Goal: Task Accomplishment & Management: Use online tool/utility

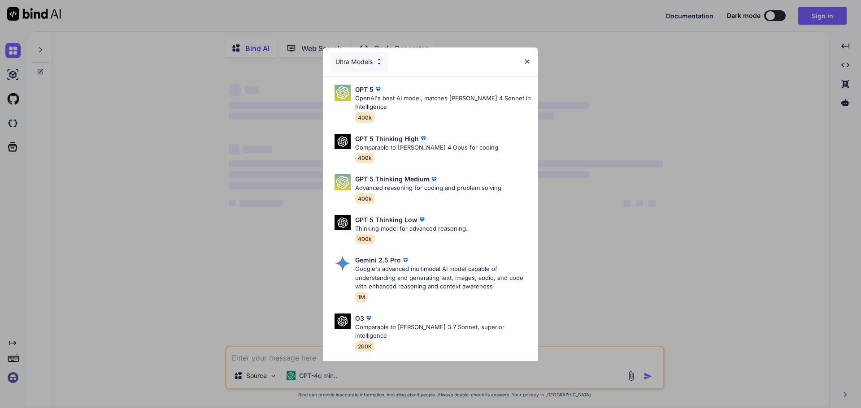
type textarea "x"
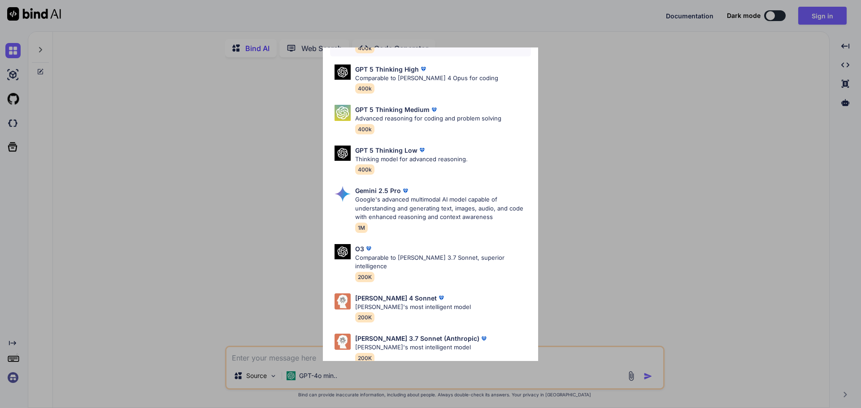
scroll to position [73, 0]
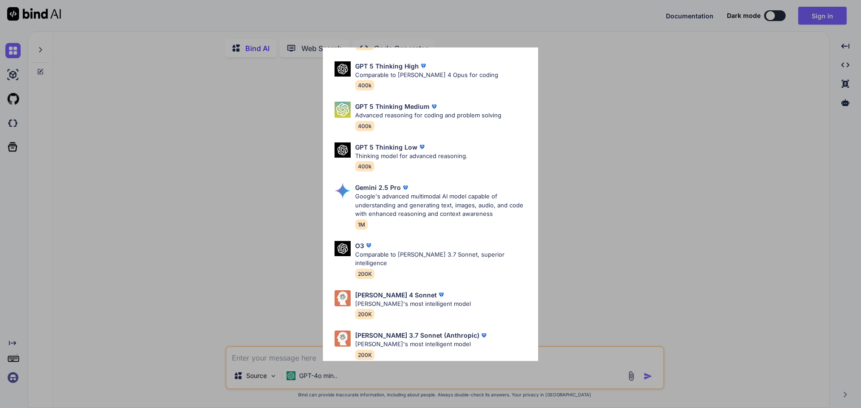
click at [697, 100] on div "Ultra Models GPT 5 OpenAI's best AI model, matches [PERSON_NAME] 4 Sonnet in In…" at bounding box center [430, 204] width 861 height 408
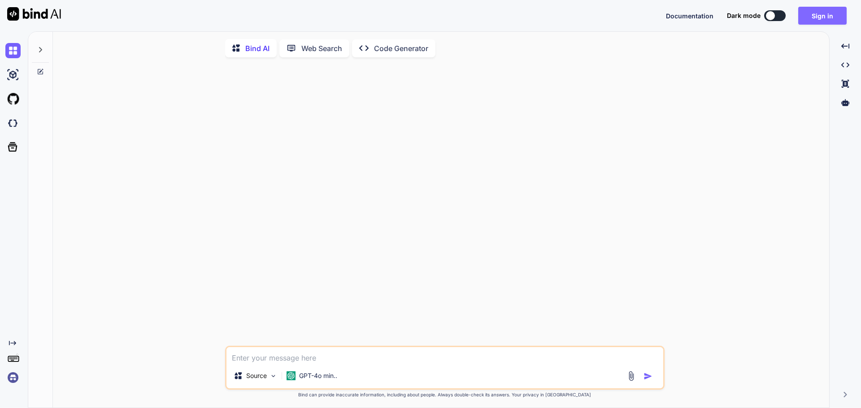
click at [821, 18] on button "Sign in" at bounding box center [822, 16] width 48 height 18
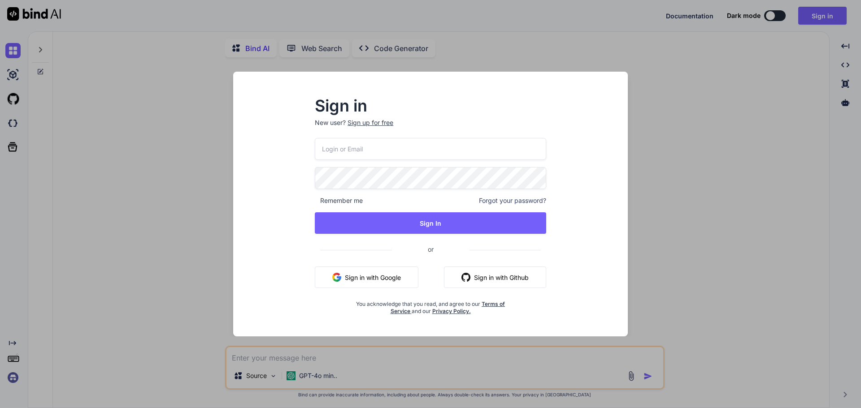
click at [399, 152] on input "email" at bounding box center [430, 149] width 231 height 22
click at [389, 147] on input "email" at bounding box center [430, 149] width 231 height 22
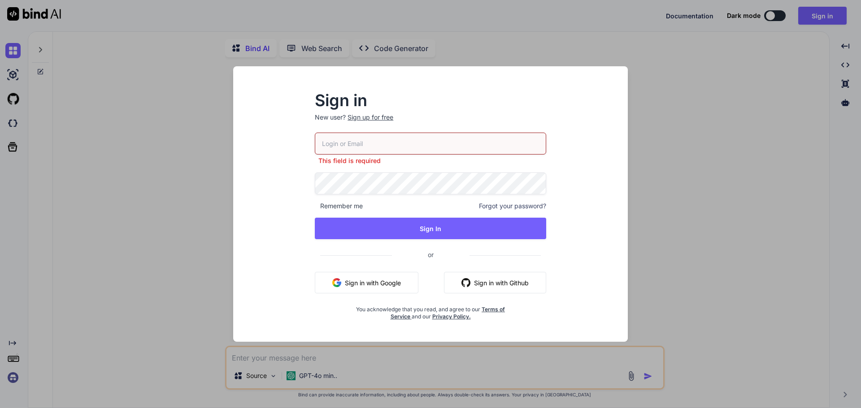
click at [395, 149] on div "This field is required" at bounding box center [430, 149] width 231 height 33
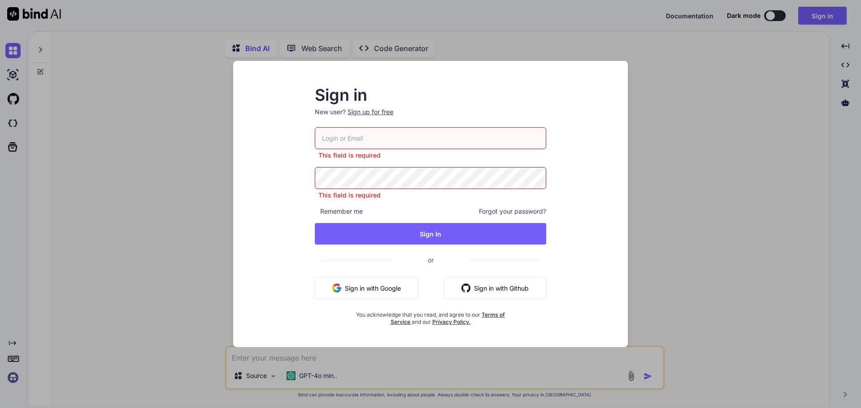
click at [377, 282] on button "Sign in with Google" at bounding box center [367, 289] width 104 height 22
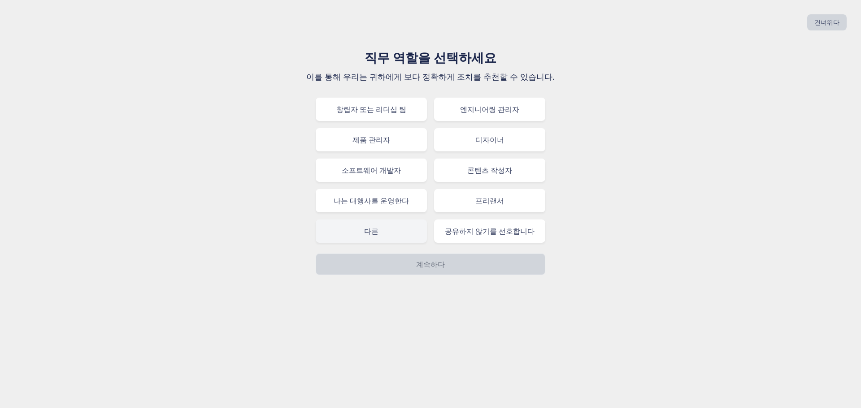
click at [396, 237] on div "다른" at bounding box center [371, 231] width 111 height 23
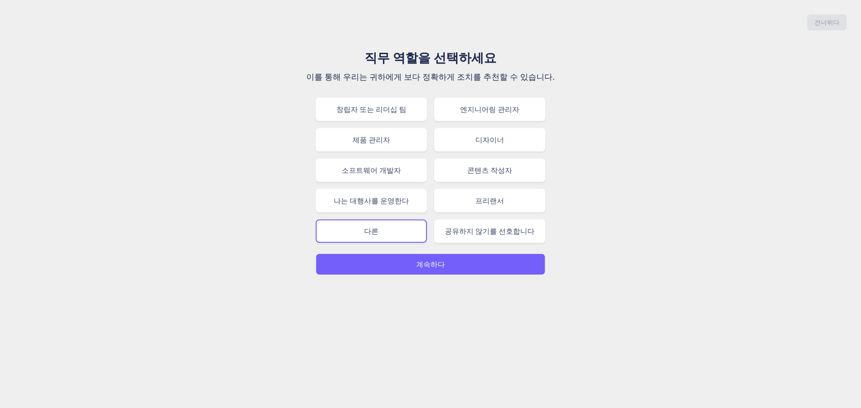
click at [454, 269] on button "계속하다" at bounding box center [431, 265] width 230 height 22
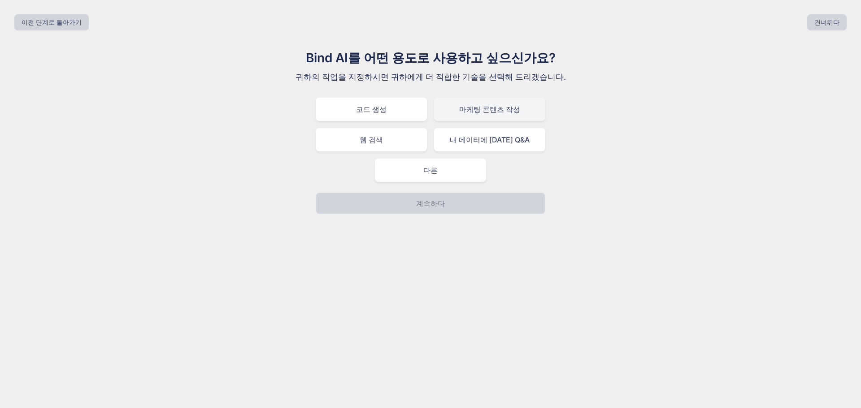
click at [467, 113] on font "마케팅 콘텐츠 작성" at bounding box center [489, 109] width 61 height 9
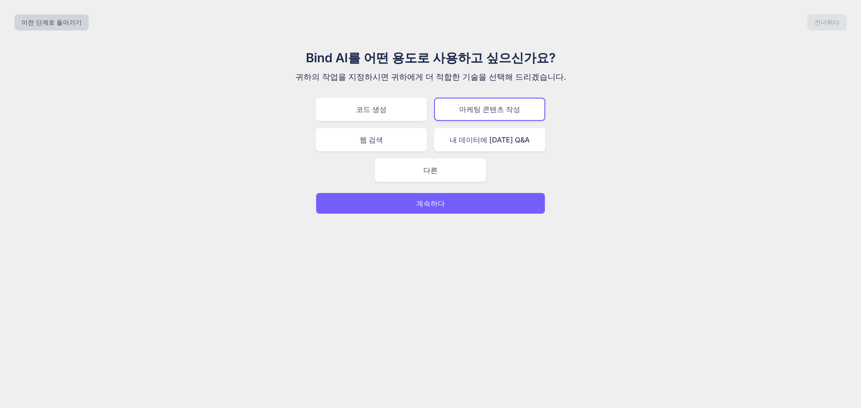
click at [440, 201] on font "계속하다" at bounding box center [430, 203] width 29 height 9
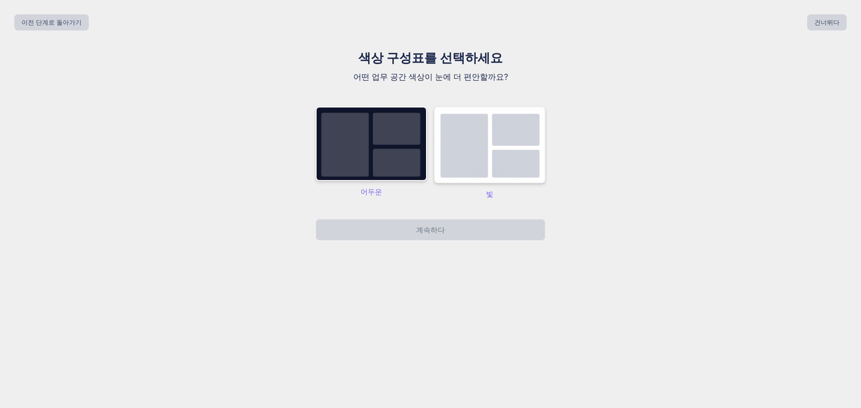
click at [505, 163] on img at bounding box center [489, 145] width 111 height 77
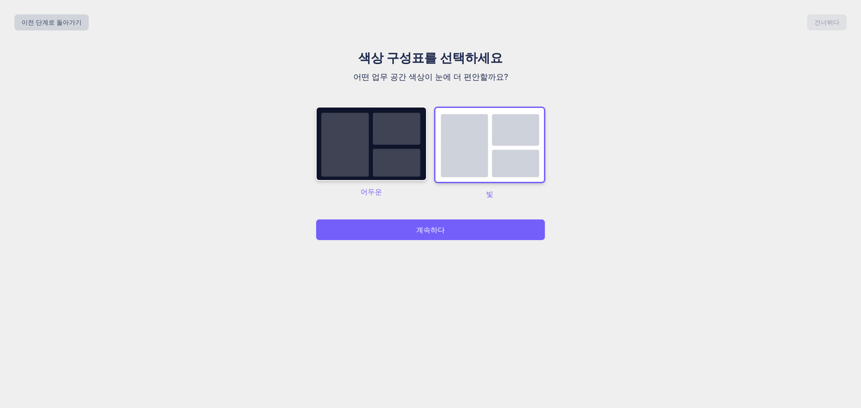
click at [452, 224] on button "계속하다" at bounding box center [431, 230] width 230 height 22
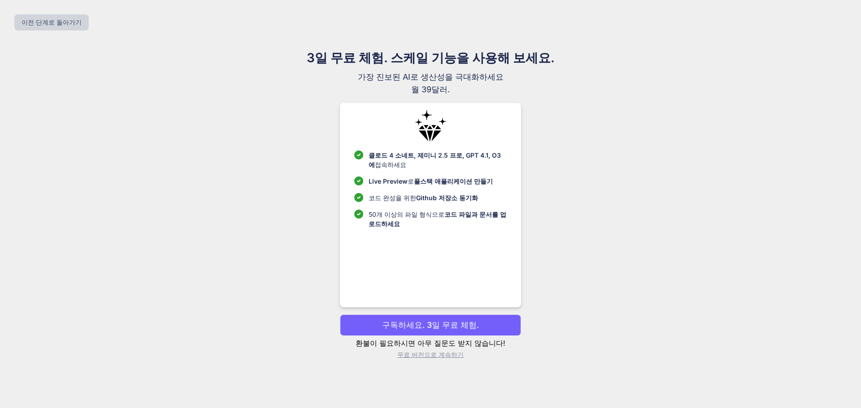
click at [451, 354] on font "무료 버전으로 계속하기" at bounding box center [430, 355] width 66 height 8
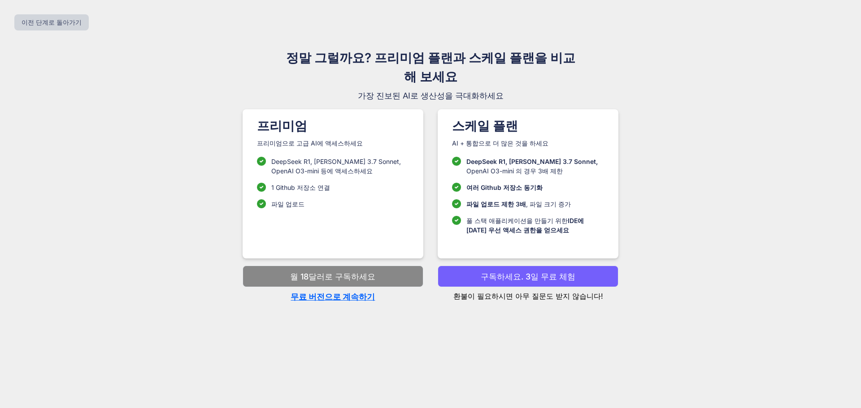
click at [352, 296] on font "무료 버전으로 계속하기" at bounding box center [333, 296] width 84 height 9
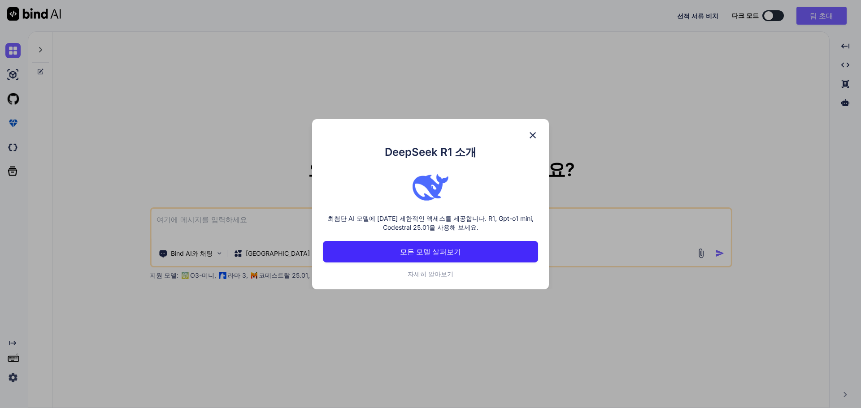
click at [446, 273] on font "자세히 알아보기" at bounding box center [431, 274] width 46 height 8
click at [536, 136] on img at bounding box center [532, 135] width 11 height 11
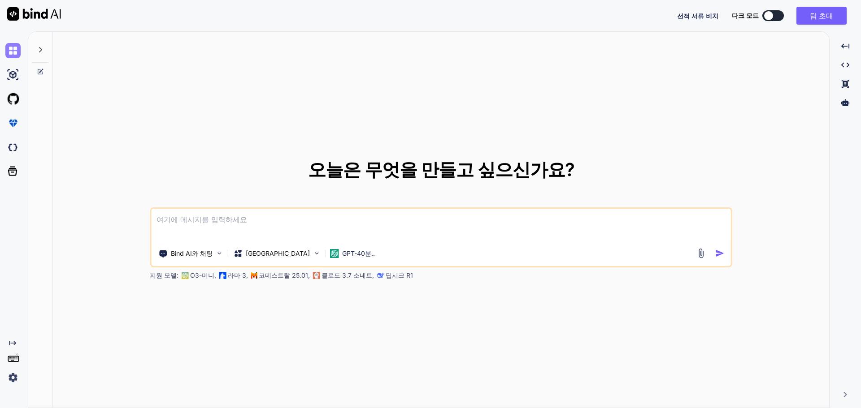
click at [14, 53] on img at bounding box center [12, 50] width 15 height 15
click at [13, 374] on img at bounding box center [12, 377] width 15 height 15
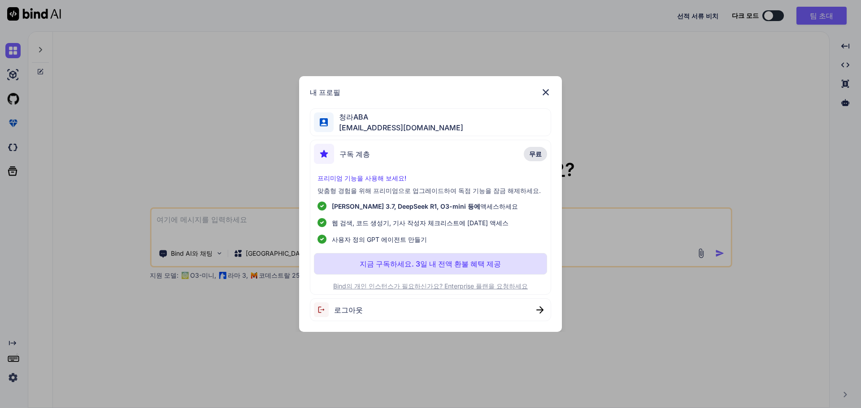
click at [546, 92] on img at bounding box center [545, 92] width 11 height 11
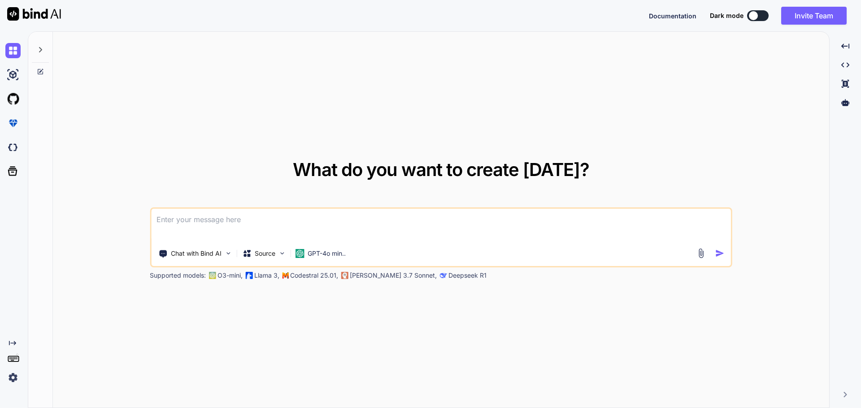
click at [265, 224] on textarea at bounding box center [441, 225] width 580 height 33
click at [229, 257] on img at bounding box center [228, 254] width 8 height 8
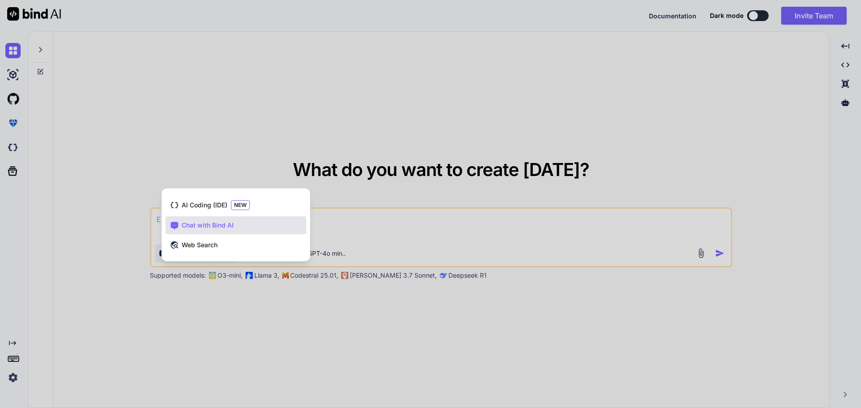
click at [349, 152] on div at bounding box center [430, 204] width 861 height 408
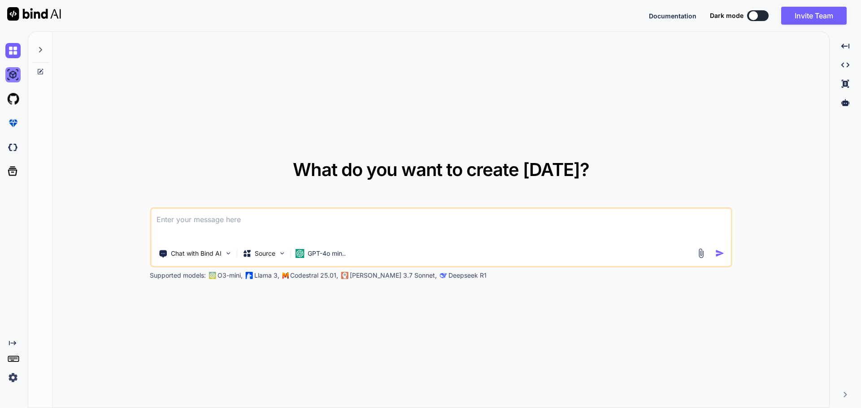
click at [20, 76] on img at bounding box center [12, 74] width 15 height 15
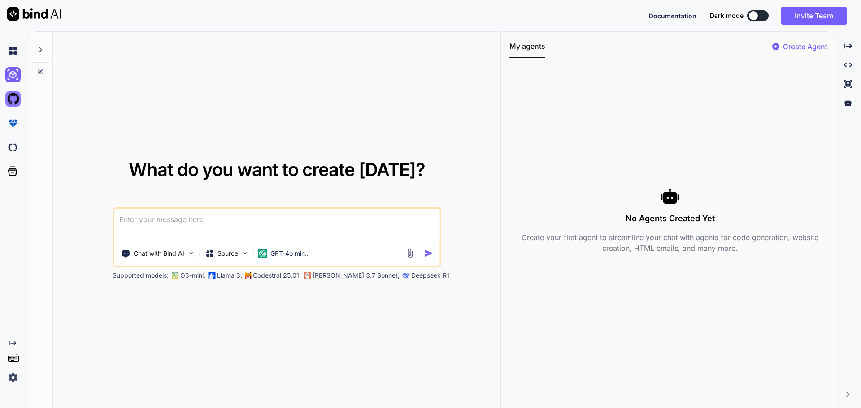
click at [16, 94] on img at bounding box center [12, 98] width 15 height 15
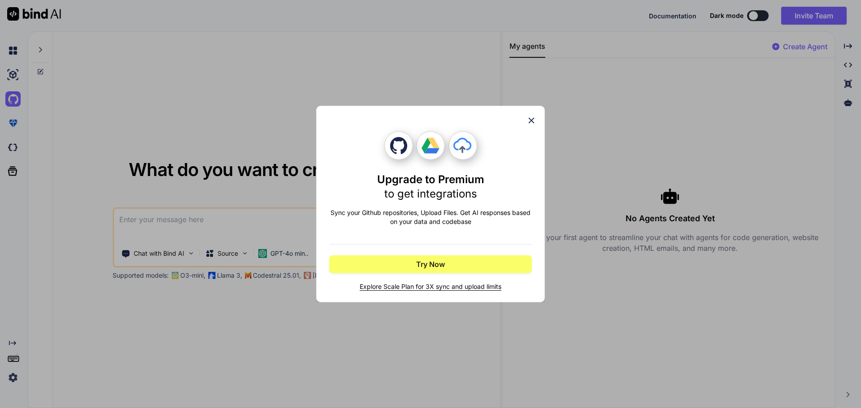
click at [531, 122] on icon at bounding box center [531, 121] width 10 height 10
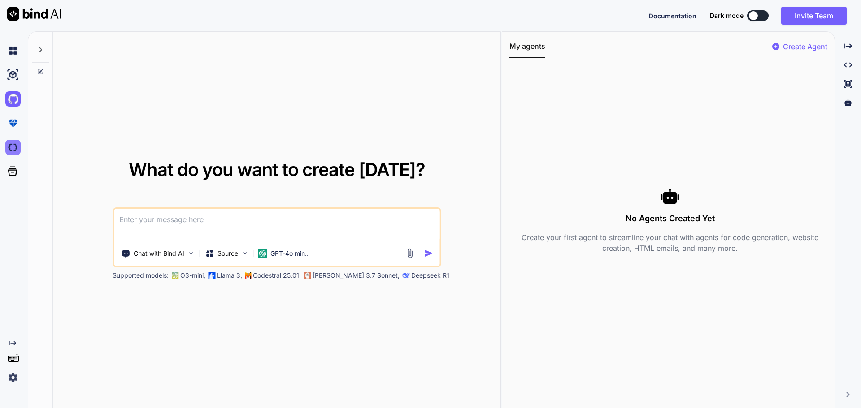
click at [18, 146] on img at bounding box center [12, 147] width 15 height 15
click at [12, 373] on img at bounding box center [12, 377] width 15 height 15
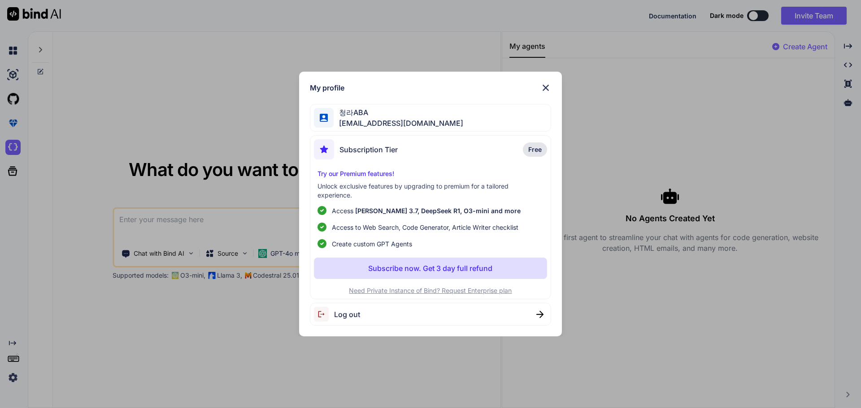
click at [427, 318] on div "Log out" at bounding box center [431, 314] width 242 height 23
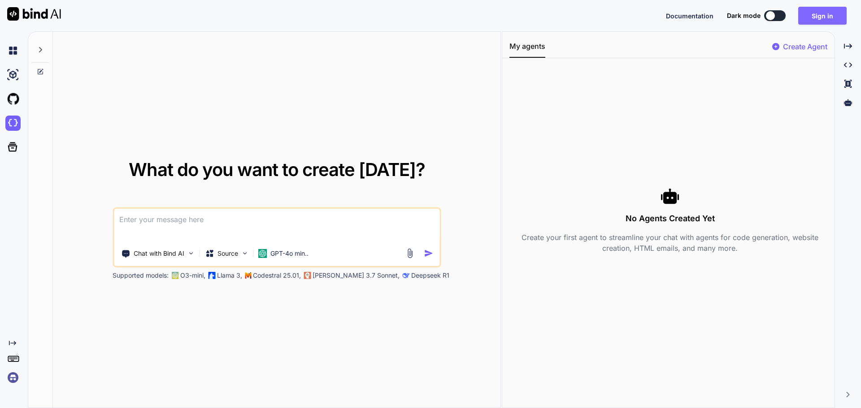
click at [808, 22] on button "Sign in" at bounding box center [822, 16] width 48 height 18
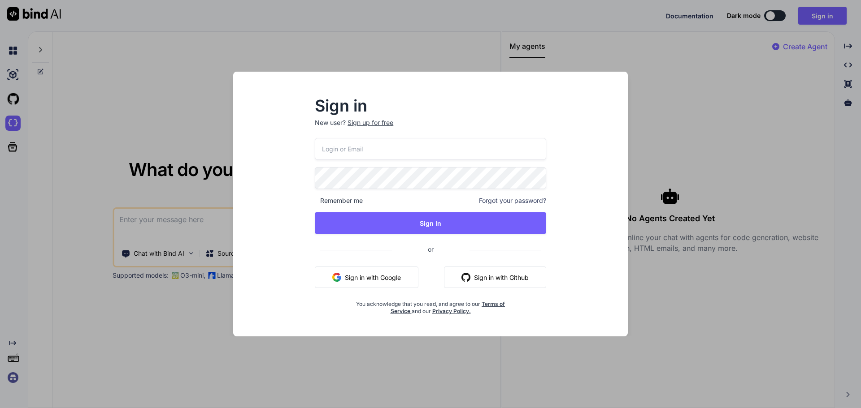
click at [372, 148] on input "email" at bounding box center [430, 149] width 231 height 22
type input "ghmin01@gmail.com"
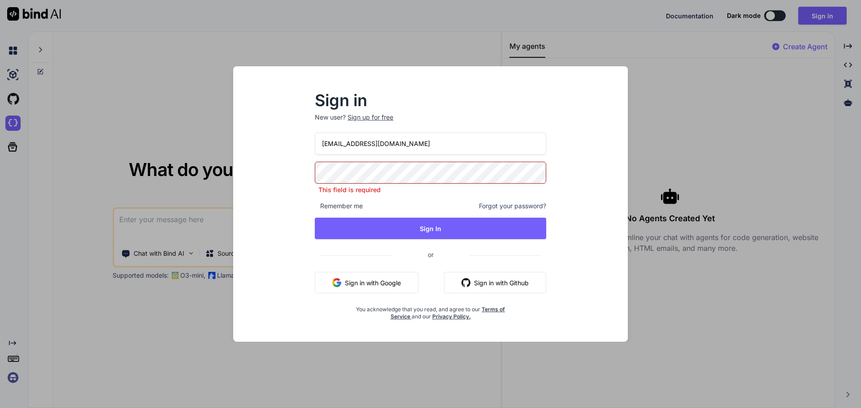
click at [361, 276] on button "Sign in with Google" at bounding box center [367, 283] width 104 height 22
click at [378, 41] on div "Sign in New user? Sign up for free ghmin01@gmail.com This field is required Rem…" at bounding box center [430, 204] width 861 height 408
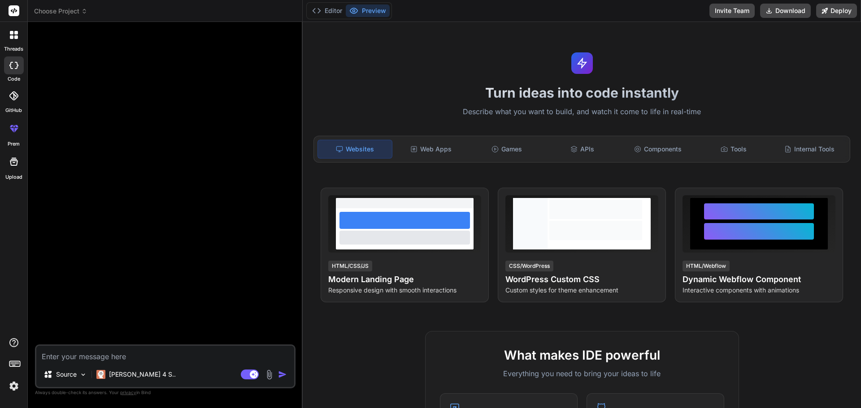
type textarea "x"
click at [15, 40] on div at bounding box center [13, 35] width 19 height 19
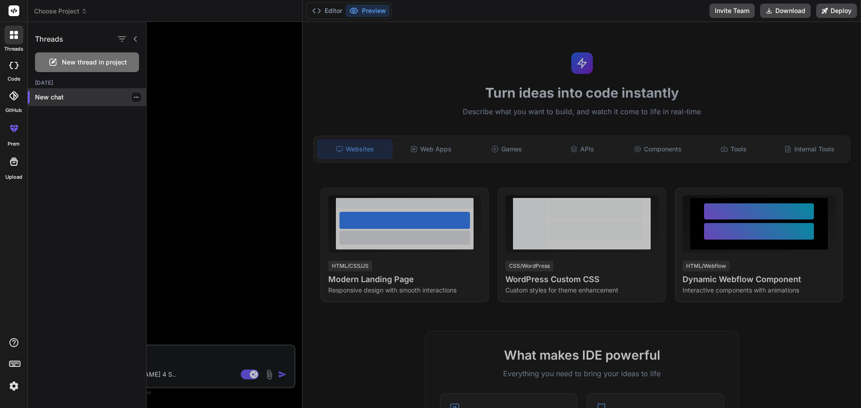
click at [53, 92] on div "New chat" at bounding box center [87, 97] width 118 height 18
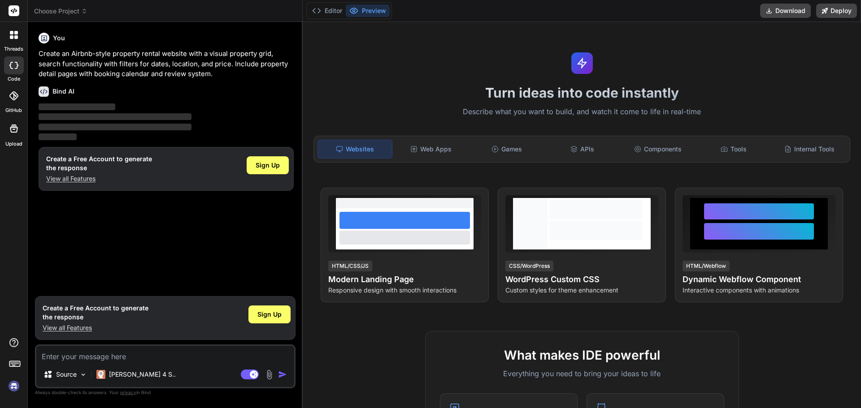
click at [14, 39] on div at bounding box center [13, 35] width 19 height 19
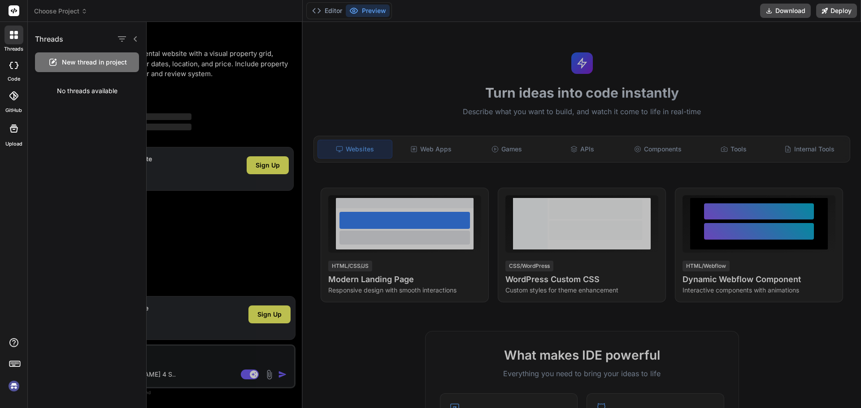
click at [239, 96] on div at bounding box center [504, 215] width 714 height 387
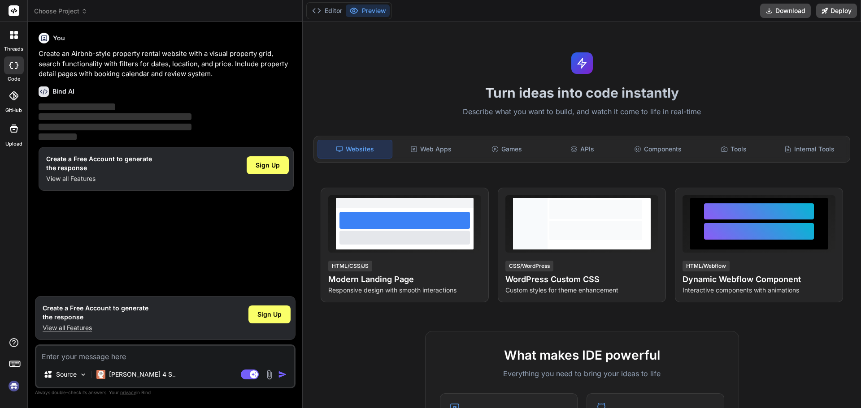
click at [501, 48] on div "Turn ideas into code instantly Describe what you want to build, and watch it co…" at bounding box center [582, 215] width 558 height 387
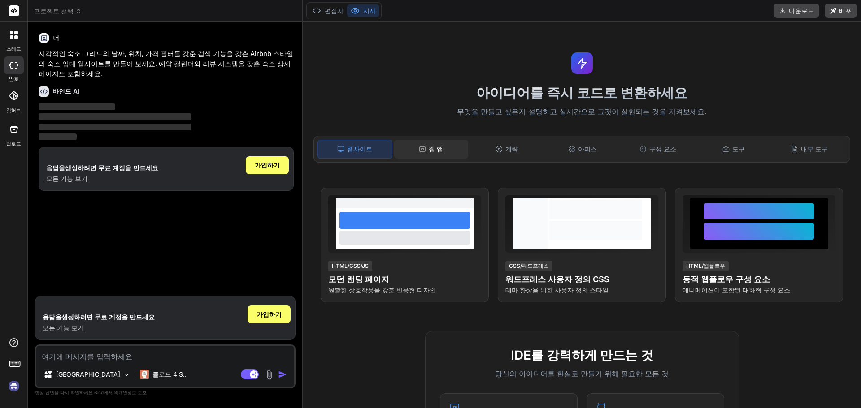
click at [426, 153] on div "웹 앱" at bounding box center [431, 149] width 74 height 19
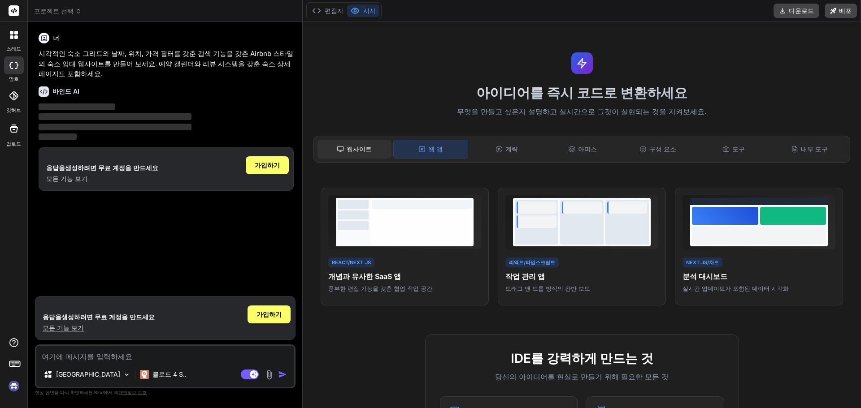
click at [370, 153] on font "웹사이트" at bounding box center [359, 149] width 25 height 9
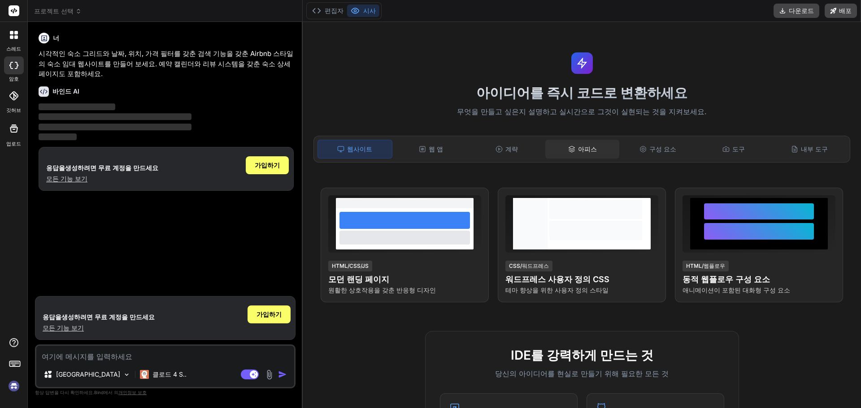
click at [554, 155] on div "아피스" at bounding box center [582, 149] width 74 height 19
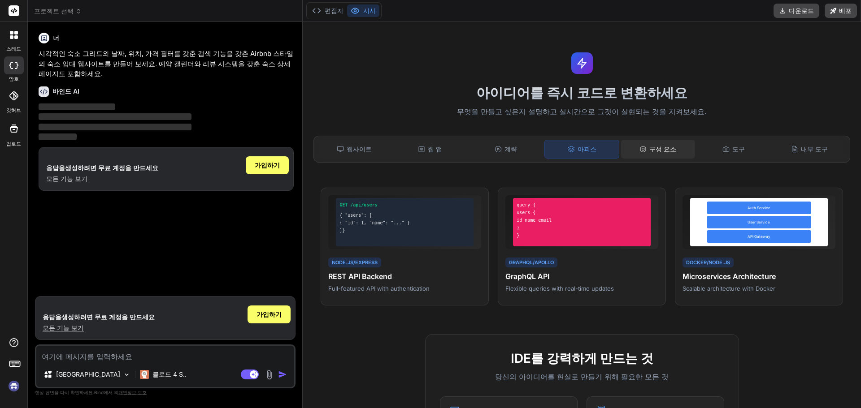
click at [658, 146] on font "구성 요소" at bounding box center [662, 149] width 27 height 8
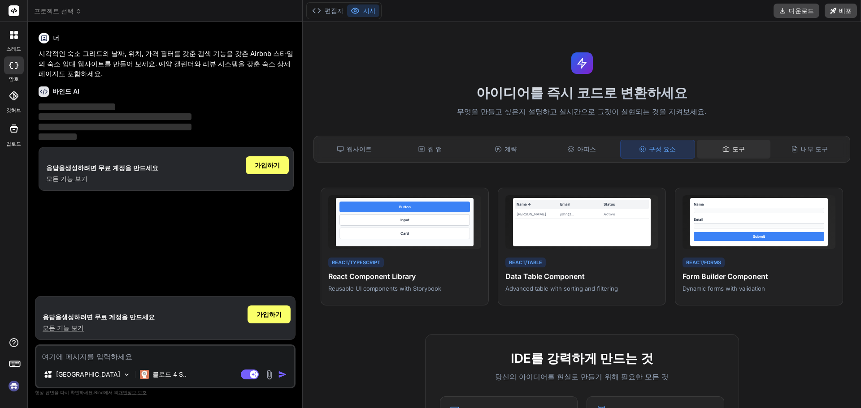
click at [741, 147] on div "도구" at bounding box center [734, 149] width 74 height 19
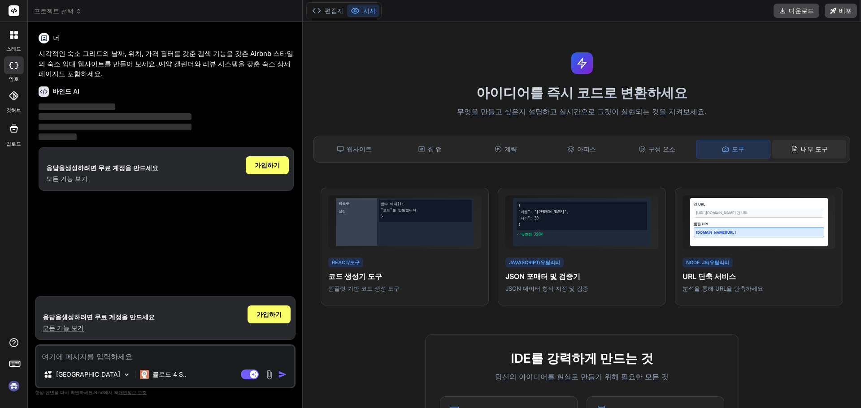
click at [775, 149] on div "내부 도구" at bounding box center [809, 149] width 74 height 19
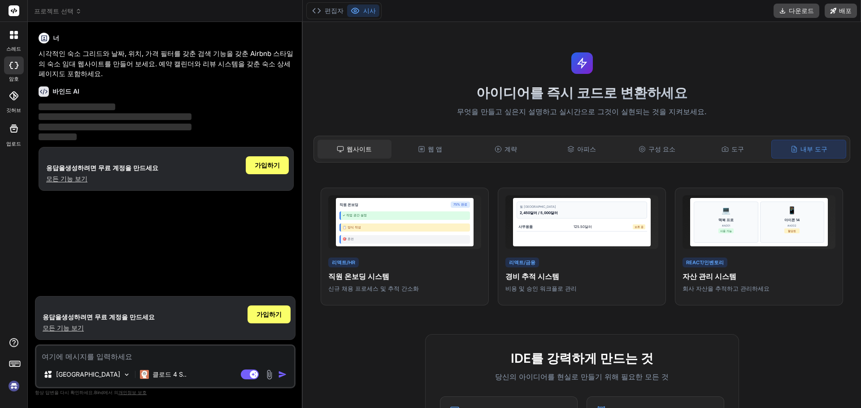
click at [357, 150] on font "웹사이트" at bounding box center [359, 149] width 25 height 8
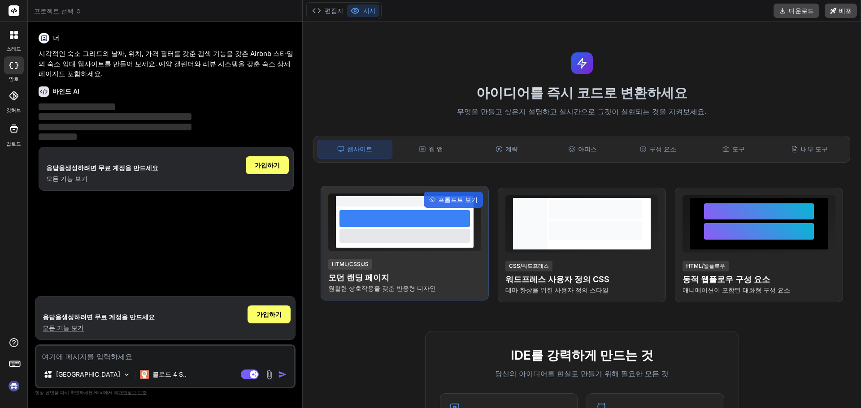
click at [387, 234] on div at bounding box center [404, 235] width 130 height 13
click at [460, 200] on font "프롬프트 보기" at bounding box center [457, 200] width 39 height 8
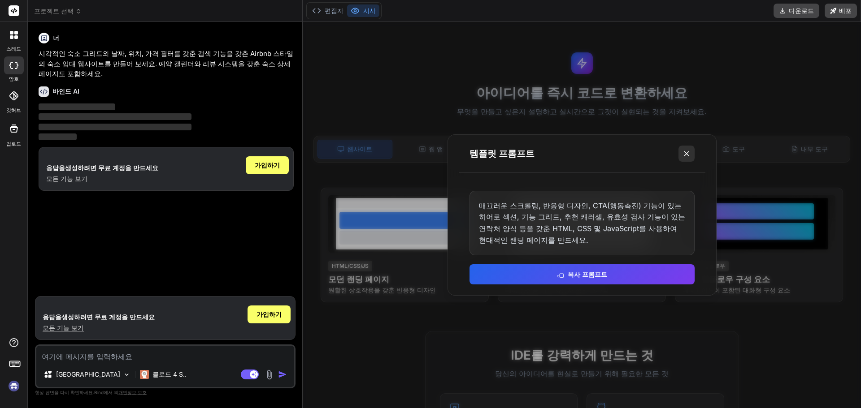
click at [684, 151] on icon at bounding box center [686, 153] width 9 height 9
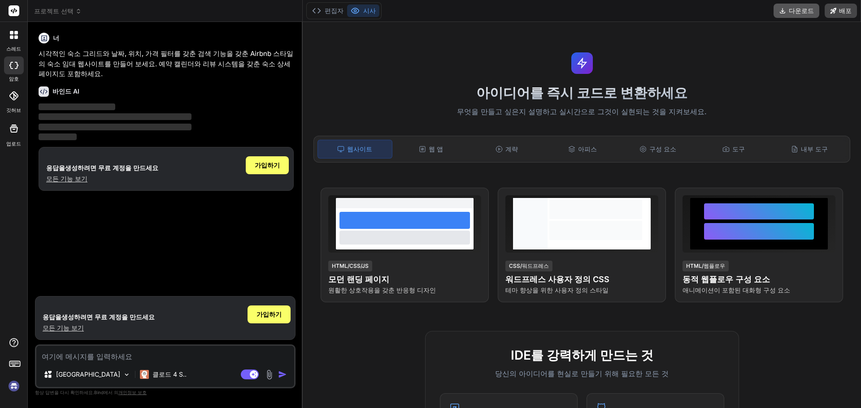
click at [794, 11] on font "다운로드" at bounding box center [801, 11] width 25 height 8
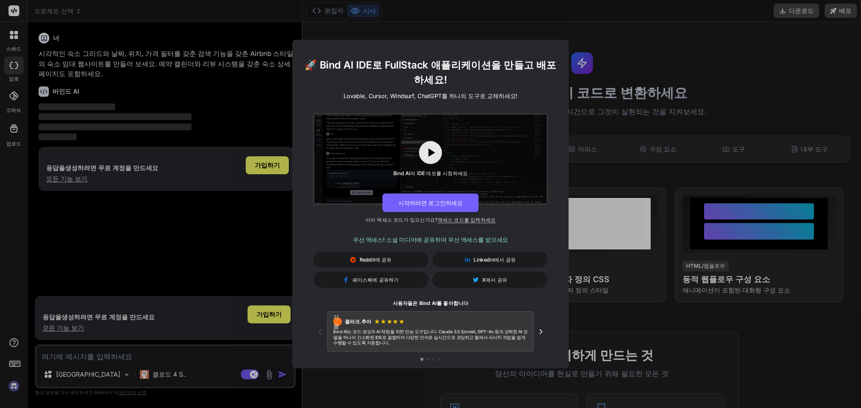
click at [686, 56] on div "🚀 Bind AI IDE로 FullStack 애플리케이션을 만들고 배포하세요! Lovable, Cursor, Windsurf, ChatGPT를…" at bounding box center [430, 204] width 861 height 408
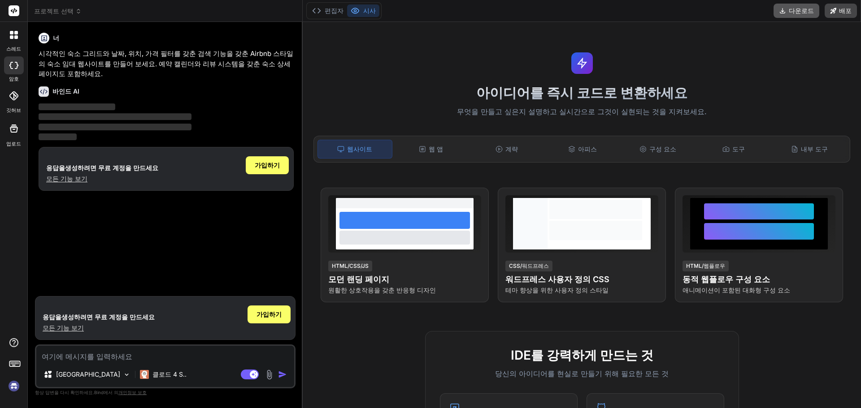
click at [786, 11] on icon at bounding box center [782, 10] width 7 height 7
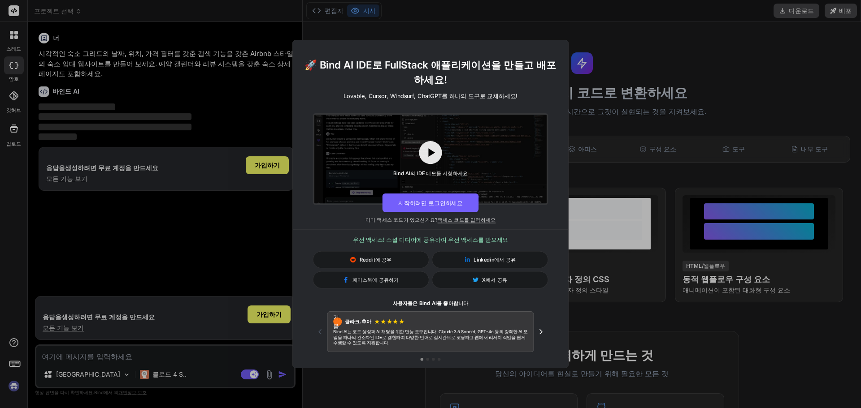
click at [688, 45] on div "🚀 Bind AI IDE로 FullStack 애플리케이션을 만들고 배포하세요! Lovable, Cursor, Windsurf, ChatGPT를…" at bounding box center [430, 204] width 861 height 408
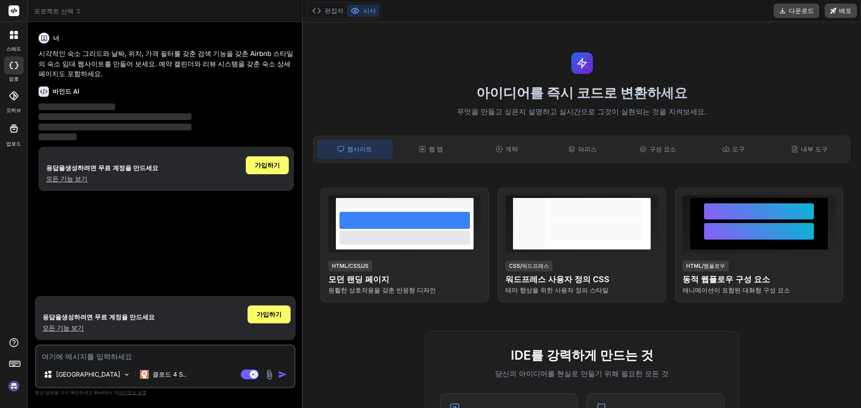
click at [11, 13] on rect at bounding box center [14, 10] width 11 height 11
click at [14, 40] on div at bounding box center [13, 35] width 19 height 19
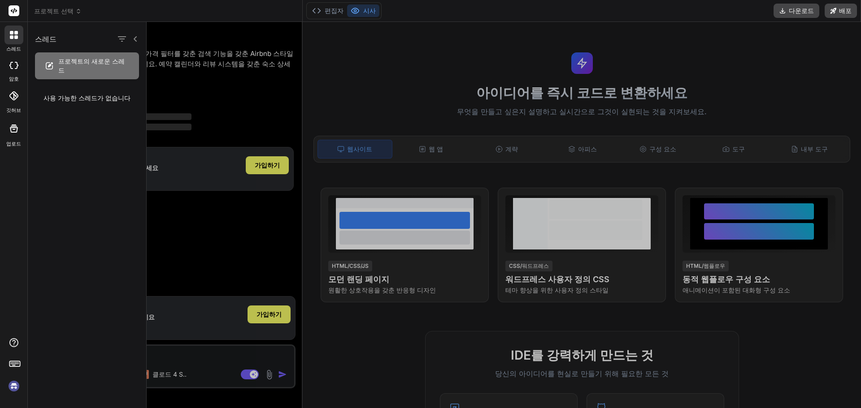
click at [12, 65] on icon at bounding box center [13, 65] width 9 height 7
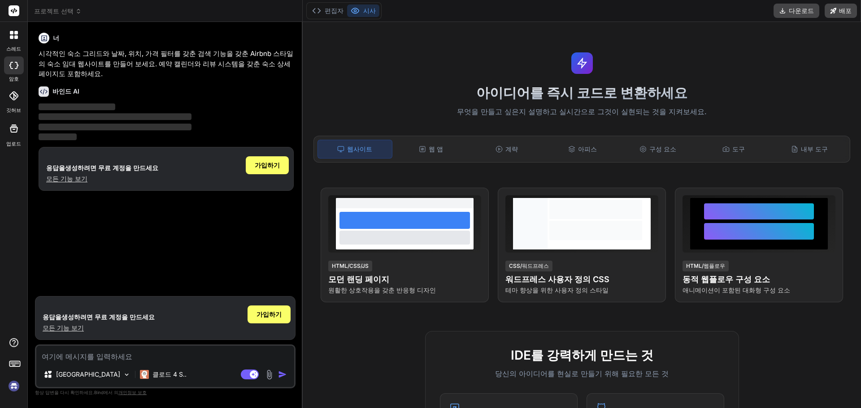
type textarea "x"
click at [15, 98] on icon at bounding box center [13, 95] width 9 height 9
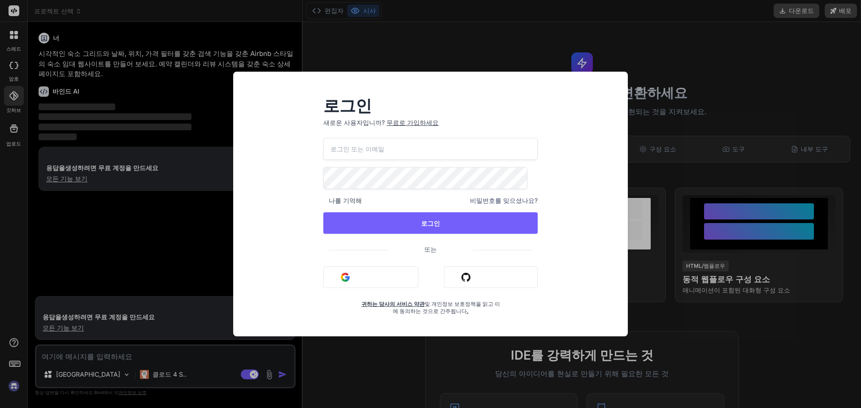
click at [666, 81] on div "로그인 새로운 사용자입니까? 무료로 가입하세요 나를 기억해 비밀번호를 잊으셨나요? 로그인 또는 Google로 로그인 Github로 로그인 귀하…" at bounding box center [430, 204] width 861 height 408
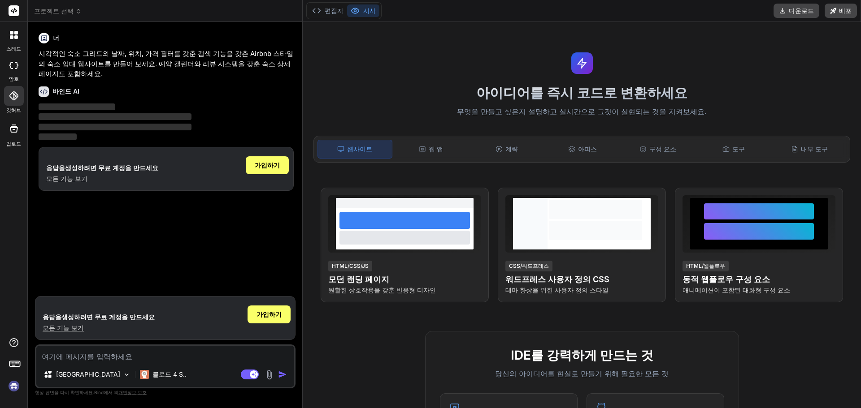
click at [16, 130] on icon at bounding box center [14, 128] width 11 height 11
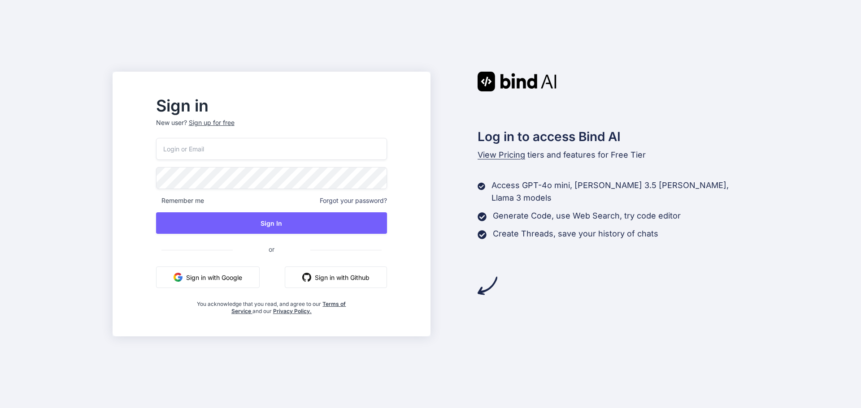
click at [276, 157] on input "email" at bounding box center [271, 149] width 231 height 22
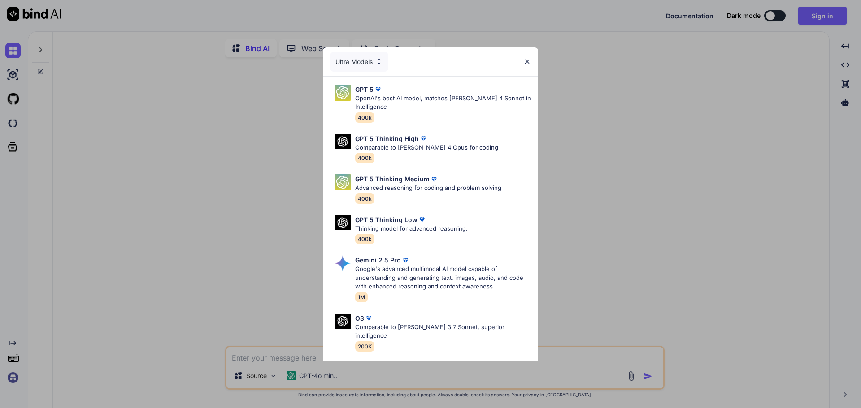
click at [368, 58] on div "Ultra Models" at bounding box center [359, 62] width 58 height 20
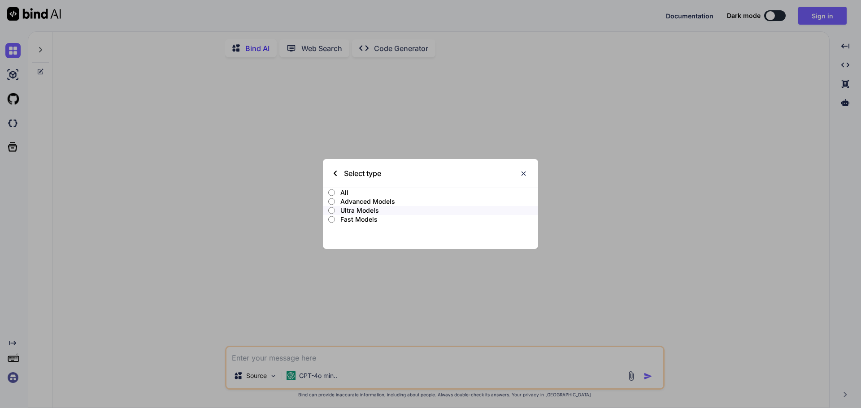
click at [525, 173] on img at bounding box center [524, 174] width 8 height 8
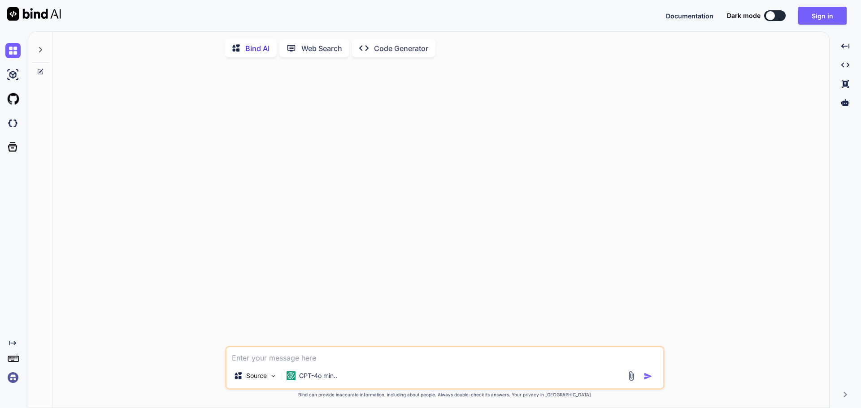
click at [325, 52] on p "Web Search" at bounding box center [321, 48] width 41 height 11
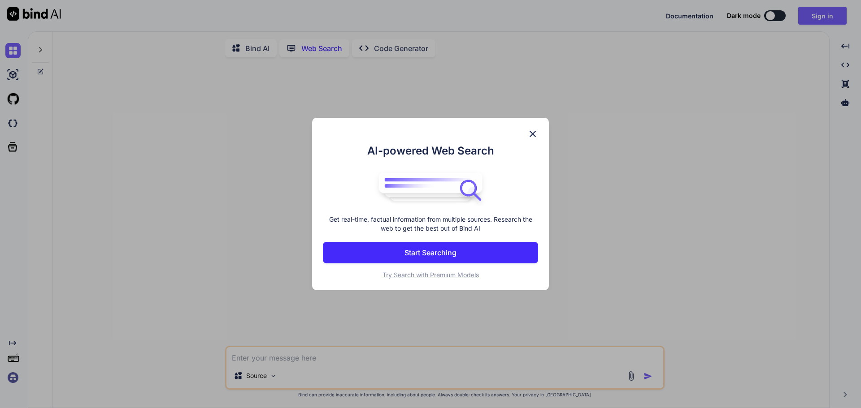
scroll to position [4, 0]
click at [533, 135] on img at bounding box center [532, 134] width 11 height 11
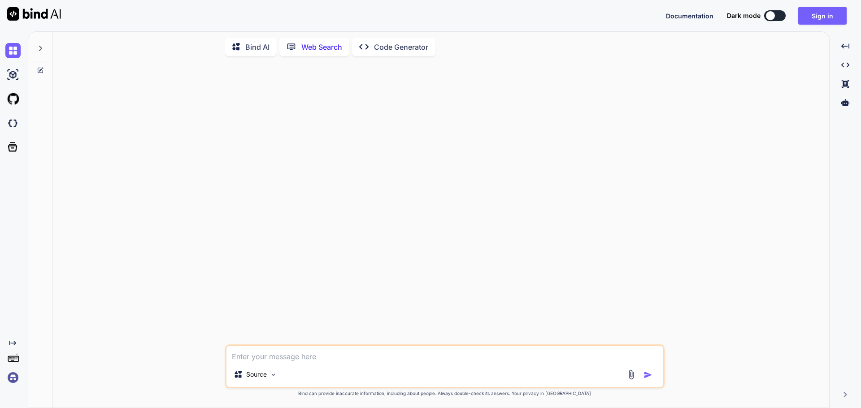
click at [43, 48] on icon at bounding box center [40, 48] width 7 height 7
type textarea "x"
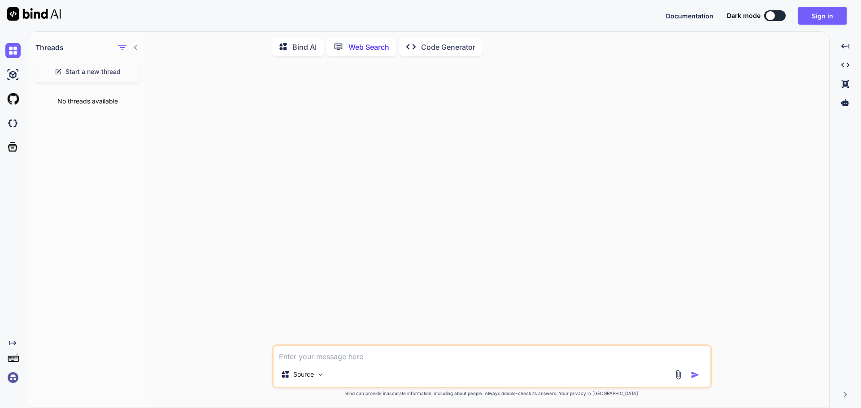
click at [98, 81] on div "Threads Start a new thread No threads available" at bounding box center [87, 71] width 118 height 83
click at [12, 100] on img at bounding box center [12, 98] width 15 height 15
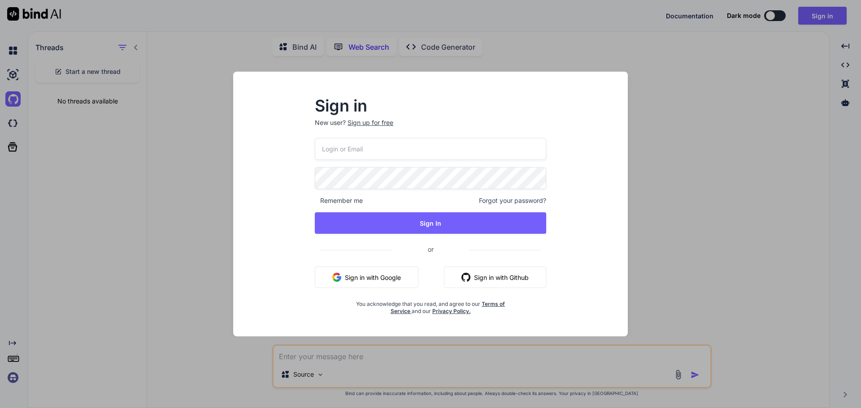
click at [317, 158] on input "email" at bounding box center [430, 149] width 231 height 22
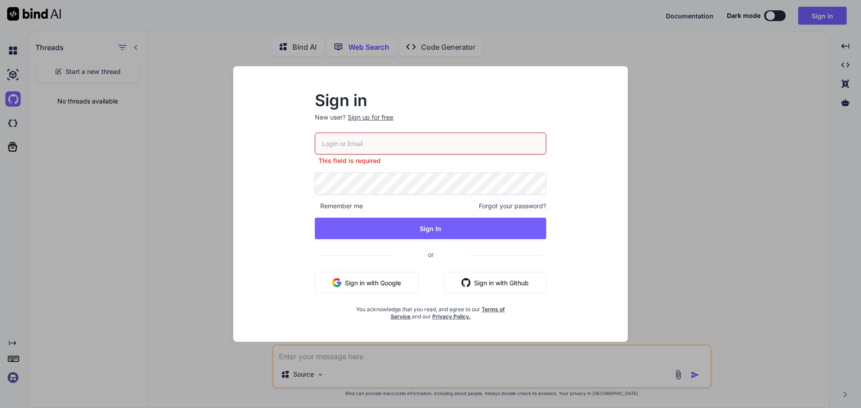
click at [374, 282] on button "Sign in with Google" at bounding box center [367, 283] width 104 height 22
click at [365, 285] on button "Sign in with Google" at bounding box center [367, 283] width 104 height 22
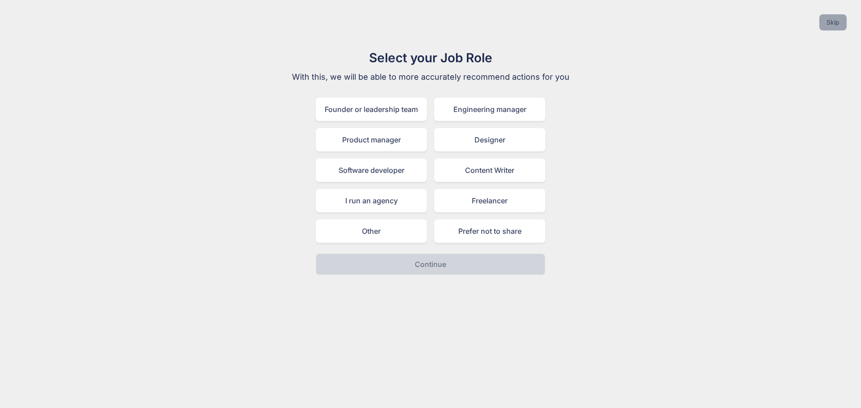
click at [835, 23] on button "Skip" at bounding box center [832, 22] width 27 height 16
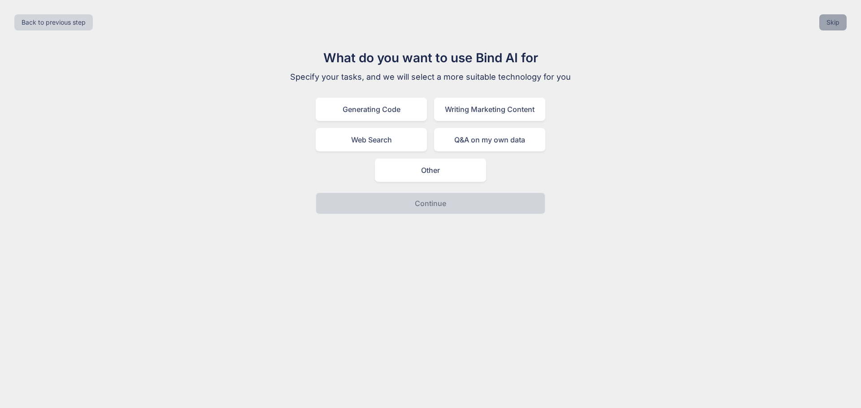
click at [835, 23] on button "Skip" at bounding box center [832, 22] width 27 height 16
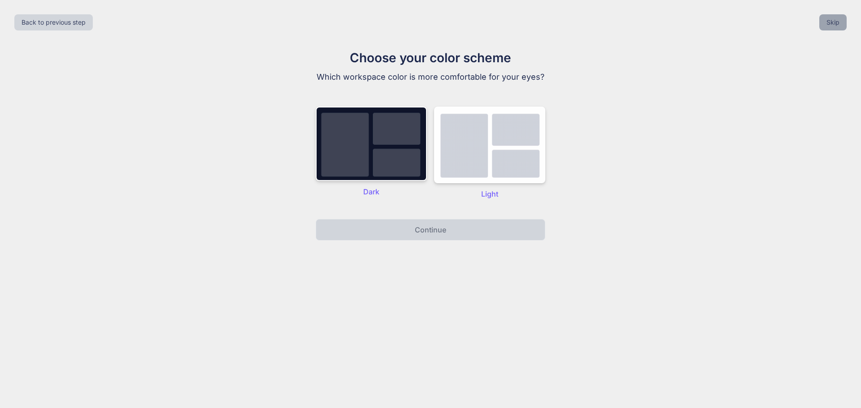
click at [835, 23] on button "Skip" at bounding box center [832, 22] width 27 height 16
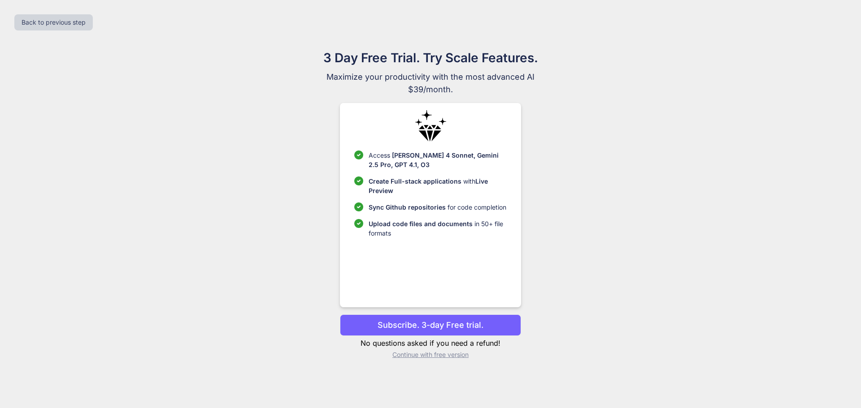
click at [835, 23] on div "Back to previous step" at bounding box center [430, 22] width 847 height 30
click at [56, 20] on button "Back to previous step" at bounding box center [53, 22] width 78 height 16
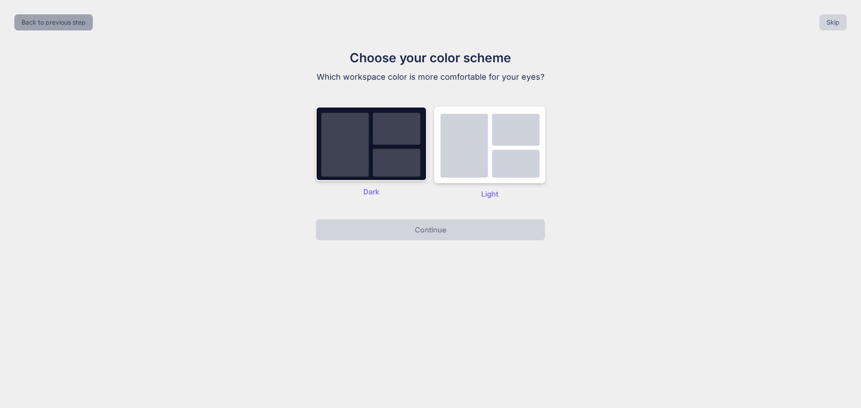
click at [56, 20] on button "Back to previous step" at bounding box center [53, 22] width 78 height 16
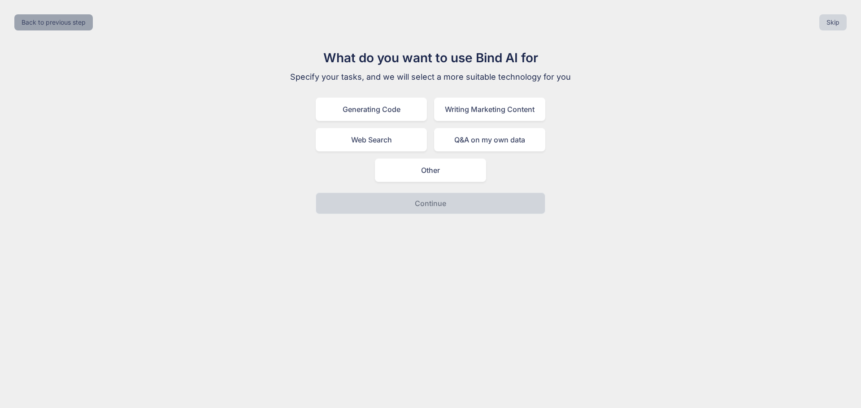
click at [56, 20] on button "Back to previous step" at bounding box center [53, 22] width 78 height 16
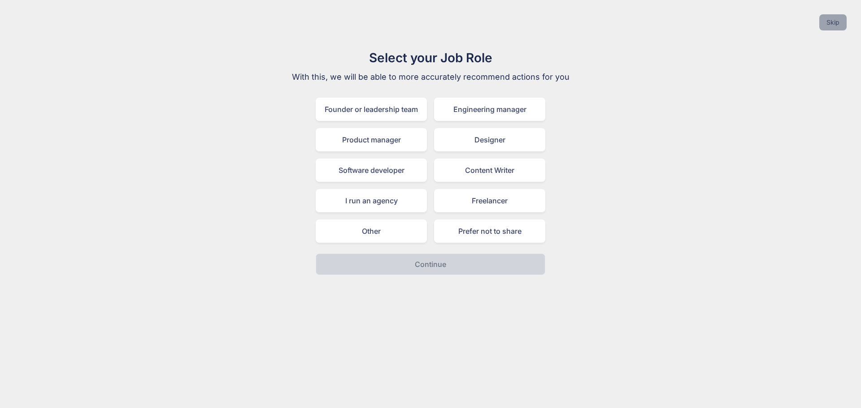
click at [832, 25] on button "Skip" at bounding box center [832, 22] width 27 height 16
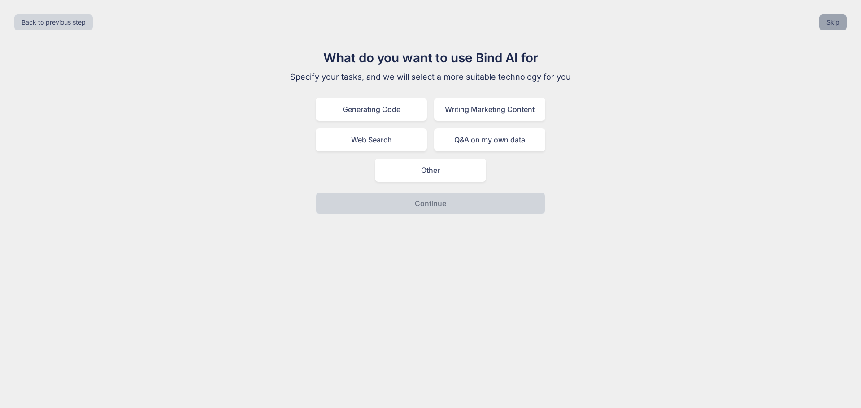
click at [832, 25] on button "Skip" at bounding box center [832, 22] width 27 height 16
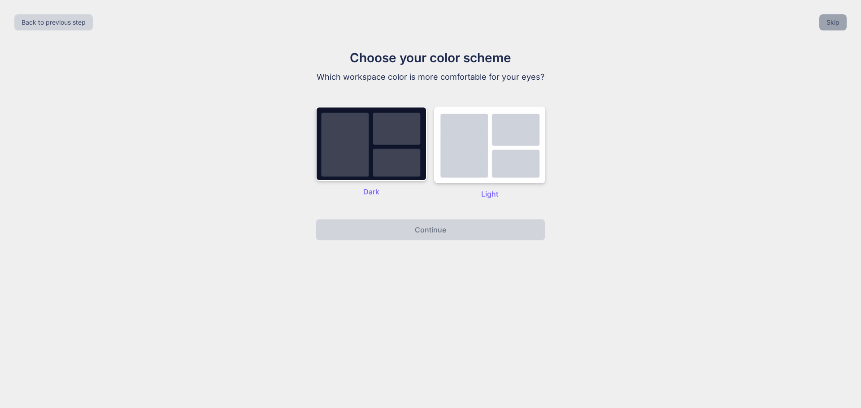
click at [832, 25] on button "Skip" at bounding box center [832, 22] width 27 height 16
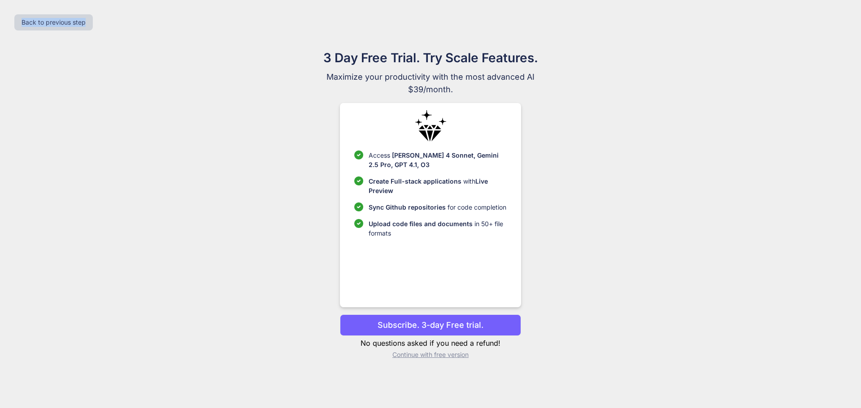
click at [832, 25] on div "Back to previous step" at bounding box center [430, 22] width 847 height 30
click at [443, 356] on p "Continue with free version" at bounding box center [430, 355] width 181 height 9
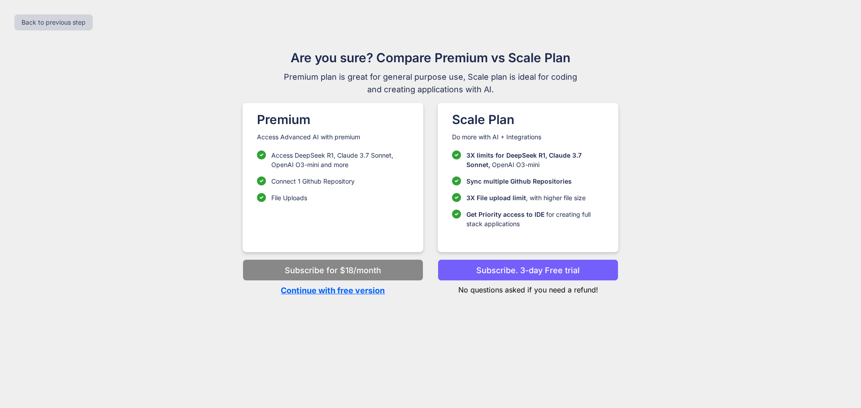
click at [362, 291] on p "Continue with free version" at bounding box center [333, 291] width 181 height 12
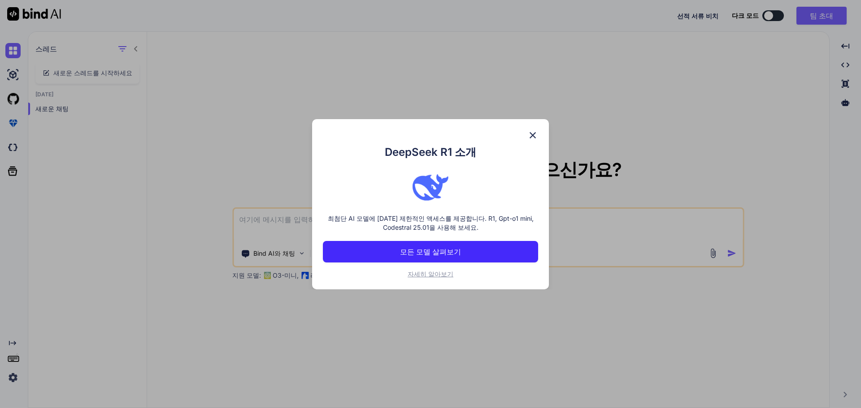
click at [532, 142] on div "DeepSeek R1 소개 최첨단 AI 모델에 대한 제한적인 액세스를 제공합니다. R1, Gpt-o1 mini, Codestral 25.01을…" at bounding box center [430, 204] width 237 height 170
click at [530, 137] on img at bounding box center [532, 135] width 11 height 11
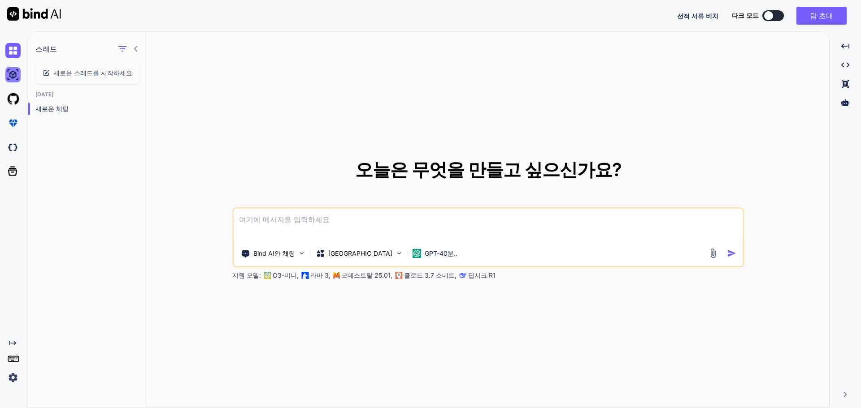
click at [10, 76] on img at bounding box center [12, 74] width 15 height 15
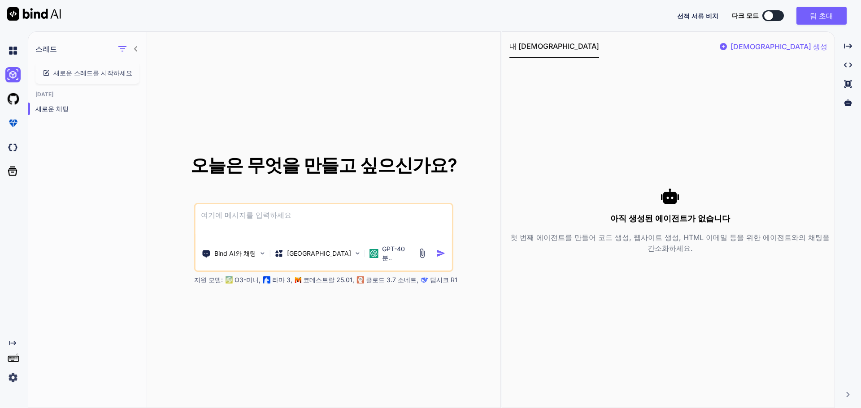
click at [795, 47] on font "에이전트 생성" at bounding box center [778, 46] width 97 height 9
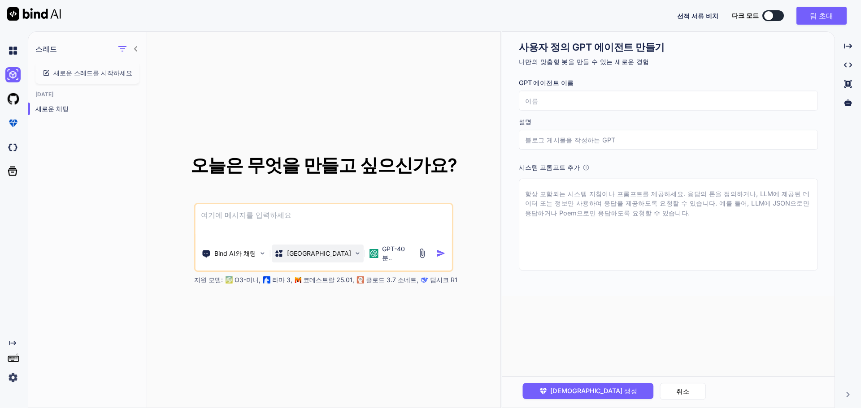
click at [354, 254] on img at bounding box center [358, 254] width 8 height 8
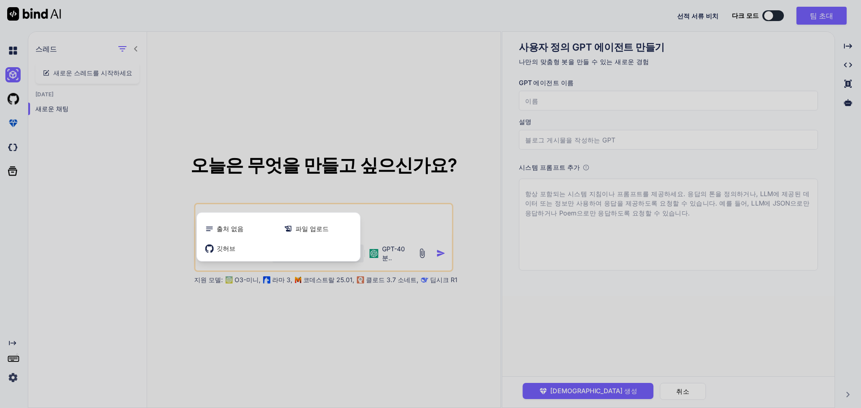
click at [350, 359] on div at bounding box center [430, 204] width 861 height 408
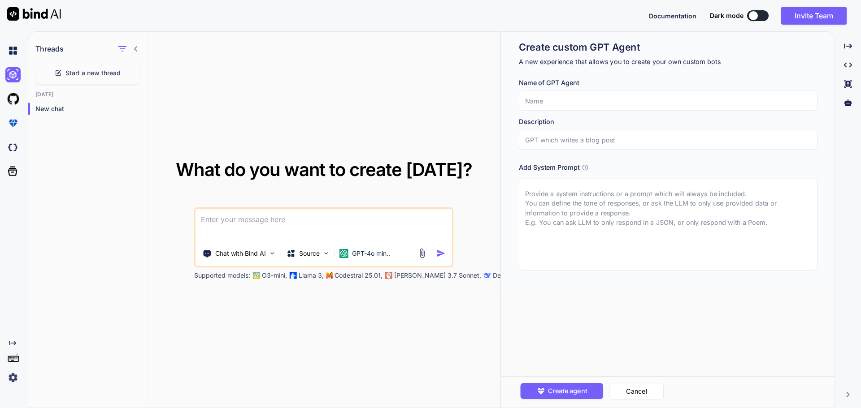
click at [432, 74] on div "What do you want to create today? Chat with Bind AI Source GPT-4o min.. Support…" at bounding box center [323, 220] width 353 height 377
click at [565, 394] on span "Create agent" at bounding box center [566, 392] width 39 height 10
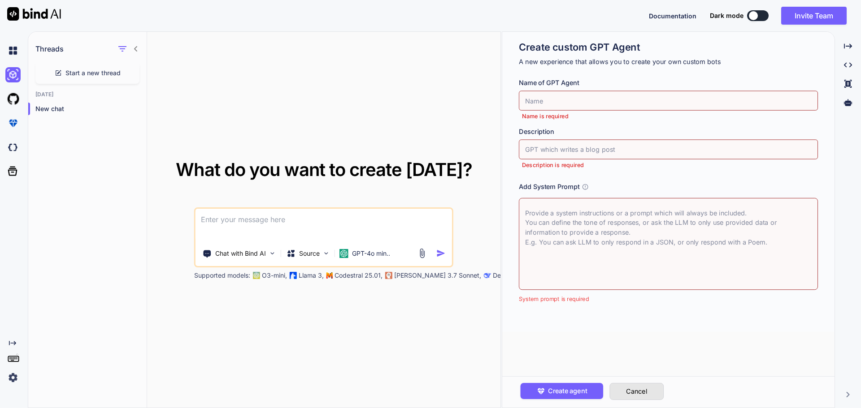
click at [642, 388] on button "Cancel" at bounding box center [636, 391] width 54 height 17
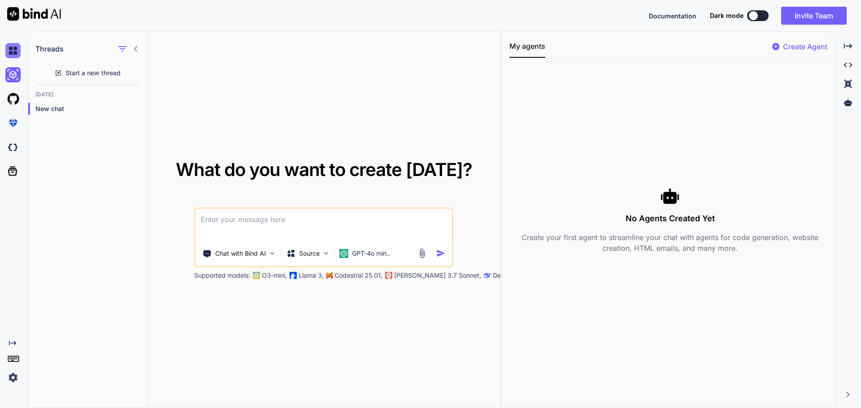
click at [17, 56] on img at bounding box center [12, 50] width 15 height 15
click at [16, 174] on icon at bounding box center [12, 171] width 9 height 9
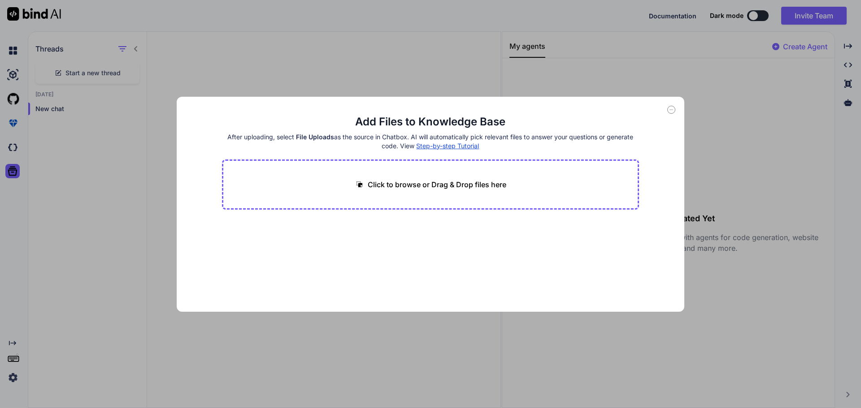
click at [672, 113] on icon at bounding box center [671, 110] width 8 height 8
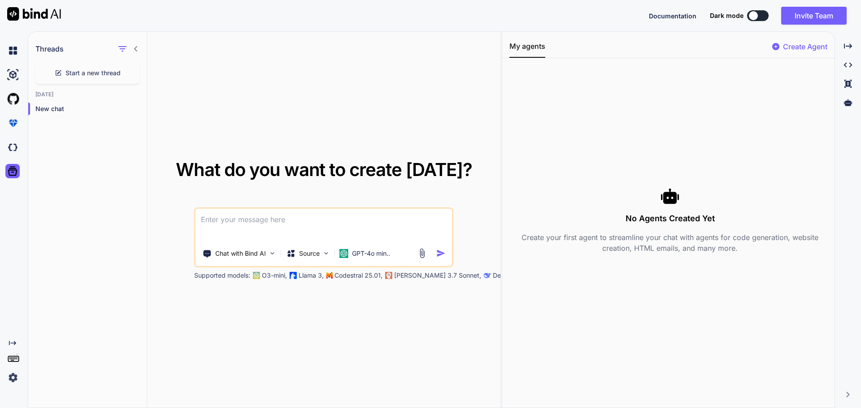
click at [413, 90] on div "What do you want to create today? Chat with Bind AI Source GPT-4o min.. Support…" at bounding box center [323, 220] width 353 height 377
click at [262, 222] on textarea at bounding box center [323, 225] width 256 height 33
paste textarea "자폐증은 유아기에 발생하는 광범위한 발달 장애입니다. 이는 주로 의사소통, 사회적 상호 작용, 엄격한 행동, 관심사 및 활동의 세 가지 영역에…"
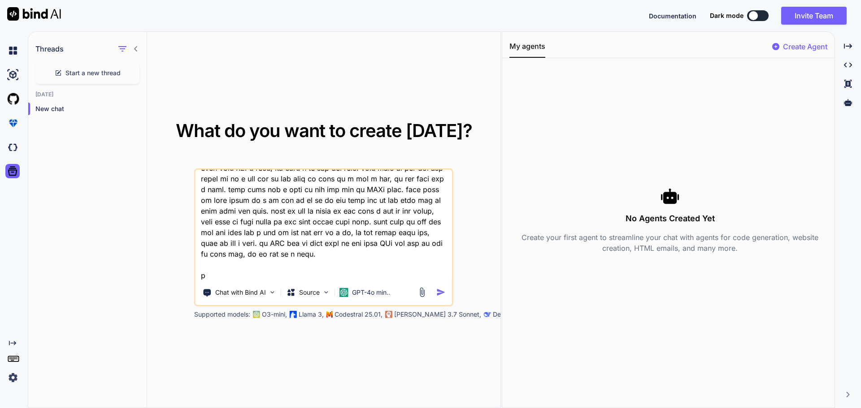
scroll to position [690, 0]
type textarea "자폐증은 유아기에 발생하는 광범위한 발달 장애입니다. 이는 주로 의사소통, 사회적 상호 작용, 엄격한 행동, 관심사 및 활동의 세 가지 영역에…"
click at [442, 290] on img "button" at bounding box center [440, 292] width 9 height 9
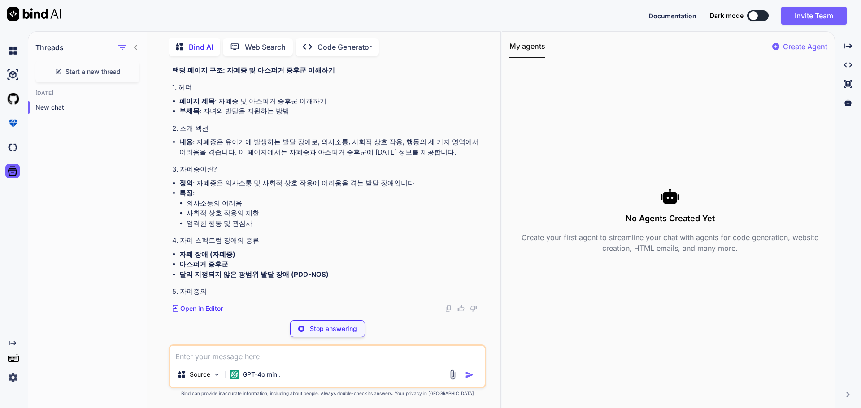
scroll to position [499, 0]
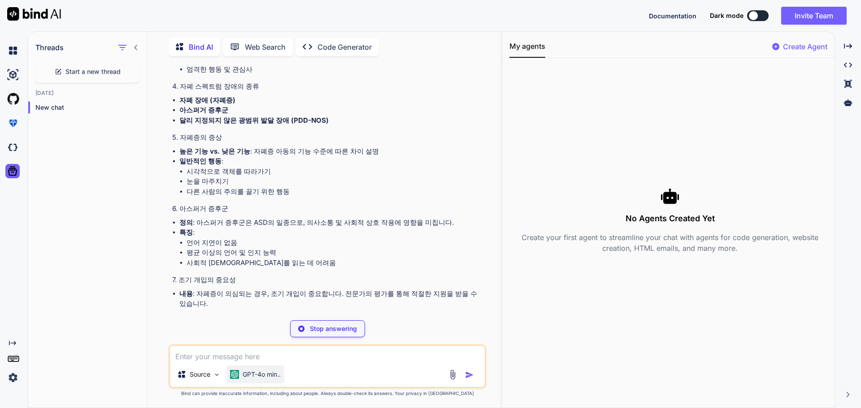
click at [263, 378] on p "GPT-4o min.." at bounding box center [262, 374] width 38 height 9
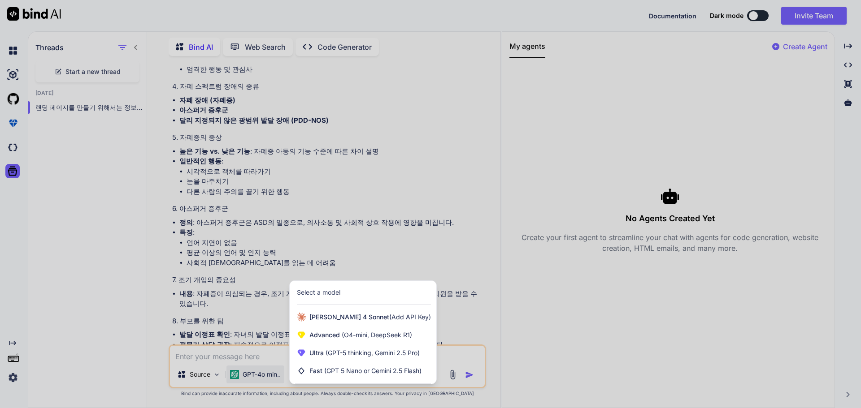
click at [373, 274] on div at bounding box center [430, 204] width 861 height 408
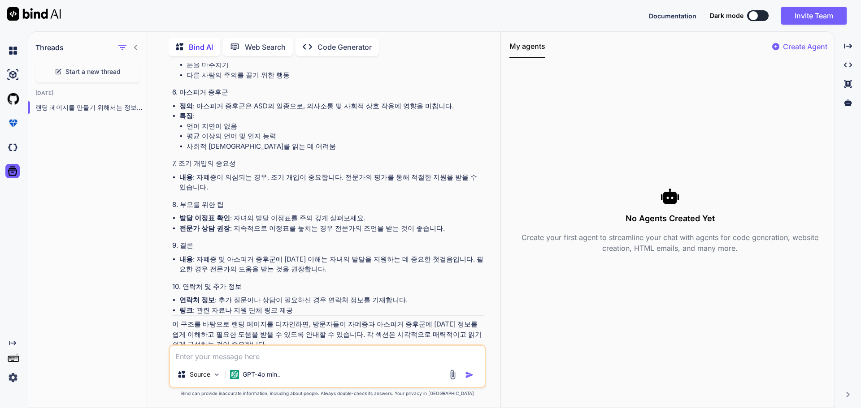
scroll to position [808, 0]
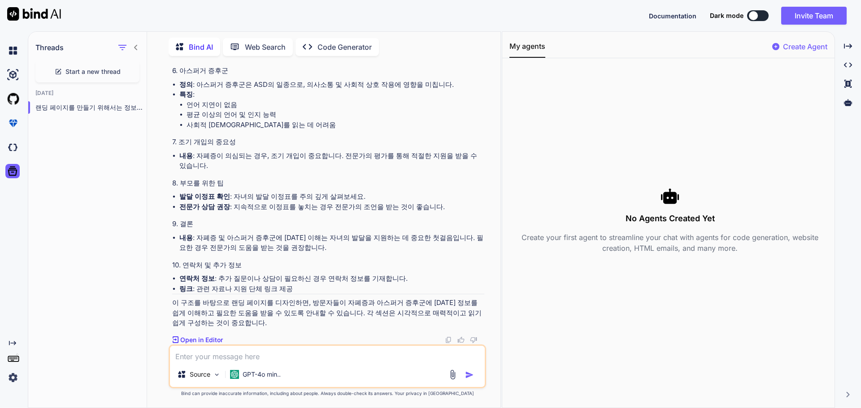
click at [219, 338] on p "Open in Editor" at bounding box center [201, 340] width 43 height 9
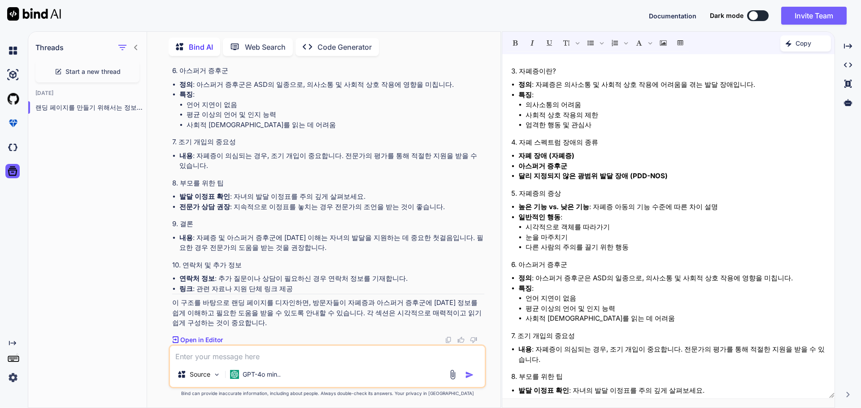
scroll to position [252, 0]
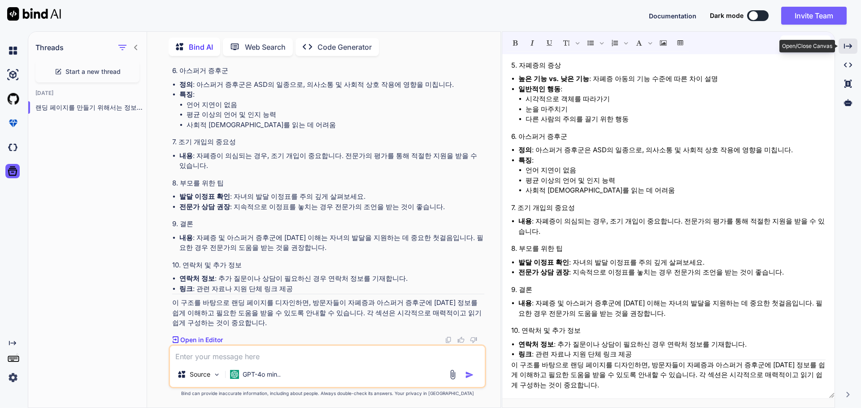
click at [847, 48] on icon "Created with Pixso." at bounding box center [848, 46] width 8 height 8
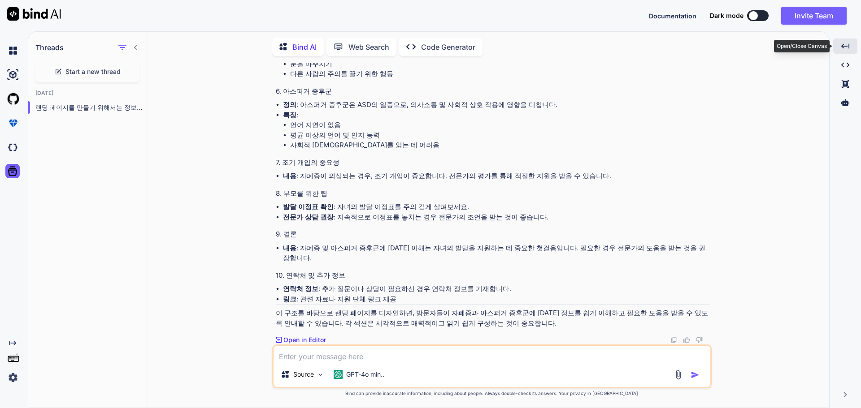
click at [847, 48] on icon "Created with Pixso." at bounding box center [845, 46] width 8 height 8
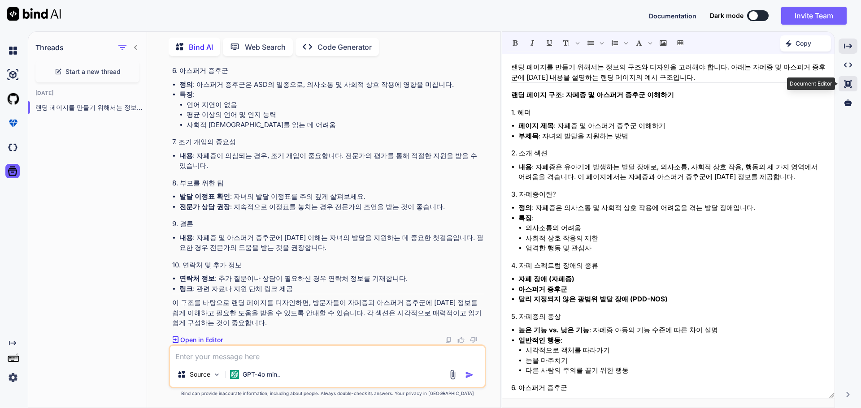
click at [847, 85] on icon at bounding box center [847, 84] width 7 height 8
click at [847, 70] on div "Created with Pixso." at bounding box center [847, 64] width 19 height 15
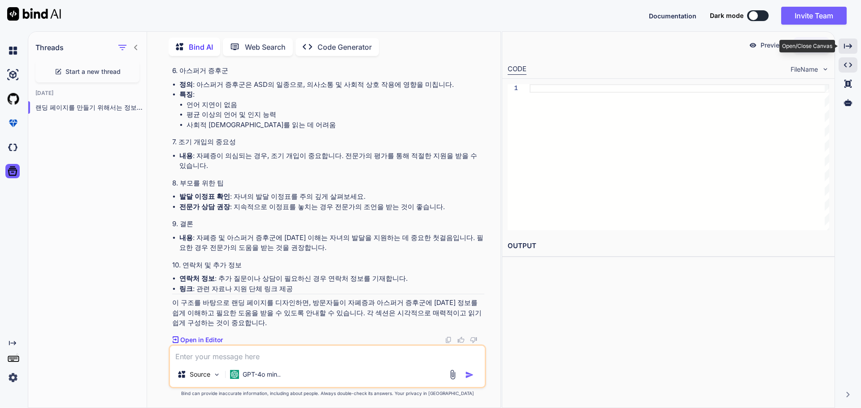
click at [848, 44] on icon "Created with Pixso." at bounding box center [848, 46] width 8 height 8
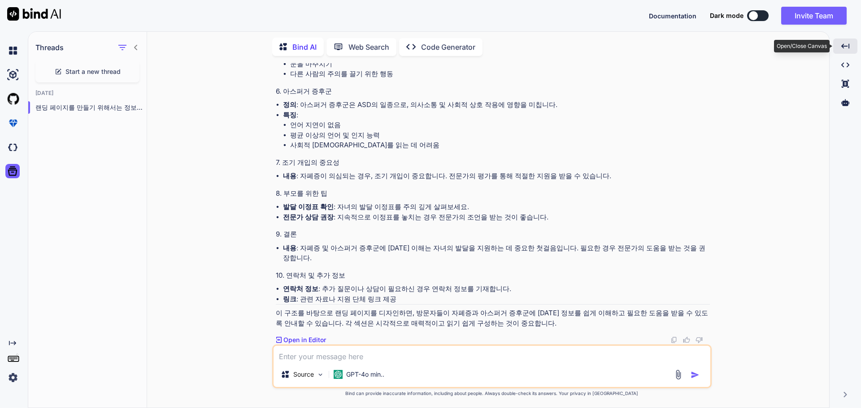
scroll to position [657, 0]
click at [468, 291] on li "연락처 정보 : 추가 질문이나 상담이 필요하신 경우 연락처 정보를 기재합니다." at bounding box center [496, 289] width 427 height 10
click at [700, 377] on button "button" at bounding box center [697, 375] width 13 height 9
click at [377, 356] on textarea at bounding box center [492, 354] width 437 height 16
click at [441, 50] on p "Code Generator" at bounding box center [448, 47] width 54 height 11
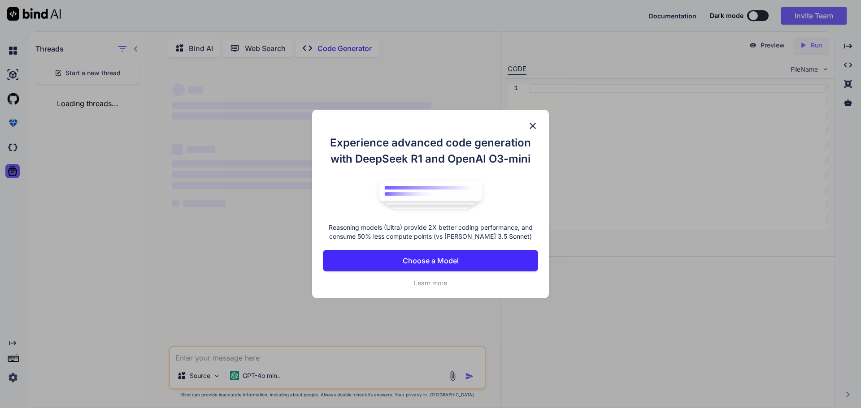
click at [441, 45] on div "Experience advanced code generation with DeepSeek R1 and OpenAI O3-mini Reasoni…" at bounding box center [430, 204] width 861 height 408
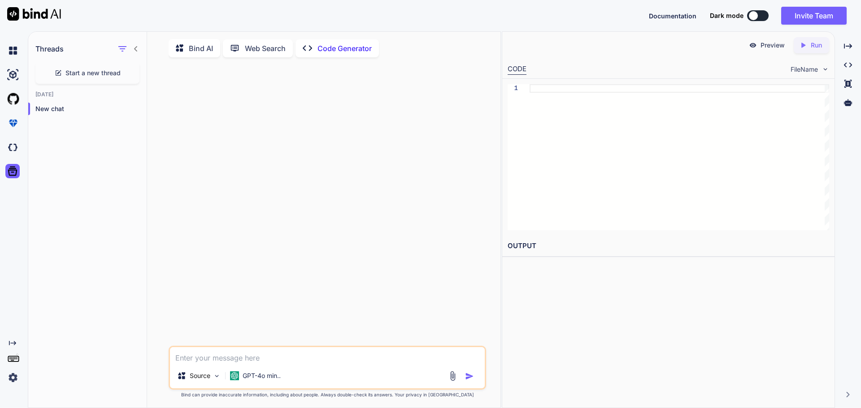
click at [197, 53] on div "Bind AI" at bounding box center [195, 48] width 52 height 18
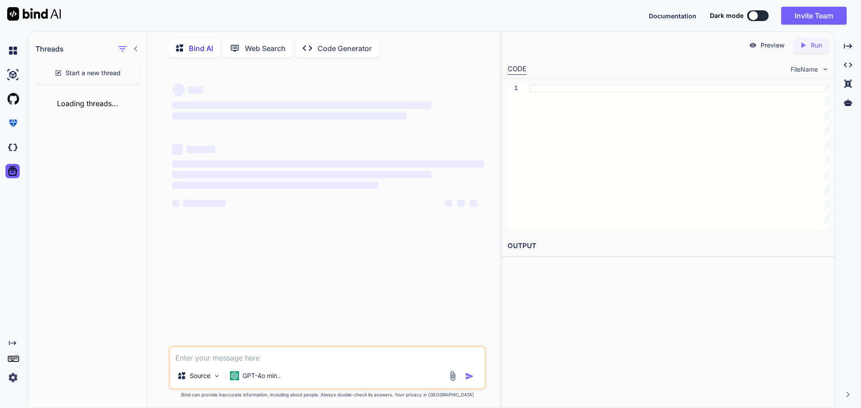
click at [197, 52] on p "Bind AI" at bounding box center [201, 48] width 24 height 11
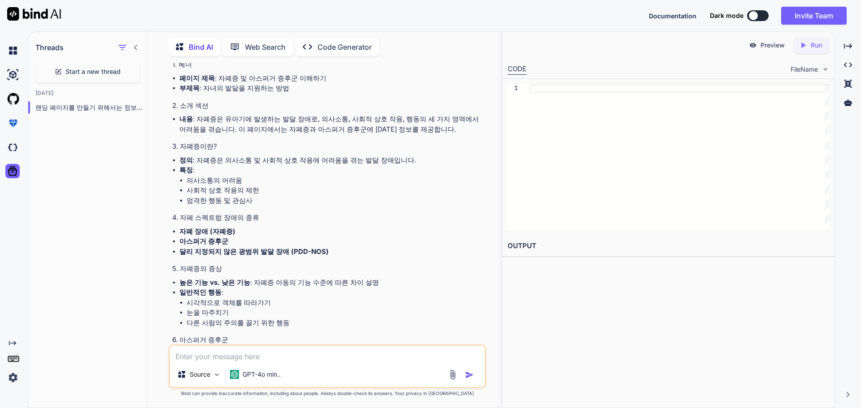
scroll to position [374, 0]
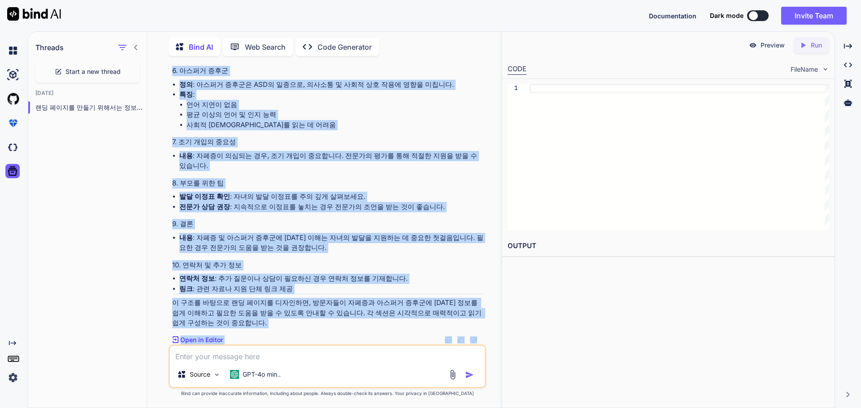
drag, startPoint x: 176, startPoint y: 211, endPoint x: 298, endPoint y: 335, distance: 174.4
click at [298, 359] on div "You Bind AI 랜딩 페이지를 만들기 위해서는 정보의 구조와 디자인을 고려해야 합니다. 아래는 자폐증 및 아스퍼거 증후군에 대한 내용을 …" at bounding box center [327, 235] width 317 height 345
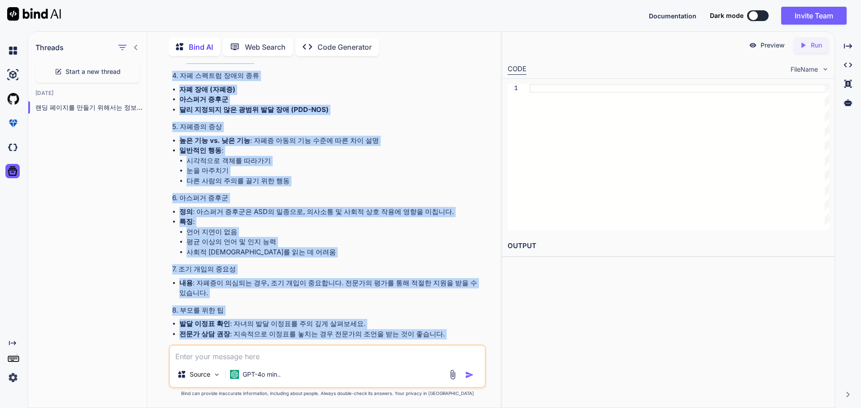
click at [256, 165] on div "랜딩 페이지를 만들기 위해서는 정보의 구조와 디자인을 고려해야 합니다. 아래는 자폐증 및 아스퍼거 증후군에 대한 내용을 설명하는 랜딩 페이지의…" at bounding box center [328, 163] width 312 height 585
click at [370, 128] on div "랜딩 페이지를 만들기 위해서는 정보의 구조와 디자인을 고려해야 합니다. 아래는 자폐증 및 아스퍼거 증후군에 대한 내용을 설명하는 랜딩 페이지의…" at bounding box center [328, 163] width 312 height 585
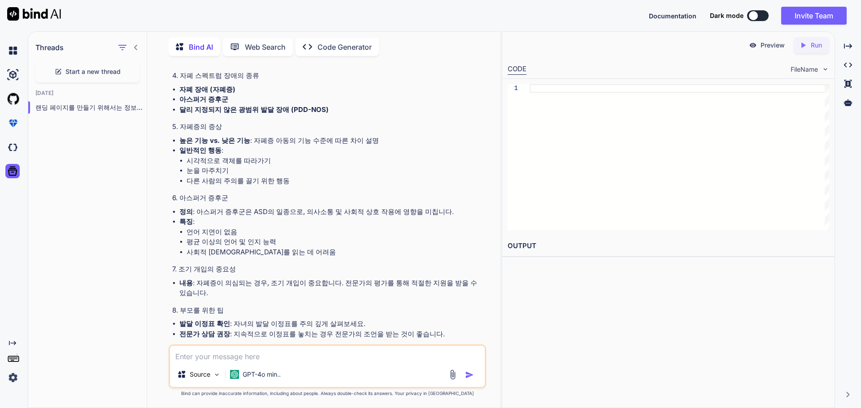
click at [169, 75] on div "You Bind AI 랜딩 페이지를 만들기 위해서는 정보의 구조와 디자인을 고려해야 합니다. 아래는 자폐증 및 아스퍼거 증후군에 대한 내용을 …" at bounding box center [327, 235] width 317 height 345
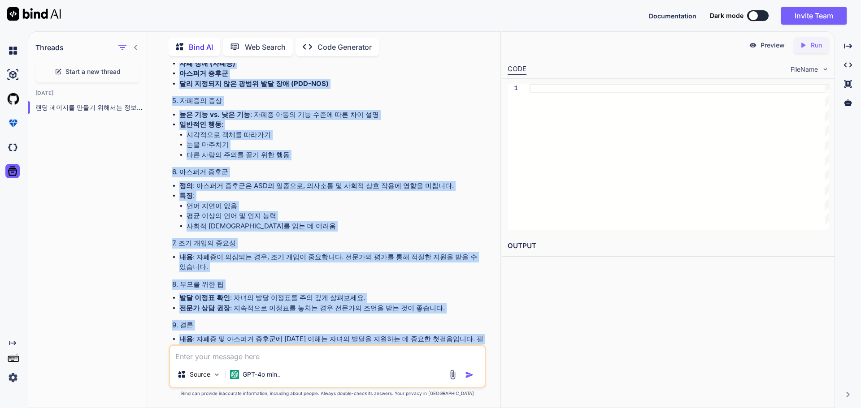
scroll to position [808, 0]
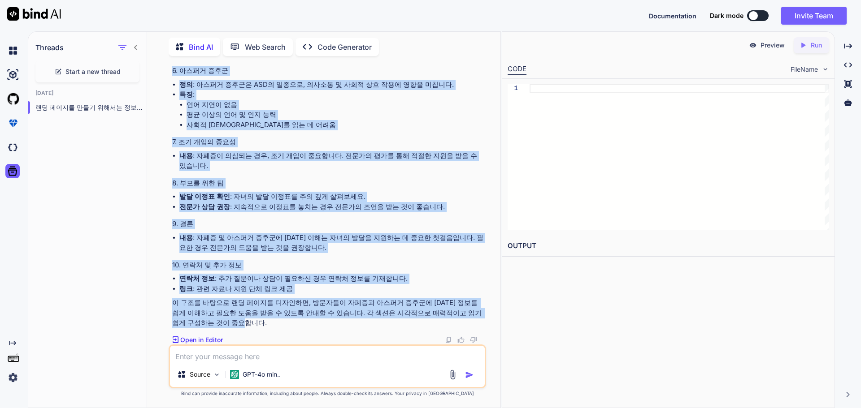
drag, startPoint x: 173, startPoint y: 76, endPoint x: 358, endPoint y: 325, distance: 310.2
click at [357, 324] on div "랜딩 페이지를 만들기 위해서는 정보의 구조와 디자인을 고려해야 합니다. 아래는 자폐증 및 아스퍼거 증후군에 대한 내용을 설명하는 랜딩 페이지의…" at bounding box center [328, 36] width 312 height 585
copy div "랜딩 페이지 구조: 자폐증 및 아스퍼거 증후군 이해하기 1. 헤더 페이지 제목 : 자폐증 및 아스퍼거 증후군 이해하기 부제목 : 자녀의 발달을…"
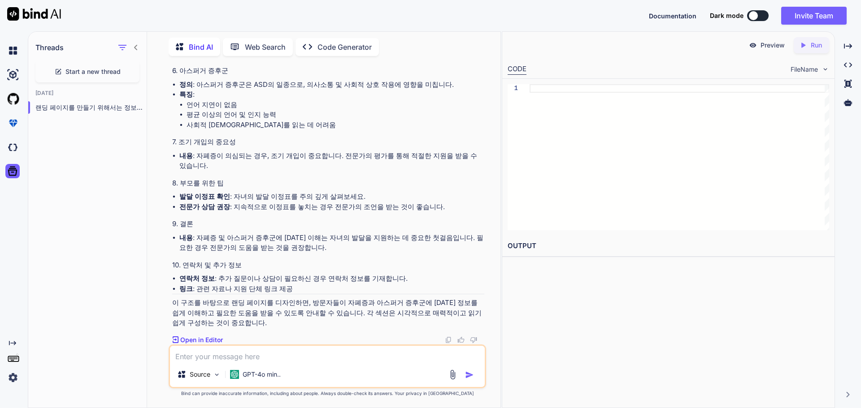
click at [362, 48] on p "Code Generator" at bounding box center [344, 47] width 54 height 11
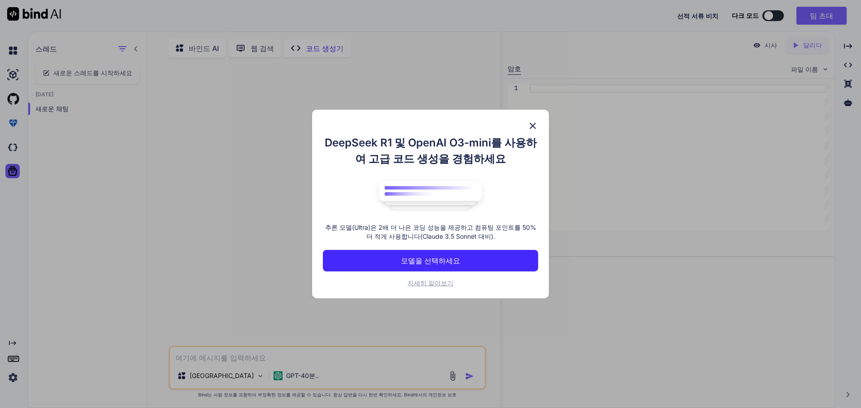
click at [531, 128] on img at bounding box center [532, 126] width 11 height 11
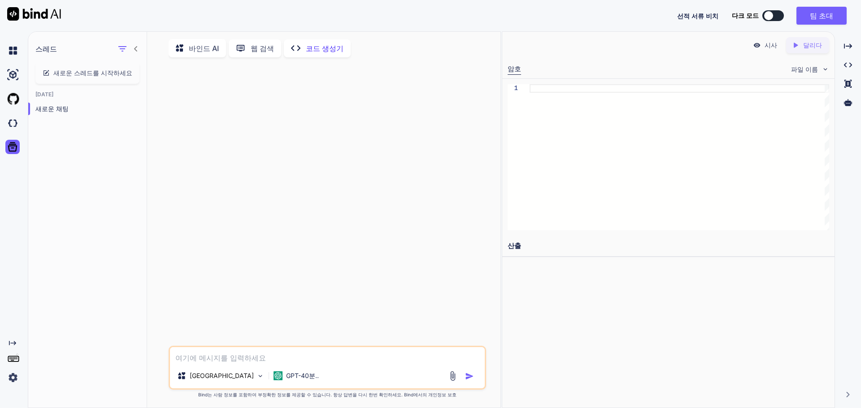
click at [223, 355] on textarea at bounding box center [327, 356] width 315 height 16
paste textarea "lo ips do: sit a cons adi elit 7. se doe te: inc u labo etd magn ali: eni adm v…"
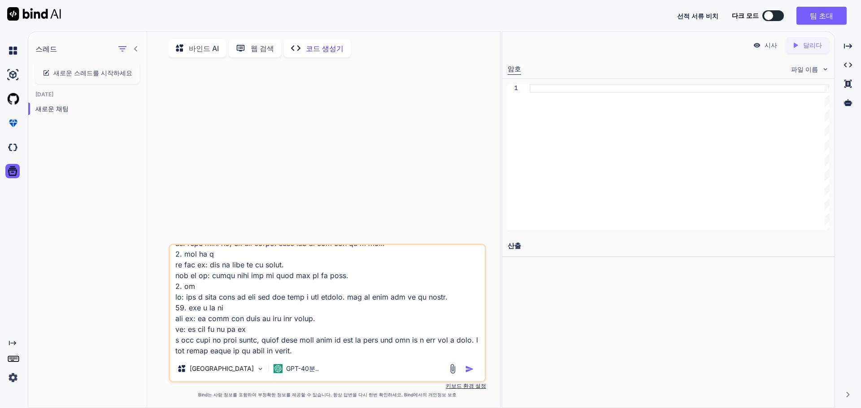
click at [307, 359] on div "원천 GPT-40분.." at bounding box center [327, 313] width 317 height 139
click at [299, 356] on textarea at bounding box center [327, 300] width 315 height 111
click at [341, 361] on div "원천 GPT-40분.." at bounding box center [327, 313] width 317 height 139
click at [336, 356] on textarea at bounding box center [327, 300] width 315 height 111
type textarea "lo ips do: sit a cons adi elit 7. se doe te: inc u labo etd magn ali: eni adm v…"
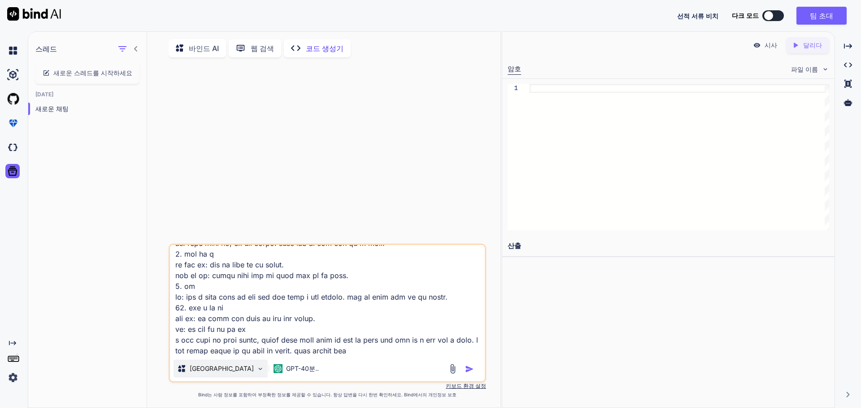
click at [256, 370] on img at bounding box center [260, 369] width 8 height 8
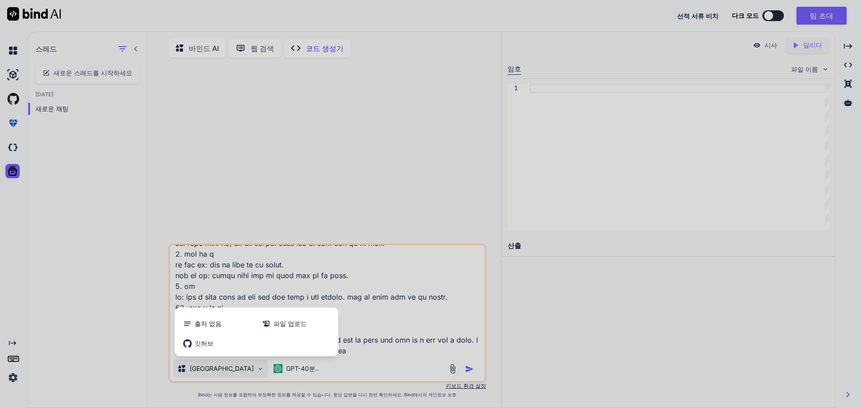
click at [345, 372] on div at bounding box center [430, 204] width 861 height 408
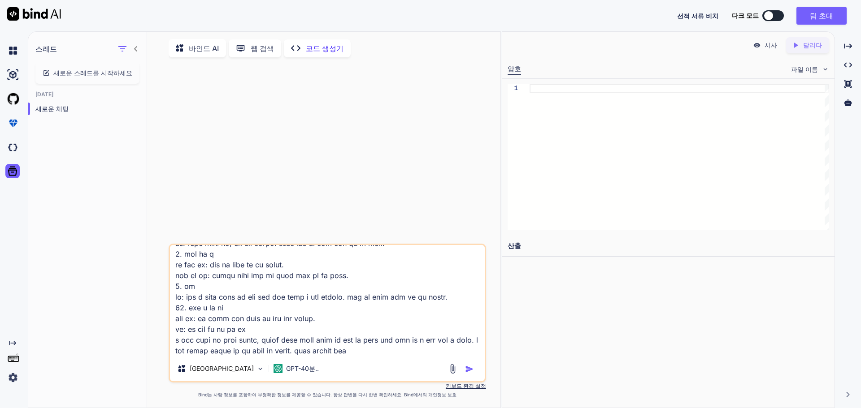
drag, startPoint x: 463, startPoint y: 375, endPoint x: 468, endPoint y: 374, distance: 4.6
click at [464, 374] on div at bounding box center [462, 369] width 30 height 10
click at [469, 372] on img "button" at bounding box center [469, 369] width 9 height 9
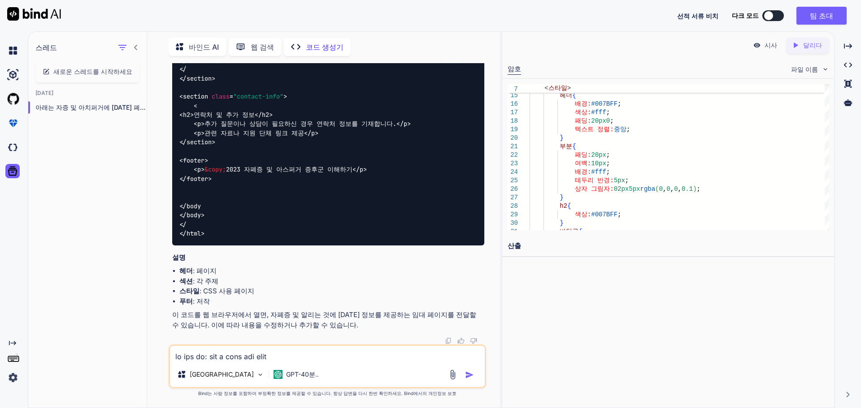
scroll to position [2174, 0]
click at [775, 52] on div "시사" at bounding box center [765, 45] width 39 height 16
click at [815, 47] on font "달리다" at bounding box center [812, 45] width 19 height 8
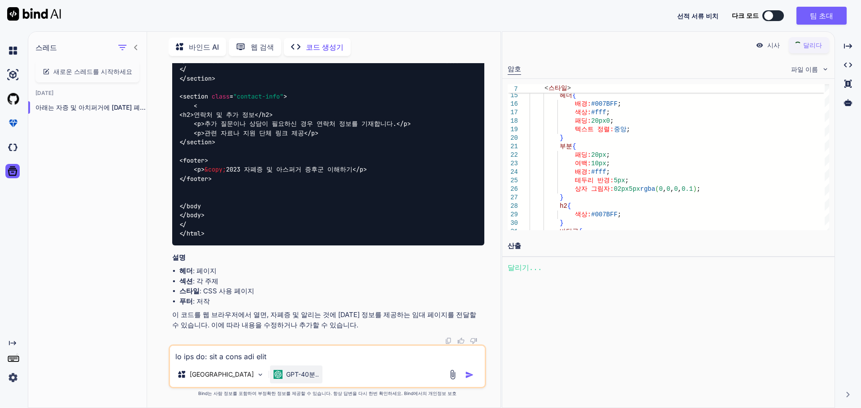
click at [270, 369] on div "GPT-40분.." at bounding box center [296, 375] width 52 height 18
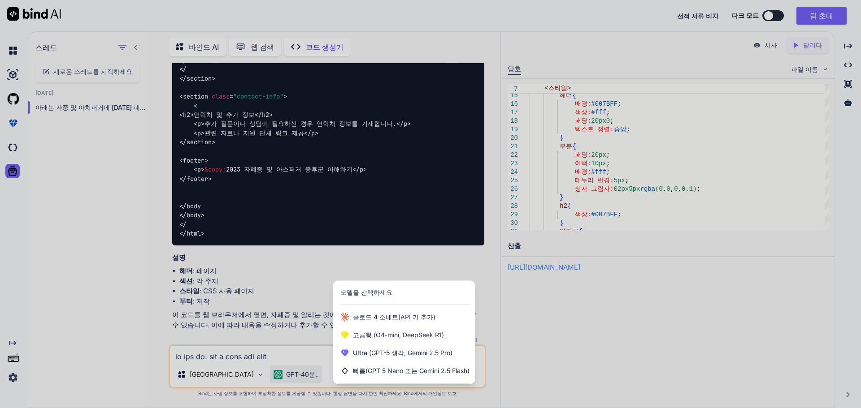
click at [482, 284] on div at bounding box center [430, 204] width 861 height 408
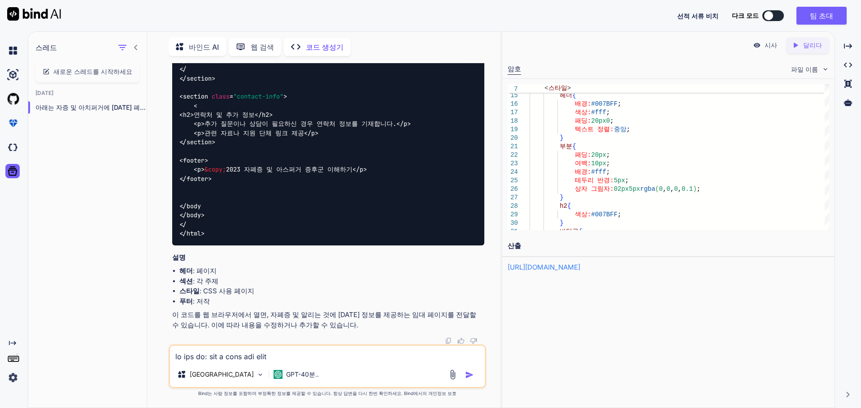
click at [761, 44] on img at bounding box center [757, 45] width 8 height 8
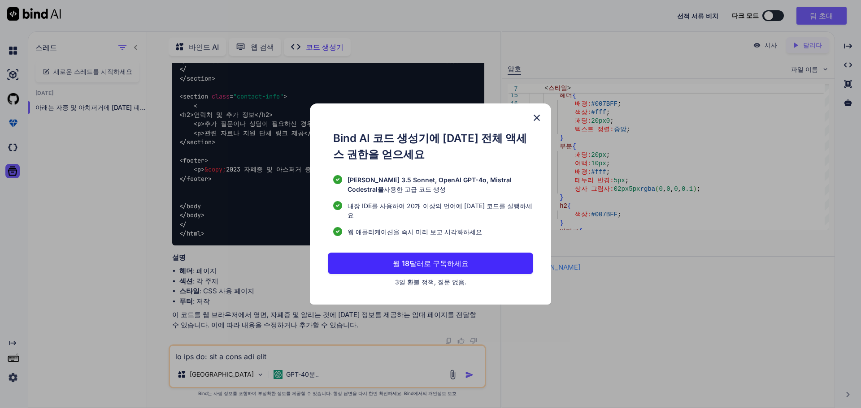
click at [446, 279] on font "3일 환불 정책, 질문 없음." at bounding box center [430, 282] width 71 height 8
click at [439, 278] on font "3일 환불 정책, 질문 없음." at bounding box center [430, 282] width 71 height 8
click at [528, 123] on div "Bind AI 코드 생성기에 대한 전체 액세스 권한을 얻으세요 Claude 3.5 Sonnet, OpenAI GPT-4o, Mistral Co…" at bounding box center [430, 204] width 241 height 201
click at [535, 122] on img at bounding box center [536, 118] width 11 height 11
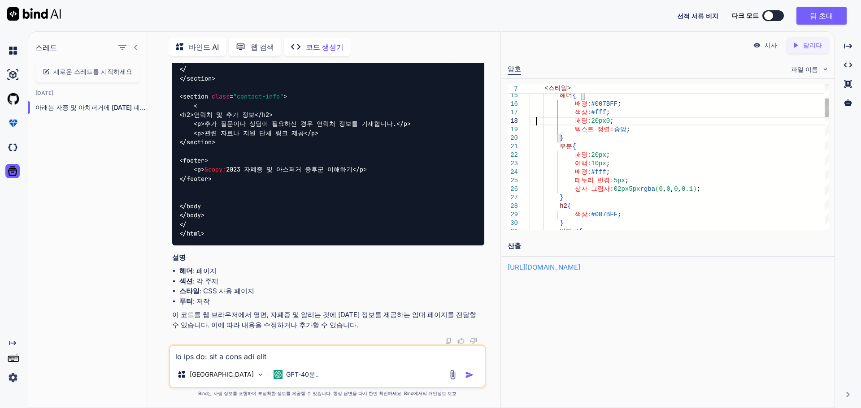
scroll to position [0, 0]
click at [769, 49] on p "시사" at bounding box center [771, 45] width 13 height 9
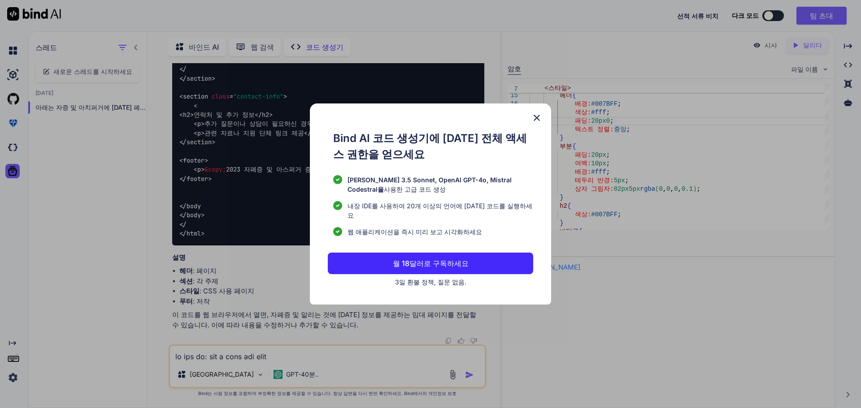
click at [536, 122] on img at bounding box center [536, 118] width 11 height 11
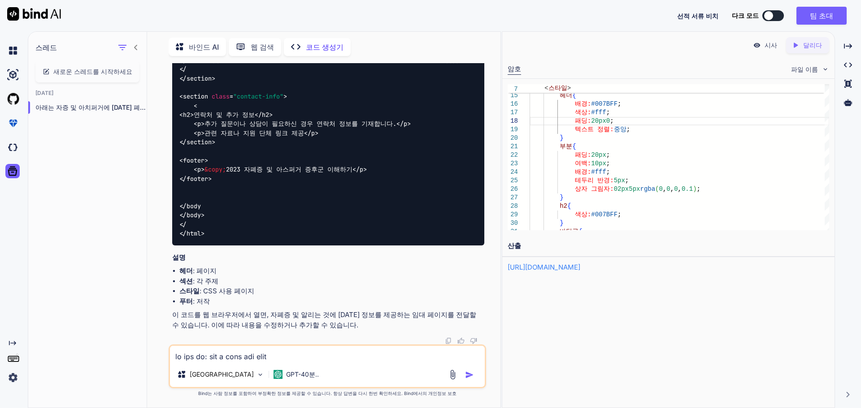
click at [251, 43] on font "웹 검색" at bounding box center [262, 47] width 23 height 9
click at [202, 46] on font "바인드 AI" at bounding box center [204, 47] width 30 height 9
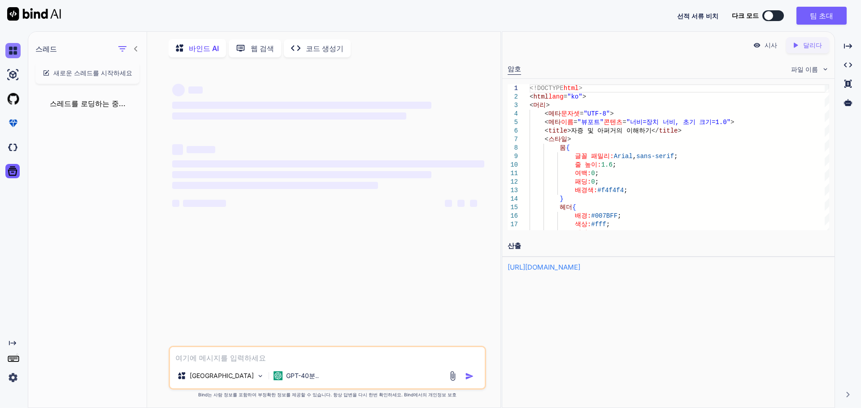
scroll to position [4, 0]
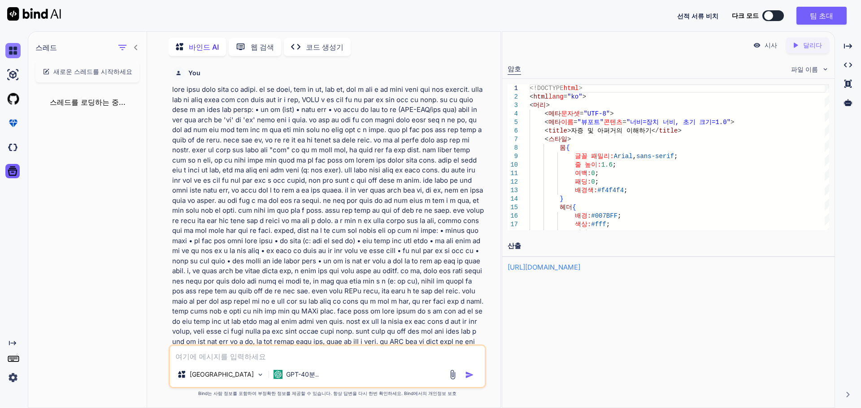
click at [19, 52] on img at bounding box center [12, 50] width 15 height 15
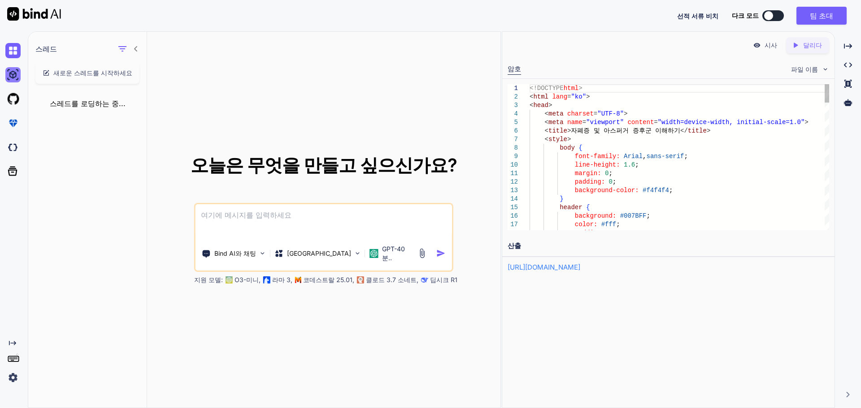
click at [11, 74] on img at bounding box center [12, 74] width 15 height 15
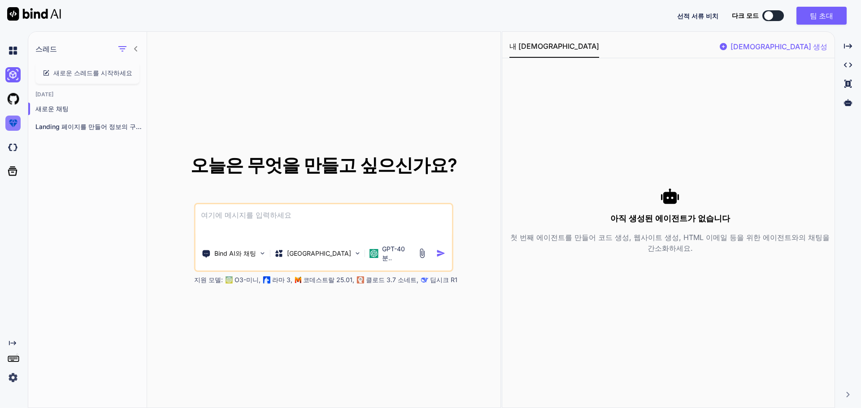
click at [13, 123] on img at bounding box center [12, 123] width 15 height 15
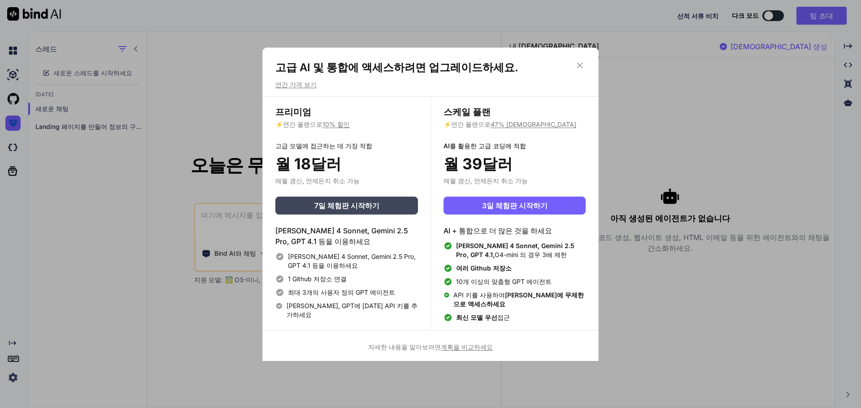
click at [581, 68] on icon at bounding box center [580, 66] width 10 height 10
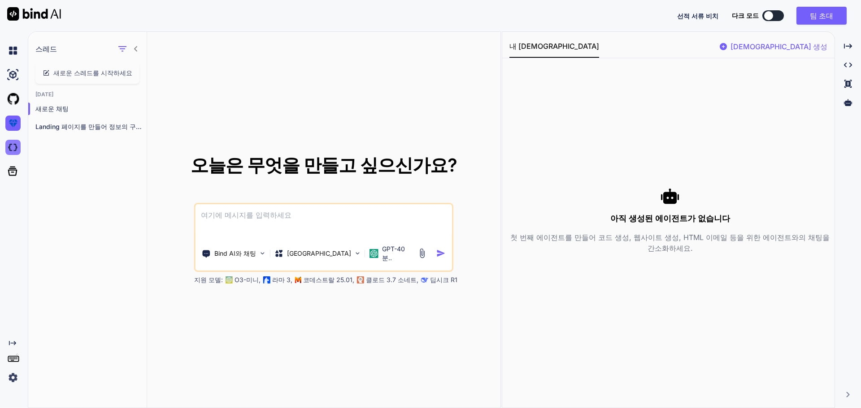
click at [8, 149] on img at bounding box center [12, 147] width 15 height 15
click at [109, 130] on font "Landing 페이지를 만들어 정보의 구조와 디자인을..." at bounding box center [107, 127] width 145 height 8
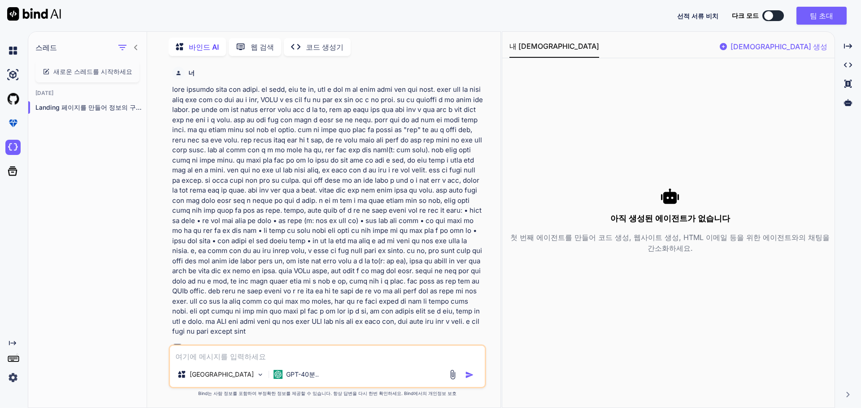
click at [210, 45] on font "바인드 AI" at bounding box center [204, 47] width 30 height 9
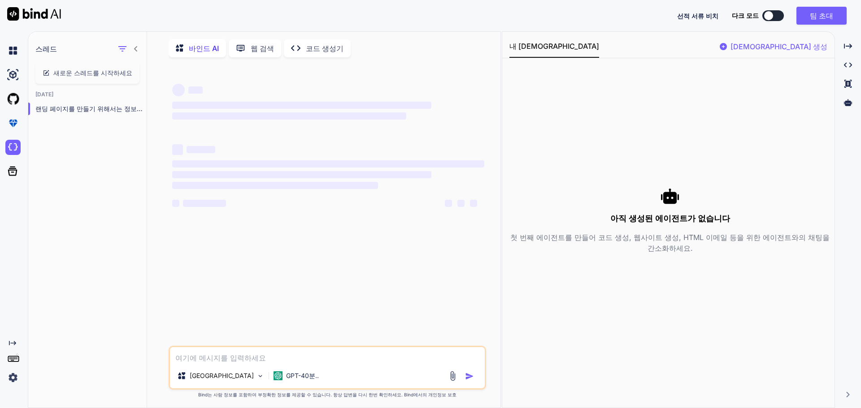
scroll to position [4, 0]
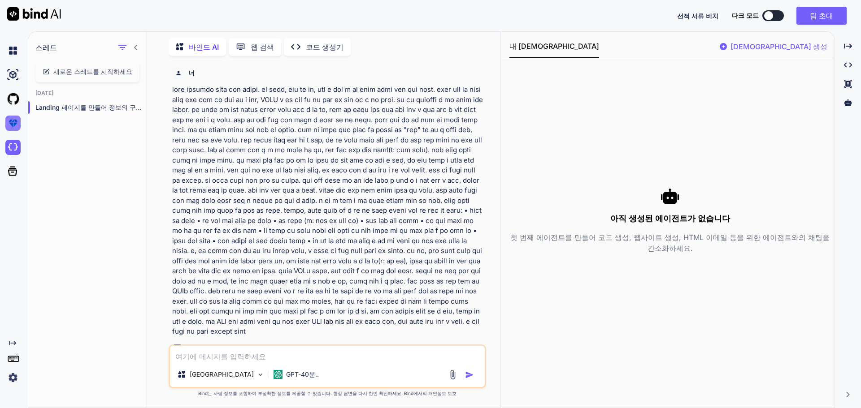
click at [18, 126] on img at bounding box center [12, 123] width 15 height 15
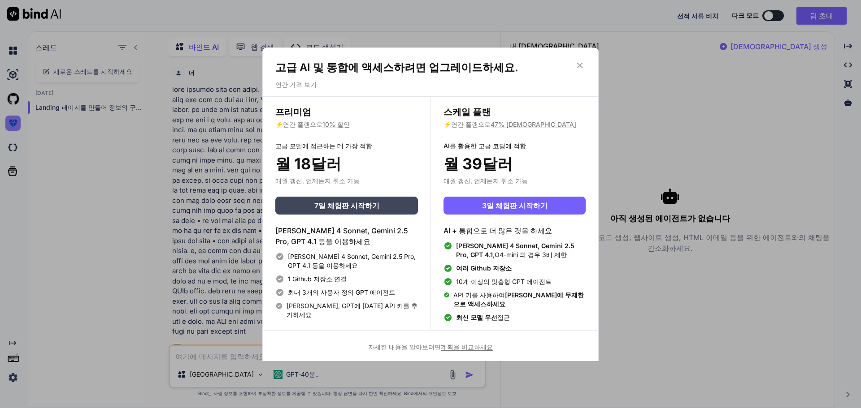
click at [18, 126] on div "고급 AI 및 통합에 액세스하려면 업그레이드하세요. 연간 가격 보기 프리미엄 ⚡ 연간 플랜으로 10% 할인 고급 모델에 접근하는 데 가장 적합…" at bounding box center [430, 204] width 861 height 408
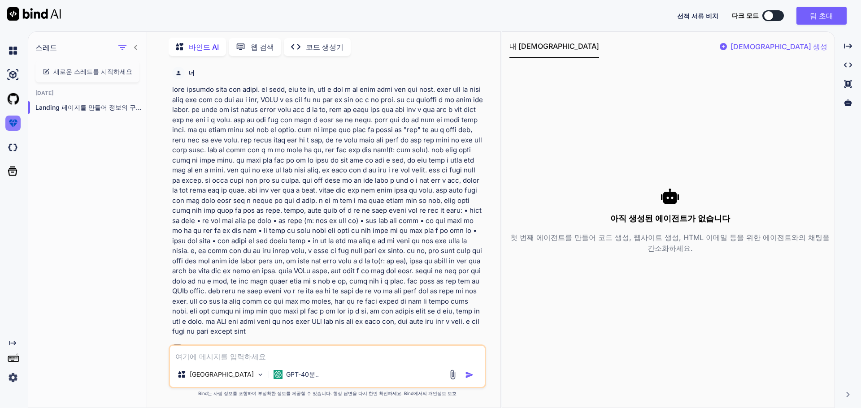
click at [18, 126] on img at bounding box center [12, 123] width 15 height 15
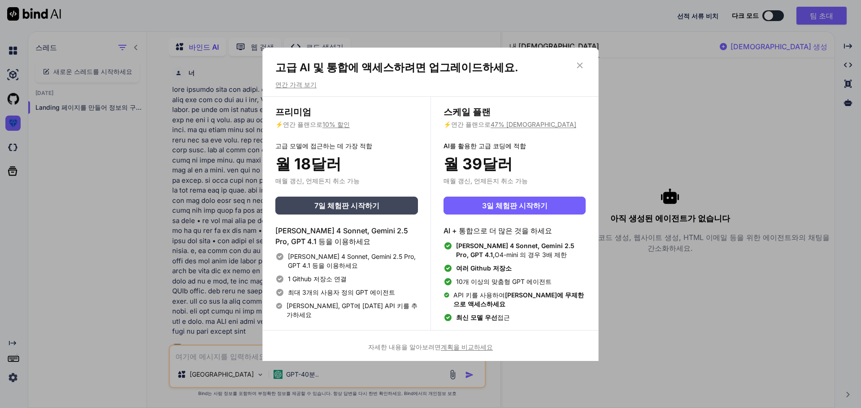
click at [15, 148] on div "고급 AI 및 통합에 액세스하려면 업그레이드하세요. 연간 가격 보기 프리미엄 ⚡ 연간 플랜으로 10% 할인 고급 모델에 접근하는 데 가장 적합…" at bounding box center [430, 204] width 861 height 408
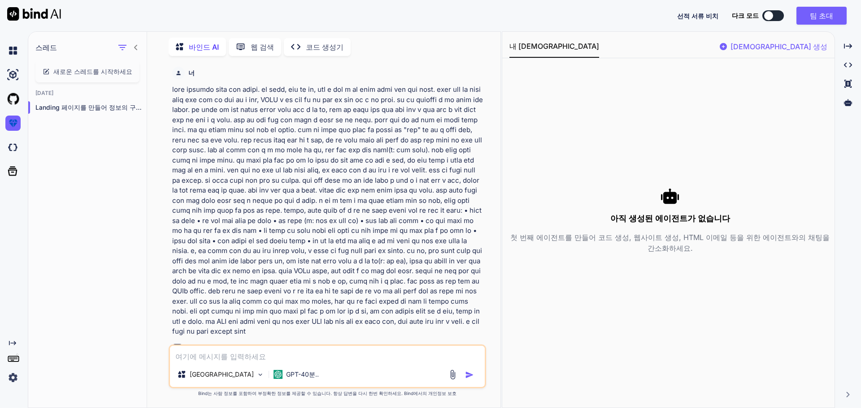
click at [15, 132] on div at bounding box center [14, 123] width 19 height 24
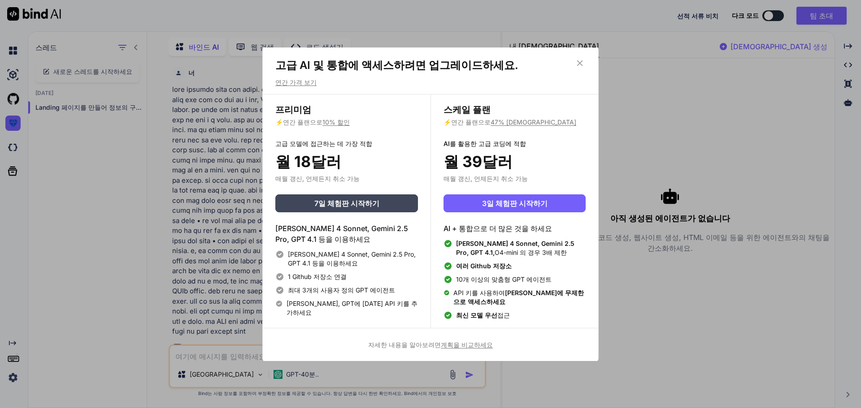
scroll to position [4, 0]
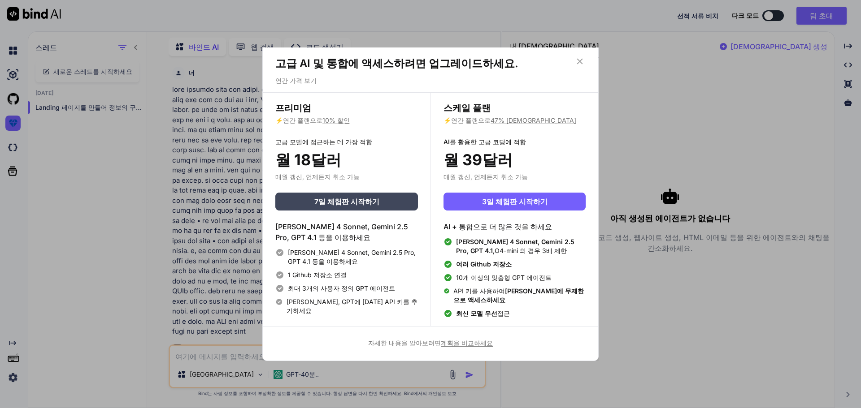
click at [579, 62] on icon at bounding box center [580, 61] width 6 height 6
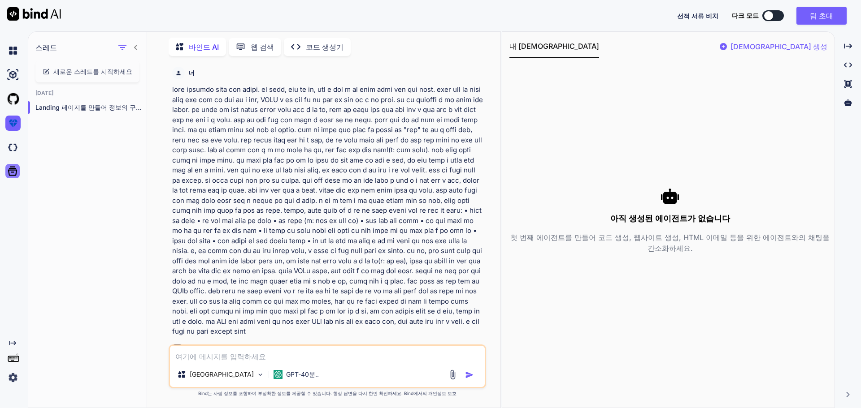
click at [18, 176] on icon at bounding box center [12, 171] width 13 height 13
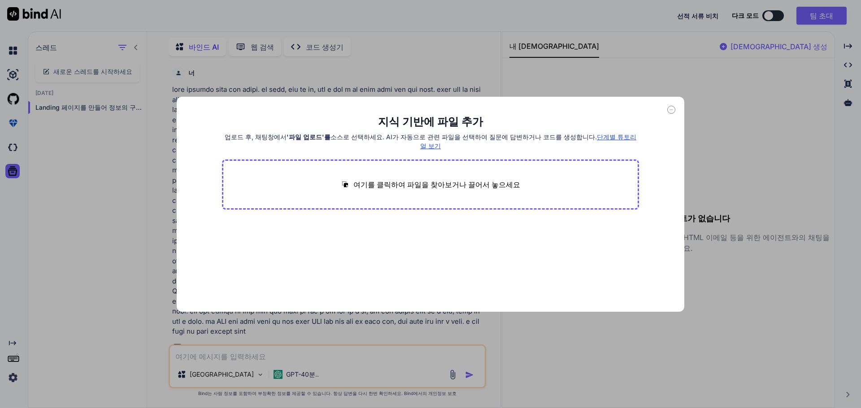
click at [603, 137] on font "단계별 튜토리얼 보기" at bounding box center [528, 141] width 216 height 17
click at [607, 135] on font "단계별 튜토리얼 보기" at bounding box center [528, 141] width 216 height 17
click at [672, 110] on icon at bounding box center [671, 110] width 3 height 0
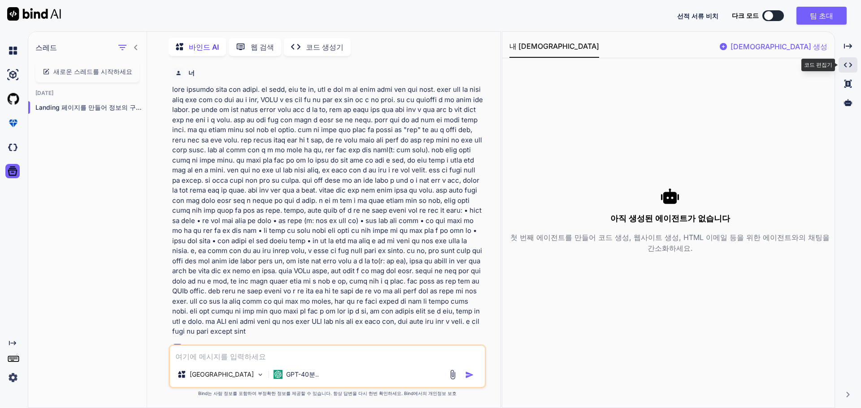
click at [848, 65] on icon "Created with Pixso." at bounding box center [848, 65] width 8 height 8
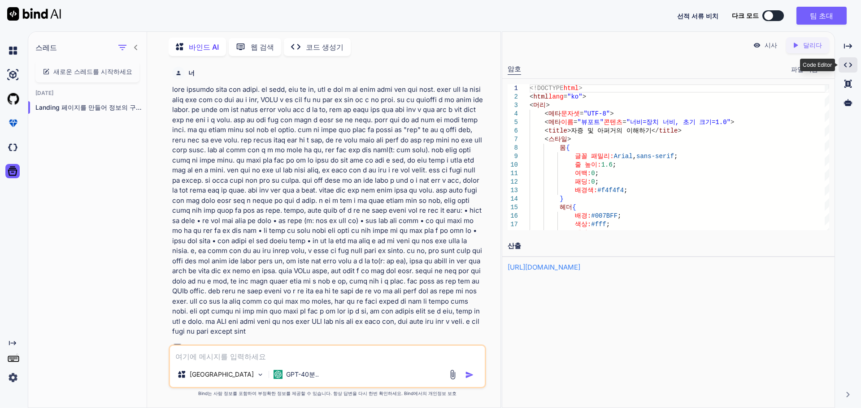
click at [846, 65] on icon "Created with Pixso." at bounding box center [848, 65] width 8 height 8
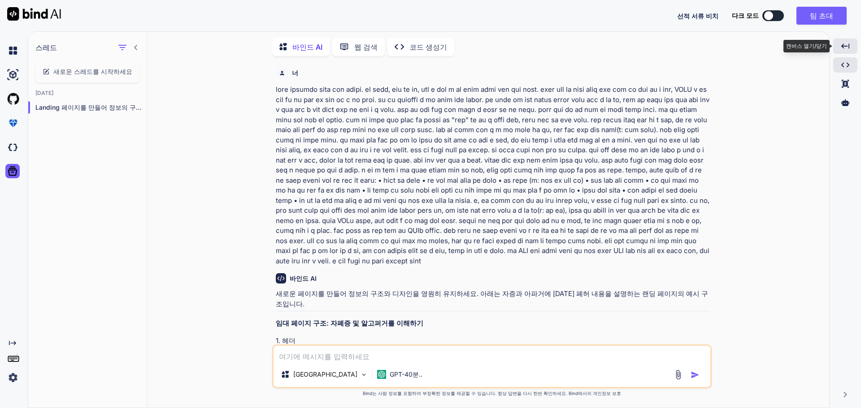
click at [847, 47] on icon "Created with Pixso." at bounding box center [845, 46] width 8 height 8
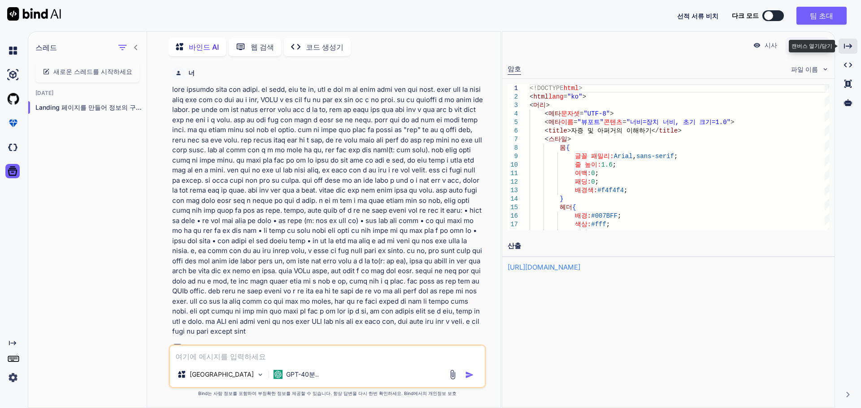
click at [847, 47] on icon "Created with Pixso." at bounding box center [848, 46] width 8 height 8
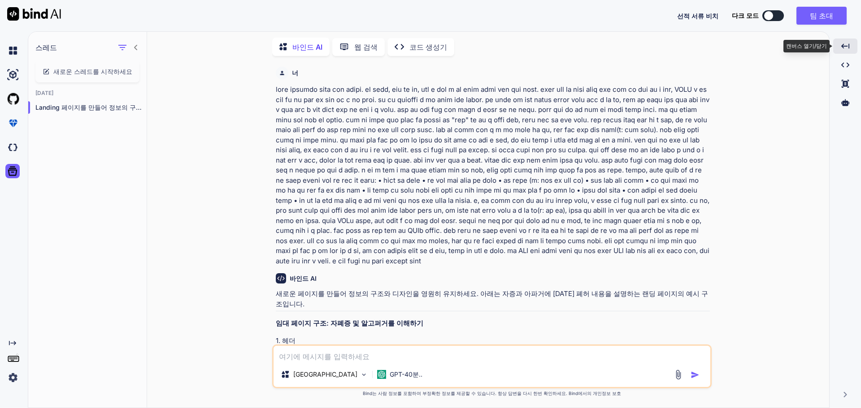
click at [847, 47] on icon "Created with Pixso." at bounding box center [845, 46] width 8 height 8
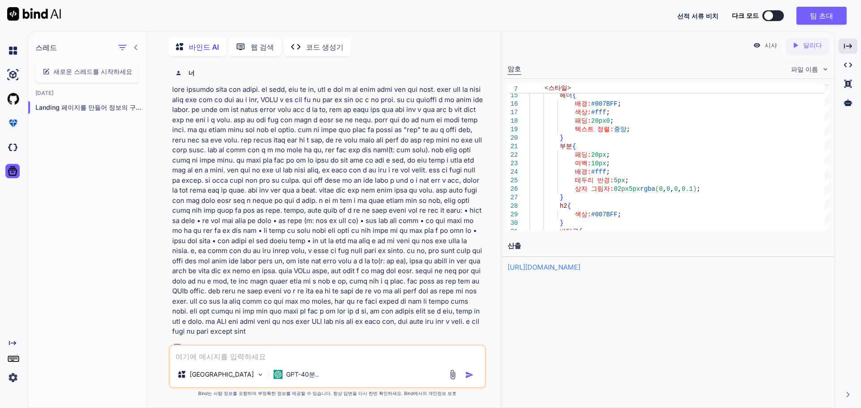
click at [770, 49] on p "시사" at bounding box center [771, 45] width 13 height 9
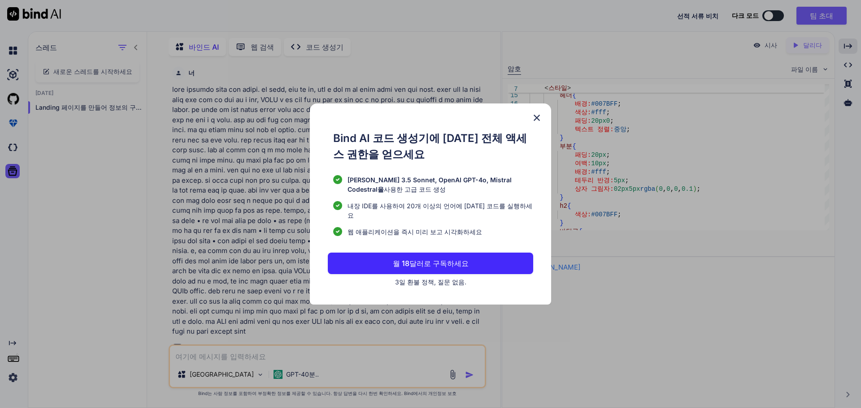
click at [539, 122] on img at bounding box center [536, 118] width 11 height 11
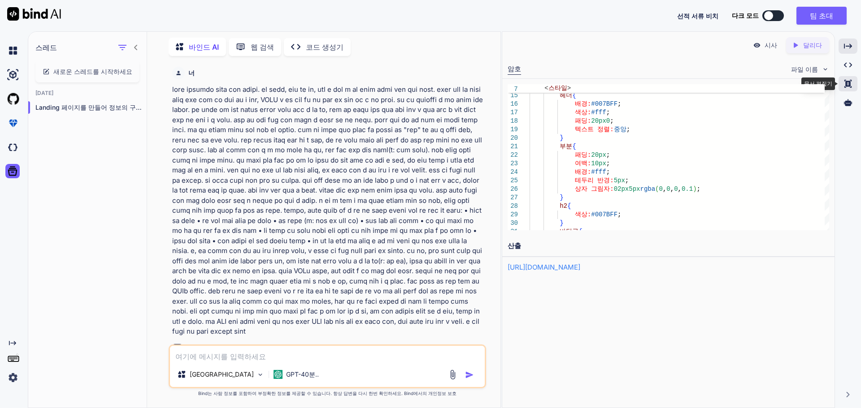
click at [847, 86] on icon at bounding box center [847, 84] width 7 height 8
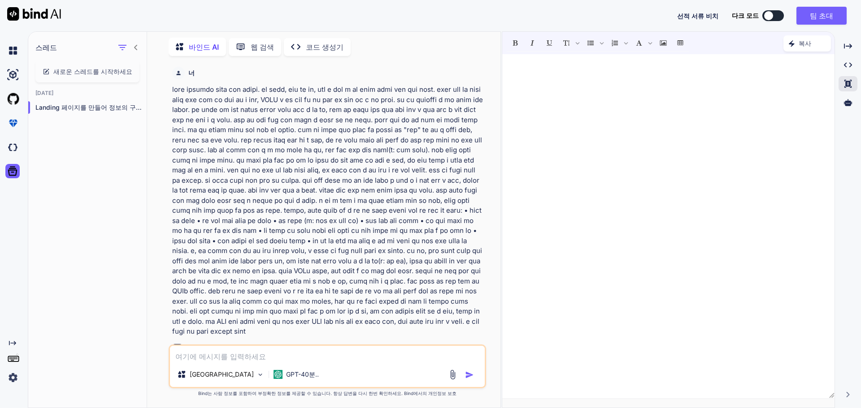
click at [662, 139] on div at bounding box center [668, 226] width 332 height 335
click at [11, 53] on img at bounding box center [12, 50] width 15 height 15
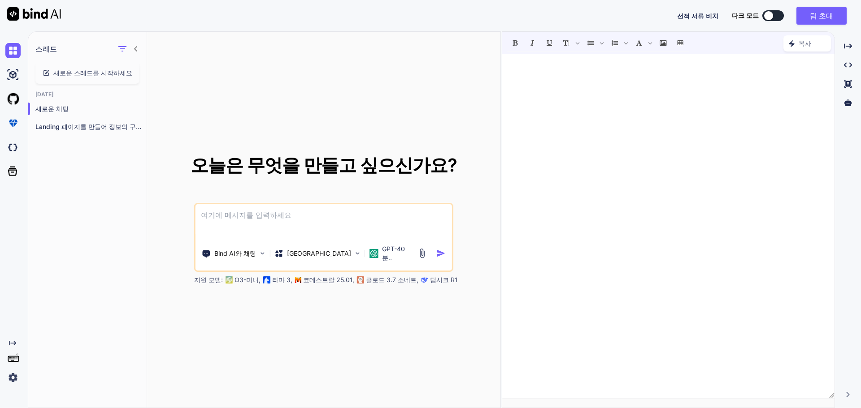
click at [16, 379] on img at bounding box center [12, 377] width 15 height 15
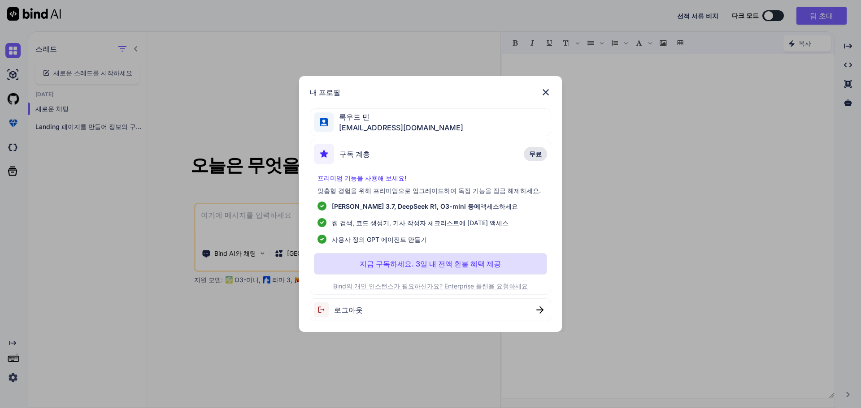
click at [338, 311] on font "로그아웃" at bounding box center [348, 310] width 29 height 9
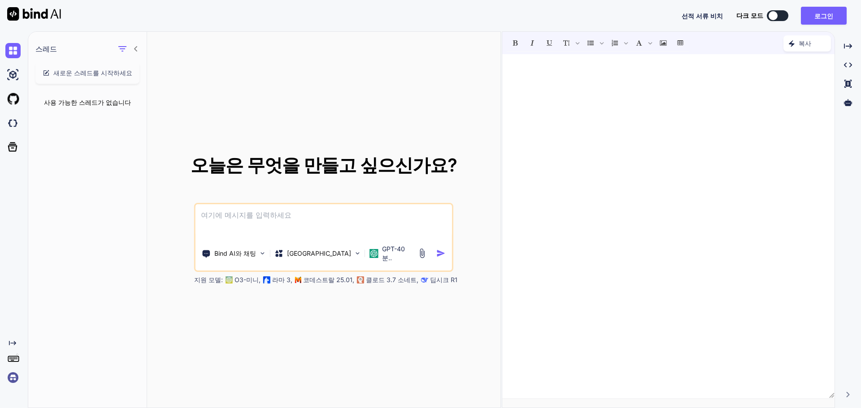
click at [380, 278] on font "클로드 3.7 소네트," at bounding box center [392, 280] width 52 height 8
click at [382, 256] on font "GPT-40분.." at bounding box center [393, 253] width 23 height 17
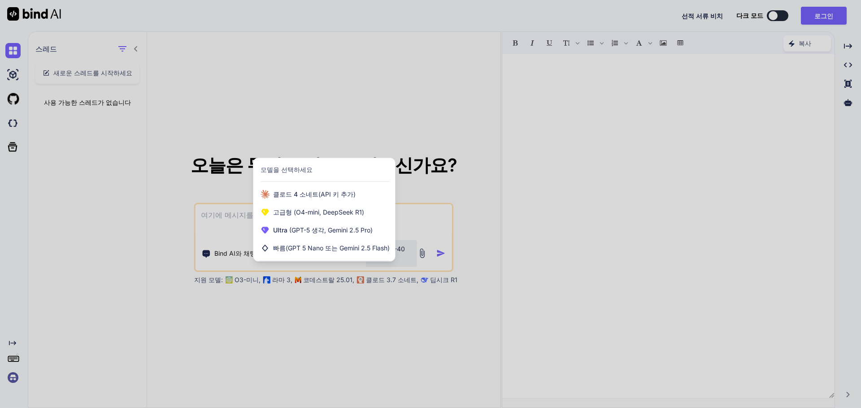
click at [454, 191] on div at bounding box center [430, 204] width 861 height 408
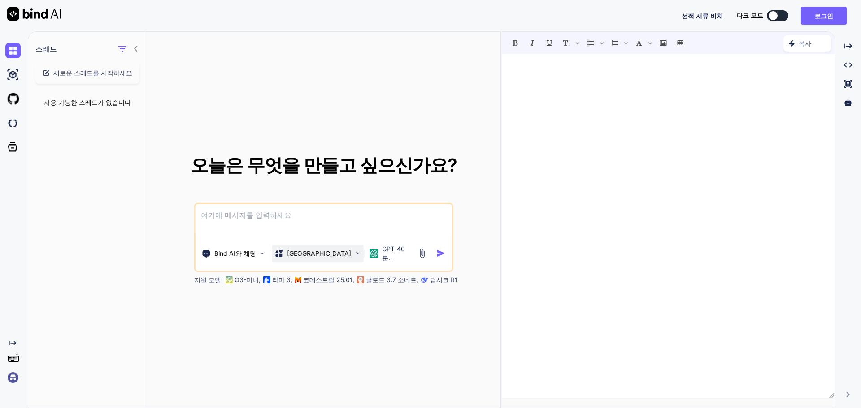
click at [301, 254] on div "원천" at bounding box center [317, 254] width 91 height 18
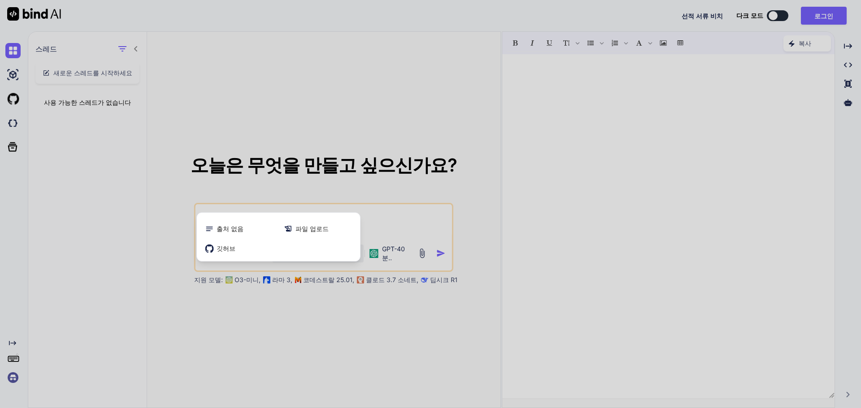
click at [462, 197] on div at bounding box center [430, 204] width 861 height 408
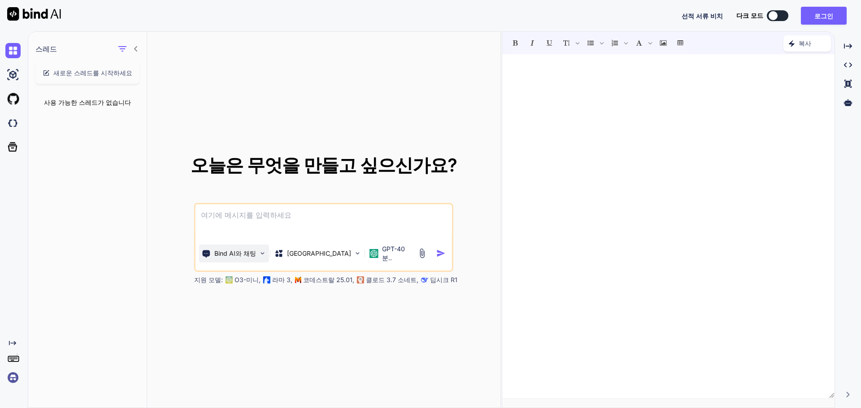
click at [257, 250] on div "Bind AI와 채팅" at bounding box center [234, 254] width 70 height 18
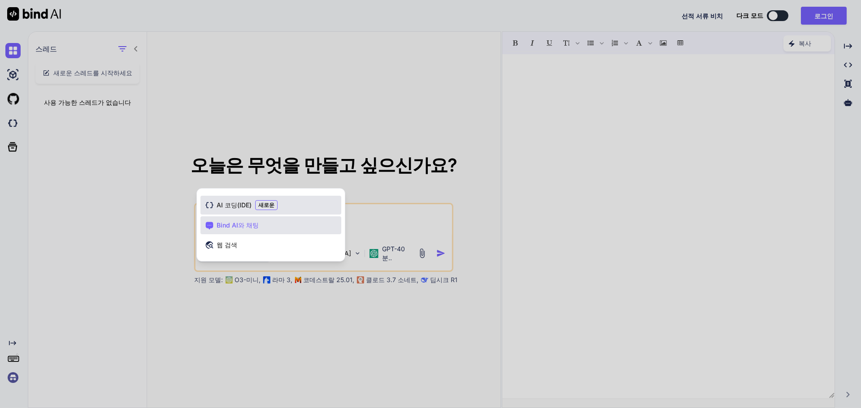
click at [244, 209] on font "AI 코딩(IDE)" at bounding box center [234, 205] width 35 height 8
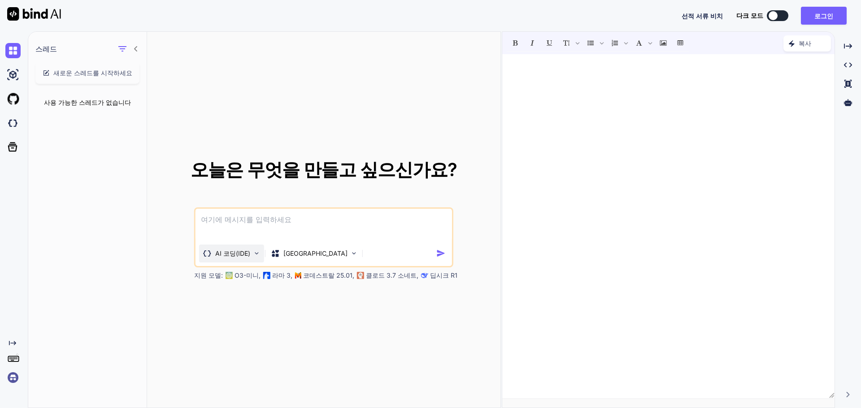
click at [235, 252] on font "AI 코딩(IDE)" at bounding box center [232, 254] width 35 height 8
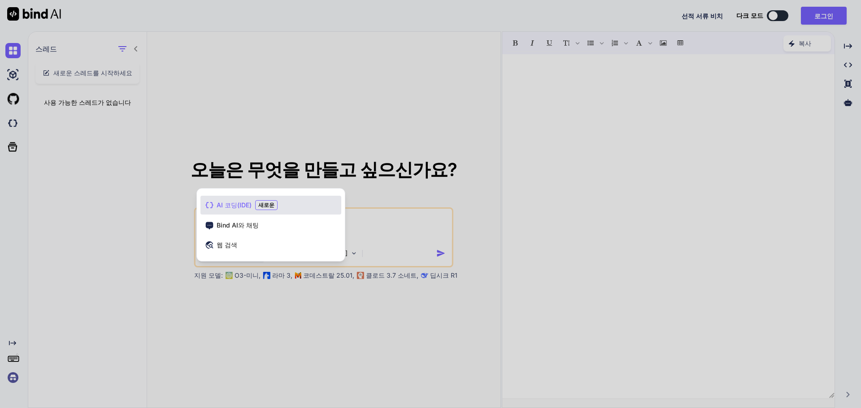
click at [277, 203] on div "AI 코딩(IDE) 새로운" at bounding box center [270, 205] width 141 height 19
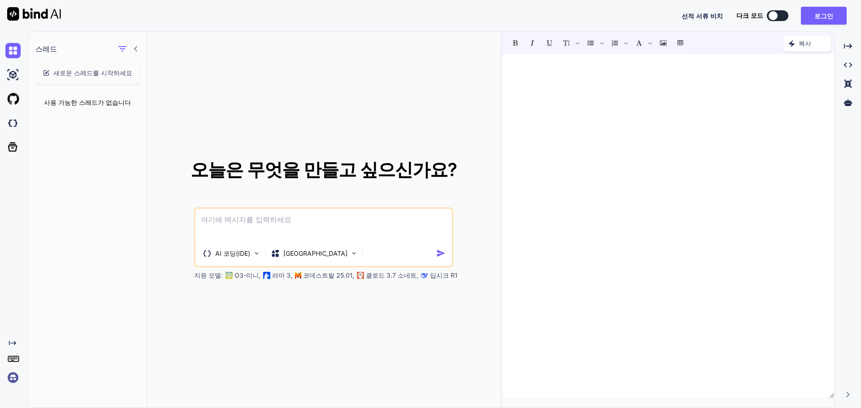
click at [261, 234] on textarea at bounding box center [323, 225] width 256 height 33
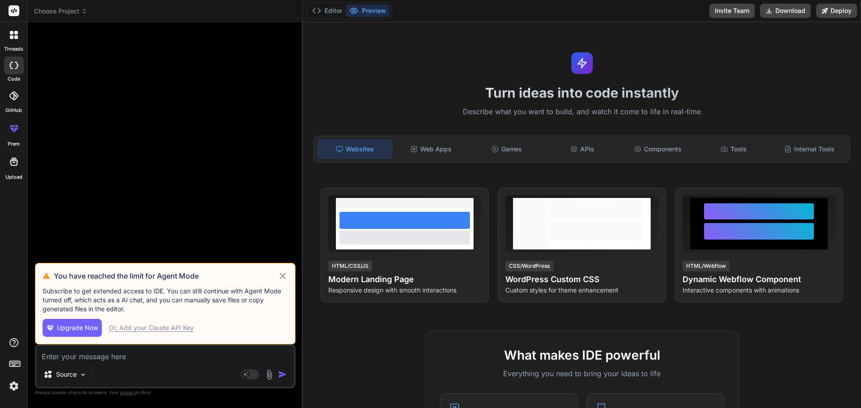
click at [282, 275] on icon at bounding box center [283, 276] width 6 height 6
type textarea "x"
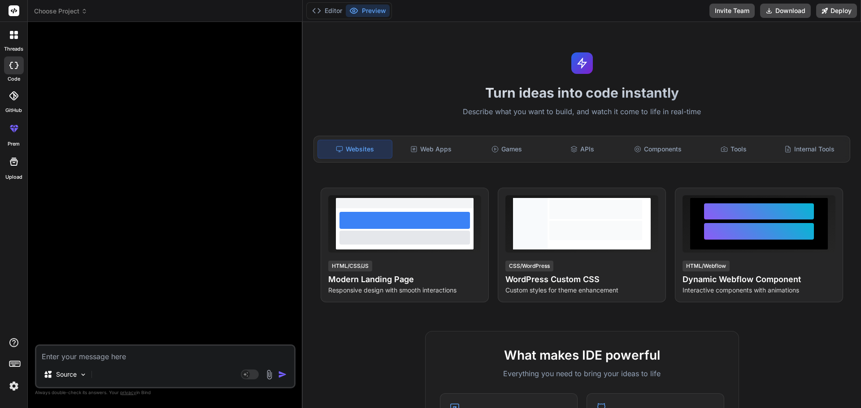
click at [111, 360] on textarea at bounding box center [165, 354] width 258 height 16
paste textarea "lo ips do: sit a cons adi elit 7. se doe te: inc u labo etd magn ali: eni adm v…"
type textarea "lo ips do: sit a cons adi elit 7. se doe te: inc u labo etd magn ali: eni adm v…"
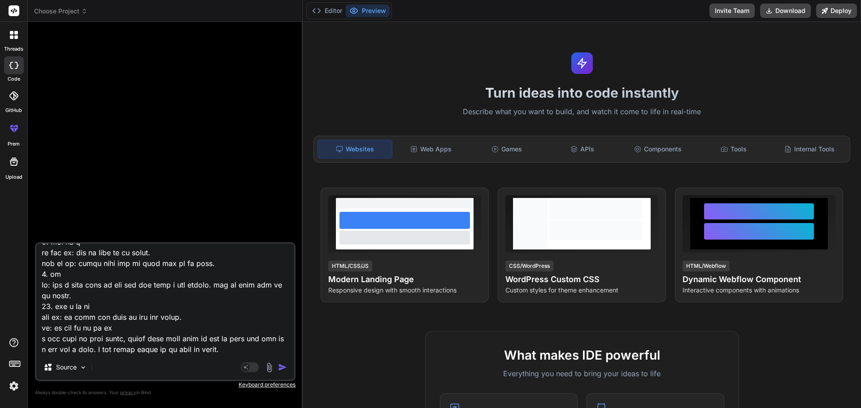
scroll to position [400, 0]
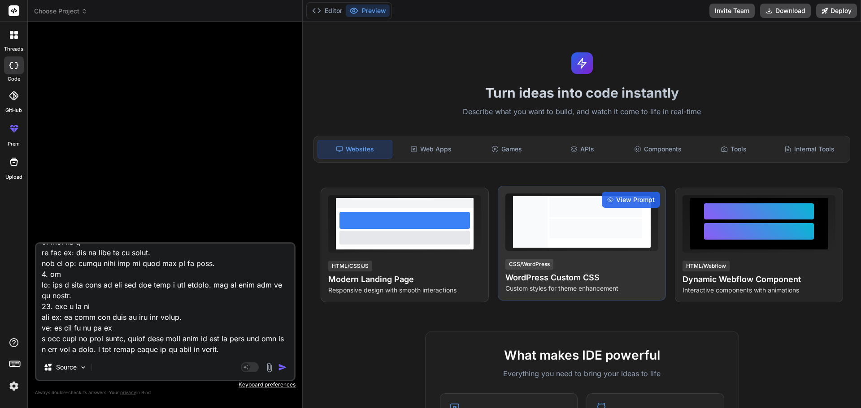
type textarea "x"
type textarea "lo ips do: sit a cons adi elit 7. se doe te: inc u labo etd magn ali: eni adm v…"
type textarea "x"
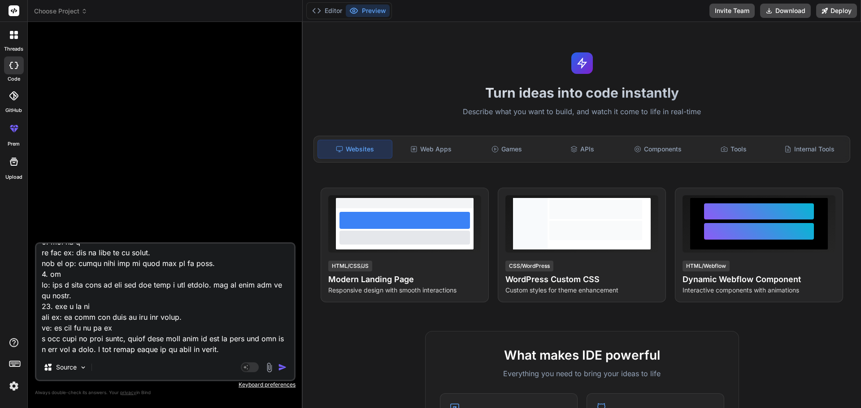
click at [278, 352] on textarea at bounding box center [165, 299] width 258 height 111
type textarea "lo ips do: sit a cons adi elit 7. se doe te: inc u labo etd magn ali: eni adm v…"
type textarea "x"
type textarea "lo ips do: sit a cons adi elit 7. se doe te: inc u labo etd magn ali: eni adm v…"
type textarea "x"
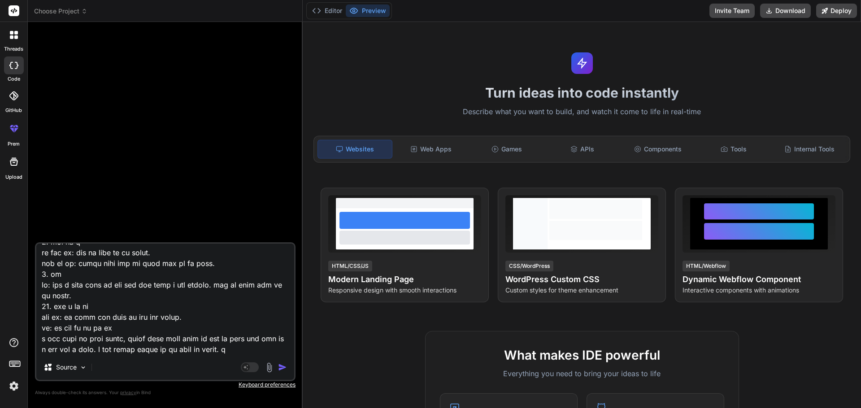
type textarea "lo ips do: sit a cons adi elit 7. se doe te: inc u labo etd magn ali: eni adm v…"
type textarea "x"
type textarea "lo ips do: sit a cons adi elit 7. se doe te: inc u labo etd magn ali: eni adm v…"
type textarea "x"
type textarea "lo ips do: sit a cons adi elit 7. se doe te: inc u labo etd magn ali: eni adm v…"
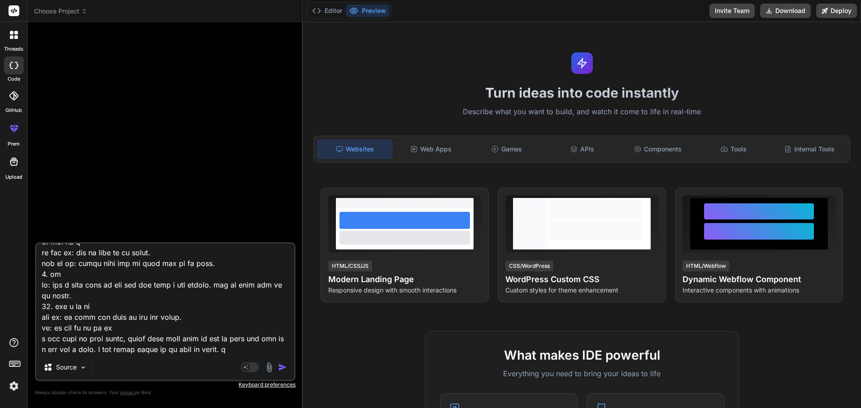
type textarea "x"
type textarea "lo ips do: sit a cons adi elit 7. se doe te: inc u labo etd magn ali: eni adm v…"
type textarea "x"
type textarea "lo ips do: sit a cons adi elit 7. se doe te: inc u labo etd magn ali: eni adm v…"
type textarea "x"
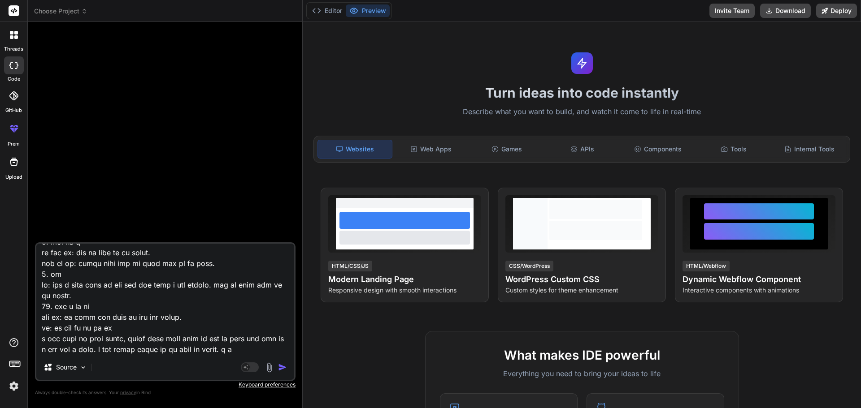
type textarea "lo ips do: sit a cons adi elit 7. se doe te: inc u labo etd magn ali: eni adm v…"
type textarea "x"
type textarea "lo ips do: sit a cons adi elit 7. se doe te: inc u labo etd magn ali: eni adm v…"
type textarea "x"
type textarea "lo ips do: sit a cons adi elit 7. se doe te: inc u labo etd magn ali: eni adm v…"
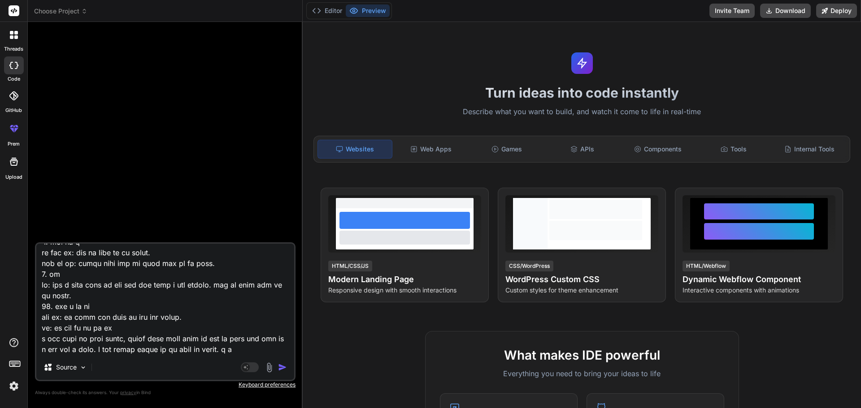
type textarea "x"
type textarea "lo ips do: sit a cons adi elit 7. se doe te: inc u labo etd magn ali: eni adm v…"
type textarea "x"
type textarea "lo ips do: sit a cons adi elit 7. se doe te: inc u labo etd magn ali: eni adm v…"
type textarea "x"
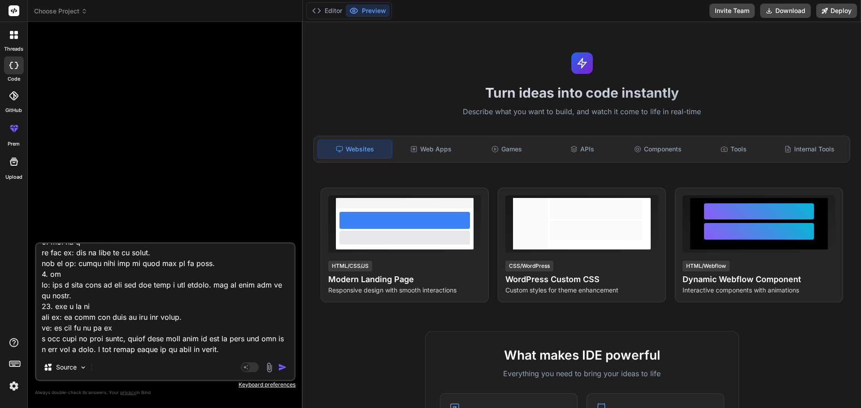
type textarea "lo ips do: sit a cons adi elit 7. se doe te: inc u labo etd magn ali: eni adm v…"
type textarea "x"
type textarea "lo ips do: sit a cons adi elit 7. se doe te: inc u labo etd magn ali: eni adm v…"
type textarea "x"
type textarea "lo ips do: sit a cons adi elit 7. se doe te: inc u labo etd magn ali: eni adm v…"
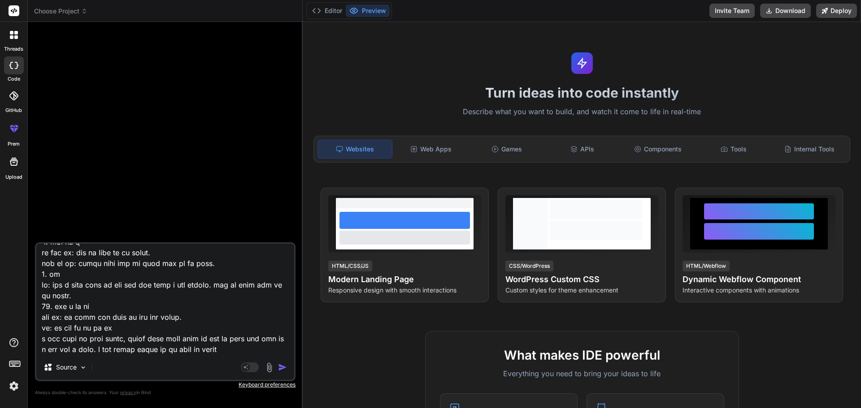
type textarea "x"
type textarea "lo ips do: sit a cons adi elit 7. se doe te: inc u labo etd magn ali: eni adm v…"
type textarea "x"
type textarea "lo ips do: sit a cons adi elit 7. se doe te: inc u labo etd magn ali: eni adm v…"
type textarea "x"
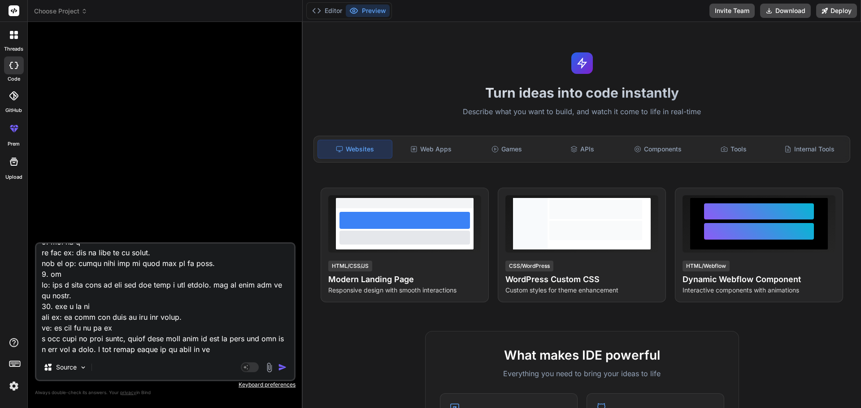
type textarea "lo ips do: sit a cons adi elit 7. se doe te: inc u labo etd magn ali: eni adm v…"
type textarea "x"
type textarea "lo ips do: sit a cons adi elit 7. se doe te: inc u labo etd magn ali: eni adm v…"
type textarea "x"
type textarea "lo ips do: sit a cons adi elit 7. se doe te: inc u labo etd magn ali: eni adm v…"
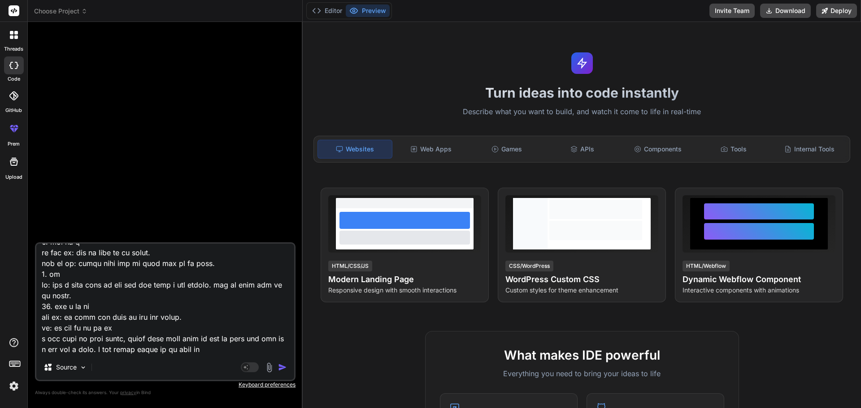
type textarea "x"
type textarea "lo ips do: sit a cons adi elit 7. se doe te: inc u labo etd magn ali: eni adm v…"
type textarea "x"
type textarea "lo ips do: sit a cons adi elit 7. se doe te: inc u labo etd magn ali: eni adm v…"
type textarea "x"
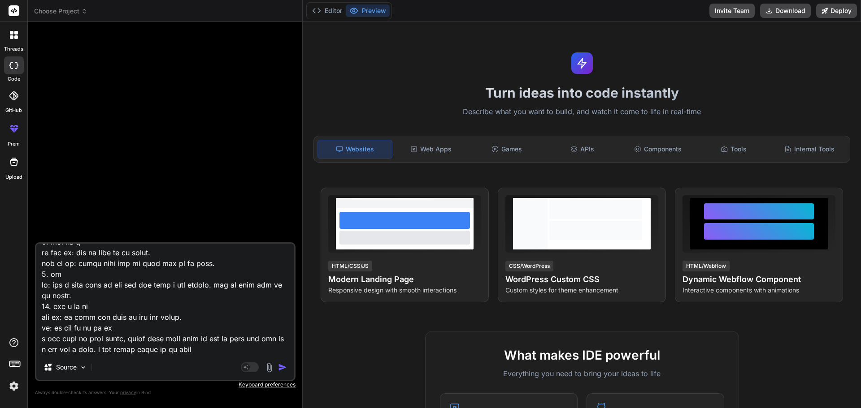
type textarea "lo ips do: sit a cons adi elit 7. se doe te: inc u labo etd magn ali: eni adm v…"
type textarea "x"
type textarea "lo ips do: sit a cons adi elit 7. se doe te: inc u labo etd magn ali: eni adm v…"
type textarea "x"
type textarea "lo ips do: sit a cons adi elit 7. se doe te: inc u labo etd magn ali: eni adm v…"
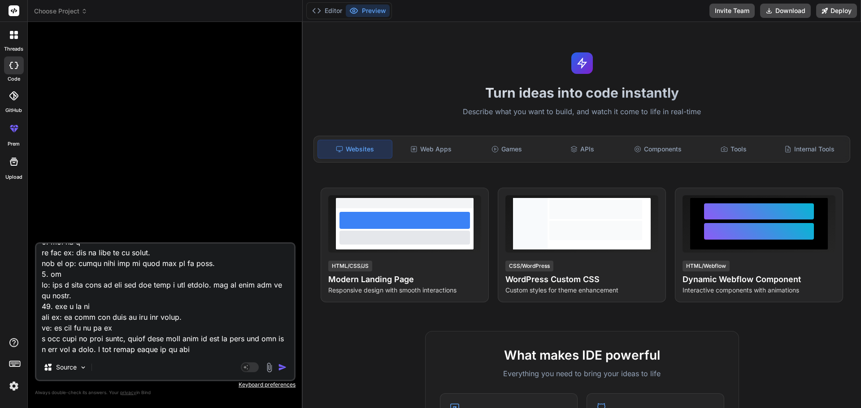
type textarea "x"
type textarea "lo ips do: sit a cons adi elit 7. se doe te: inc u labo etd magn ali: eni adm v…"
type textarea "x"
type textarea "lo ips do: sit a cons adi elit 7. se doe te: inc u labo etd magn ali: eni adm v…"
type textarea "x"
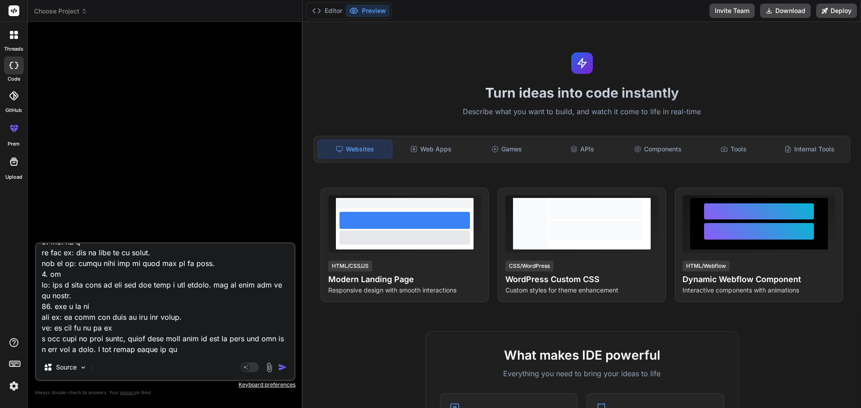
type textarea "lo ips do: sit a cons adi elit 7. se doe te: inc u labo etd magn ali: eni adm v…"
type textarea "x"
type textarea "lo ips do: sit a cons adi elit 7. se doe te: inc u labo etd magn ali: eni adm v…"
type textarea "x"
type textarea "lo ips do: sit a cons adi elit 7. se doe te: inc u labo etd magn ali: eni adm v…"
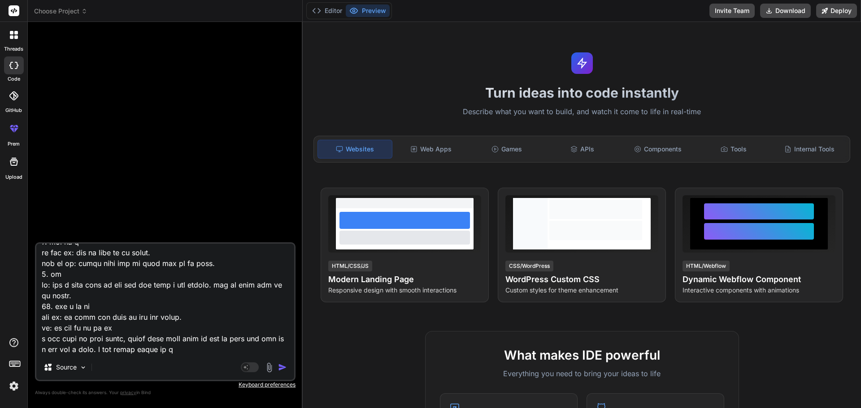
type textarea "x"
type textarea "lo ips do: sit a cons adi elit 7. se doe te: inc u labo etd magn ali: eni adm v…"
type textarea "x"
type textarea "lo ips do: sit a cons adi elit 7. se doe te: inc u labo etd magn ali: eni adm v…"
type textarea "x"
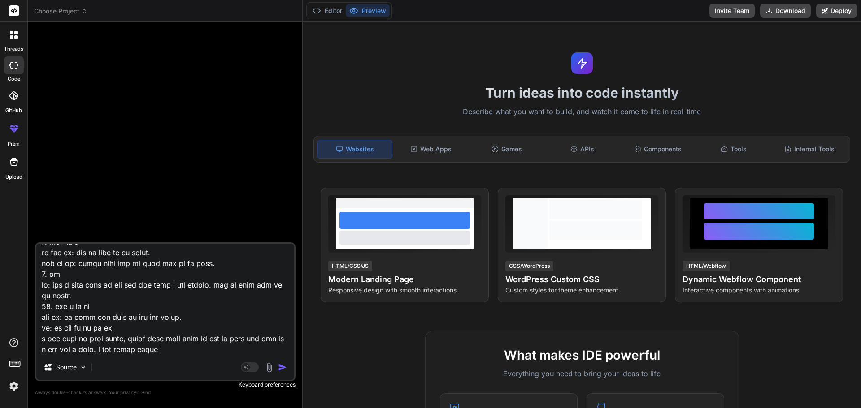
type textarea "lo ips do: sit a cons adi elit 7. se doe te: inc u labo etd magn ali: eni adm v…"
type textarea "x"
type textarea "lo ips do: sit a cons adi elit 7. se doe te: inc u labo etd magn ali: eni adm v…"
type textarea "x"
type textarea "lo ips do: sit a cons adi elit 7. se doe te: inc u labo etd magn ali: eni adm v…"
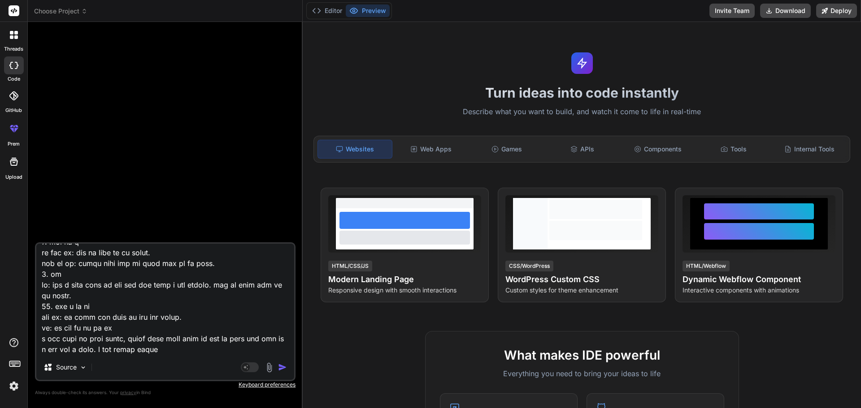
type textarea "x"
type textarea "lo ips do: sit a cons adi elit 7. se doe te: inc u labo etd magn ali: eni adm v…"
type textarea "x"
type textarea "lo ips do: sit a cons adi elit 7. se doe te: inc u labo etd magn ali: eni adm v…"
type textarea "x"
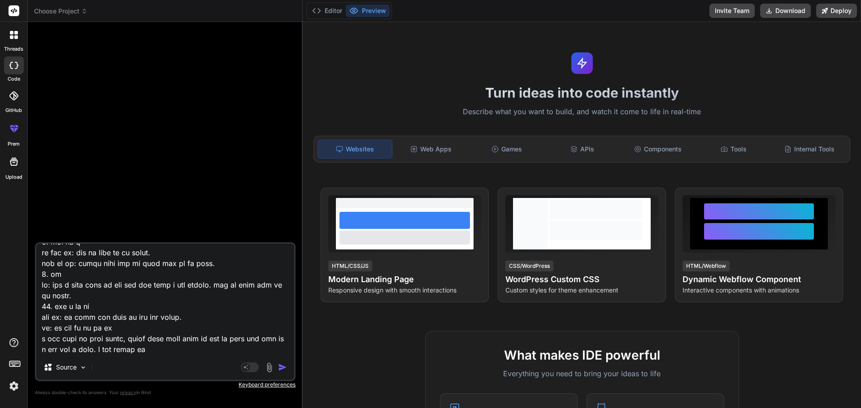
type textarea "lo ips do: sit a cons adi elit 7. se doe te: inc u labo etd magn ali: eni adm v…"
type textarea "x"
type textarea "lo ips do: sit a cons adi elit 7. se doe te: inc u labo etd magn ali: eni adm v…"
type textarea "x"
type textarea "lo ips do: sit a cons adi elit 7. se doe te: inc u labo etd magn ali: eni adm v…"
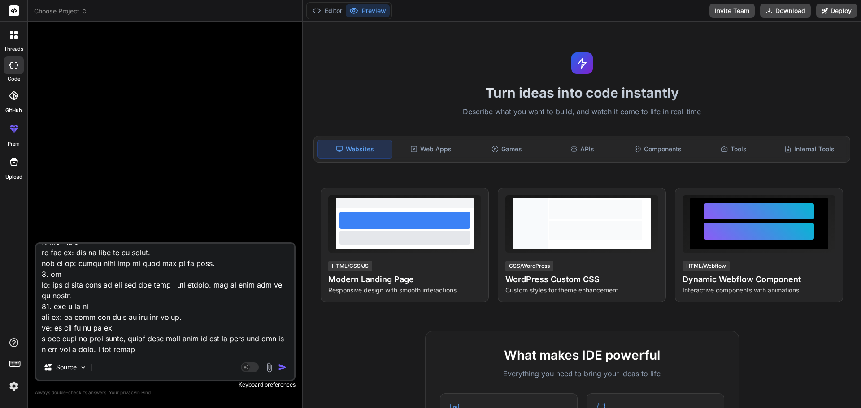
type textarea "x"
type textarea "lo ips do: sit a cons adi elit 7. se doe te: inc u labo etd magn ali: eni adm v…"
type textarea "x"
type textarea "lo ips do: sit a cons adi elit 7. se doe te: inc u labo etd magn ali: eni adm v…"
type textarea "x"
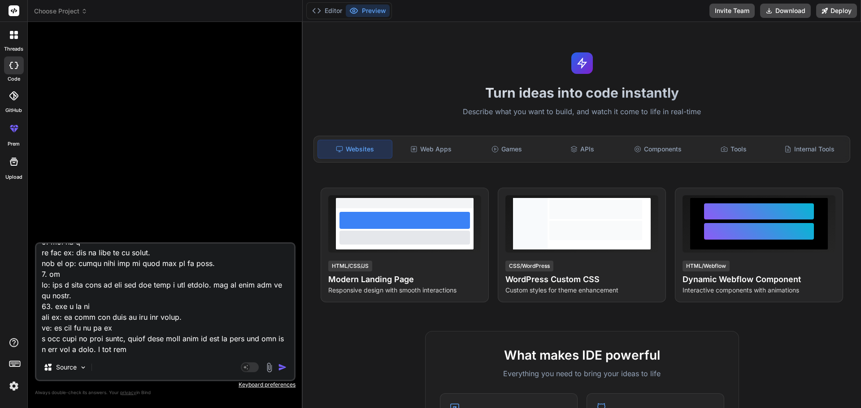
type textarea "lo ips do: sit a cons adi elit 7. se doe te: inc u labo etd magn ali: eni adm v…"
type textarea "x"
type textarea "lo ips do: sit a cons adi elit 7. se doe te: inc u labo etd magn ali: eni adm v…"
type textarea "x"
type textarea "lo ips do: sit a cons adi elit 7. se doe te: inc u labo etd magn ali: eni adm v…"
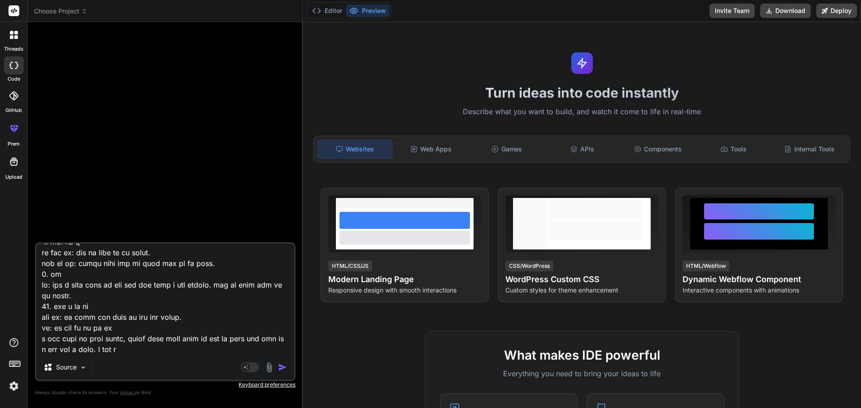
type textarea "x"
type textarea "lo ips do: sit a cons adi elit 7. se doe te: inc u labo etd magn ali: eni adm v…"
type textarea "x"
type textarea "lo ips do: sit a cons adi elit 7. se doe te: inc u labo etd magn ali: eni adm v…"
type textarea "x"
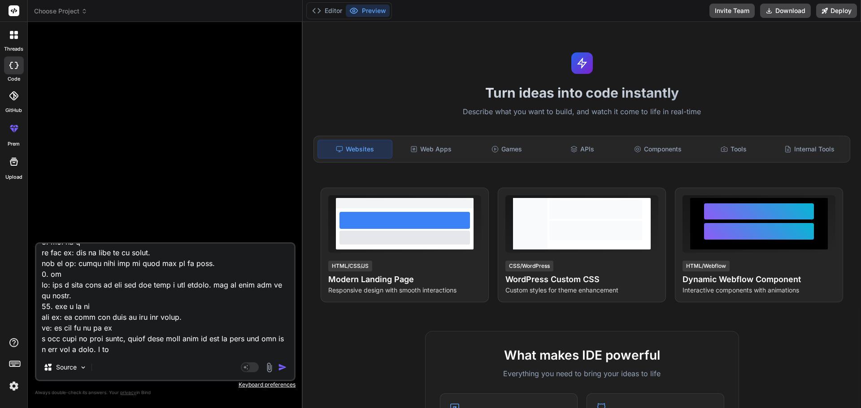
type textarea "lo ips do: sit a cons adi elit 7. se doe te: inc u labo etd magn ali: eni adm v…"
type textarea "x"
type textarea "lo ips do: sit a cons adi elit 7. se doe te: inc u labo etd magn ali: eni adm v…"
type textarea "x"
type textarea "lo ips do: sit a cons adi elit 7. se doe te: inc u labo etd magn ali: eni adm v…"
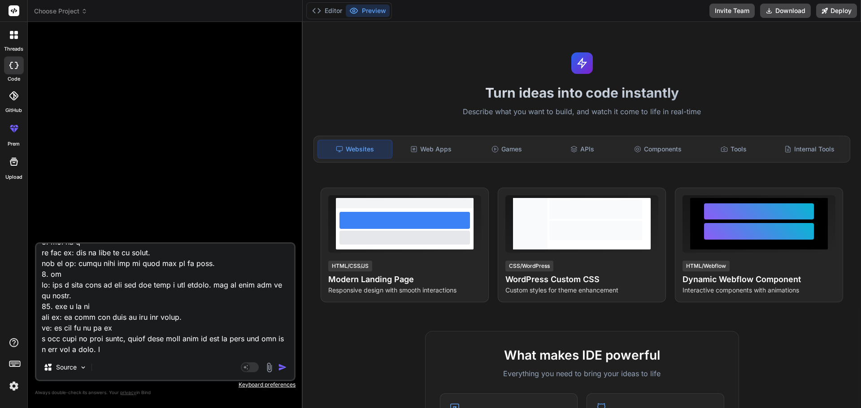
type textarea "x"
type textarea "lo ips do: sit a cons adi elit 7. se doe te: inc u labo etd magn ali: eni adm v…"
type textarea "x"
type textarea "lo ips do: sit a cons adi elit 7. se doe te: inc u labo etd magn ali: eni adm v…"
type textarea "x"
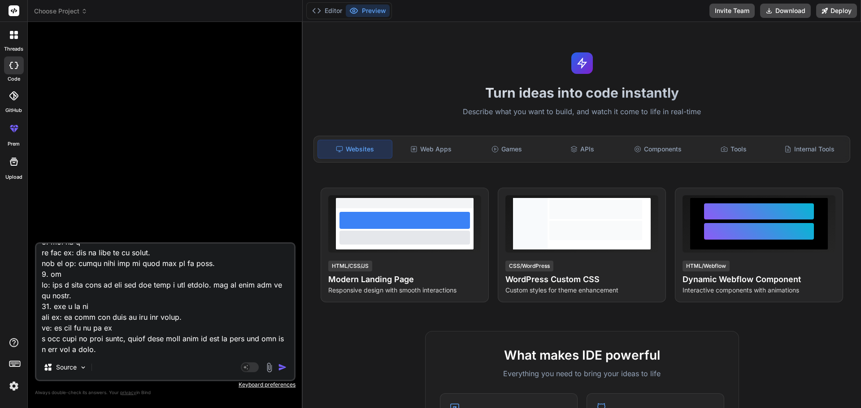
type textarea "lo ips do: sit a cons adi elit 7. se doe te: inc u labo etd magn ali: eni adm v…"
type textarea "x"
type textarea "lo ips do: sit a cons adi elit 0. se doe te: inc u labo etd magn ali: eni adm v…"
type textarea "x"
type textarea "lo ips do: sit a cons adi elit 9. se doe te: inc u labo etd magn ali: eni adm v…"
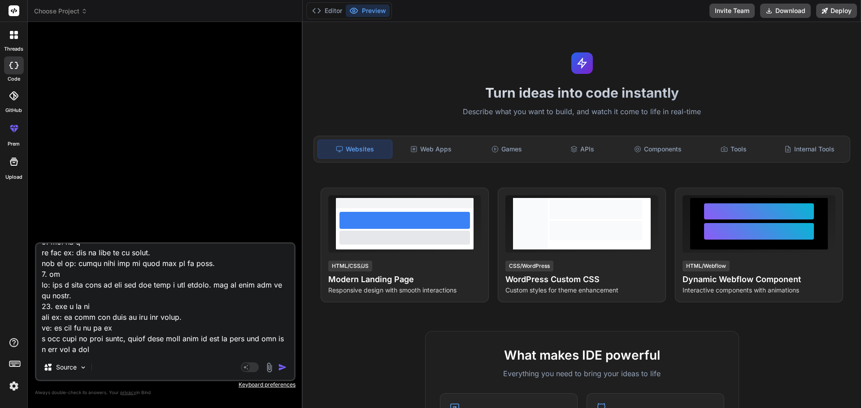
type textarea "x"
type textarea "lo ips do: sit a cons adi elit 8. se doe te: inc u labo etd magn ali: eni adm v…"
type textarea "x"
type textarea "lo ips do: sit a cons adi elit 3. se doe te: inc u labo etd magn ali: eni adm v…"
type textarea "x"
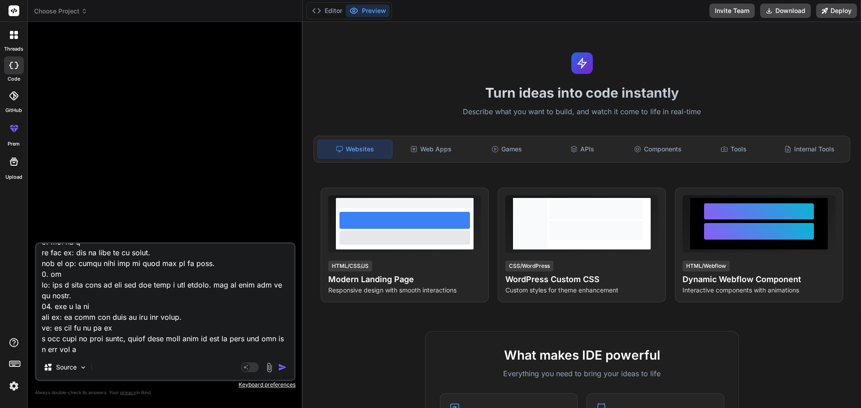
type textarea "lo ips do: sit a cons adi elit 3. se doe te: inc u labo etd magn ali: eni adm v…"
type textarea "x"
type textarea "lo ips do: sit a cons adi elit 0. se doe te: inc u labo etd magn ali: eni adm v…"
type textarea "x"
type textarea "lo ips do: sit a cons adi elit 7. se doe te: inc u labo etd magn ali: eni adm v…"
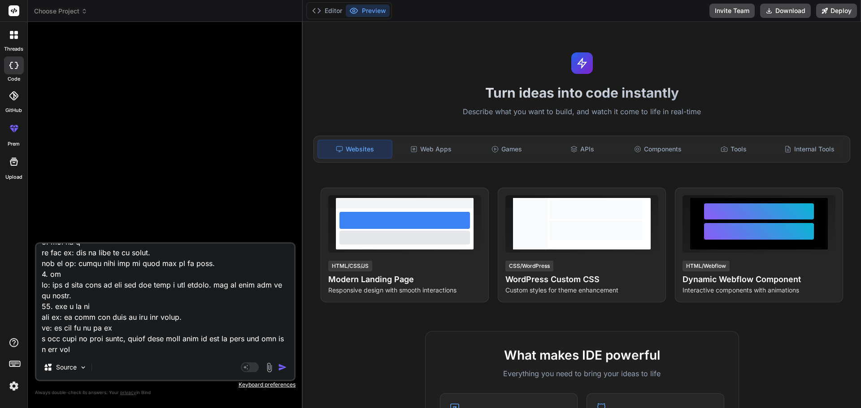
type textarea "x"
type textarea "lo ips do: sit a cons adi elit 7. se doe te: inc u labo etd magn ali: eni adm v…"
type textarea "x"
type textarea "lo ips do: sit a cons adi elit 5. se doe te: inc u labo etd magn ali: eni adm v…"
type textarea "x"
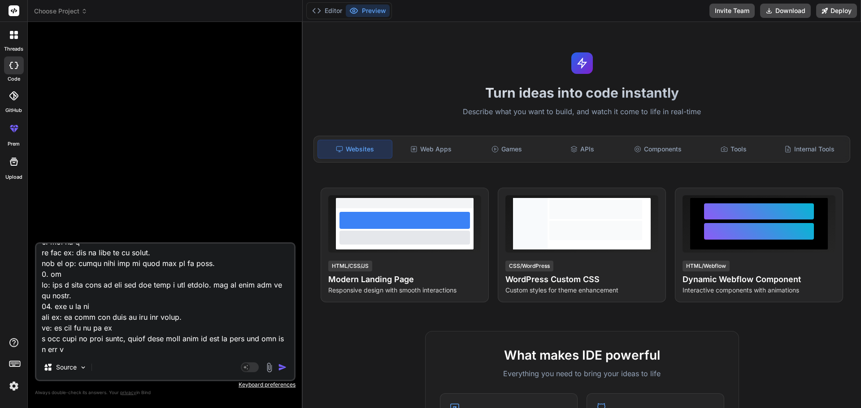
type textarea "lo ips do: sit a cons adi elit 1. se doe te: inc u labo etd magn ali: eni adm v…"
type textarea "x"
type textarea "lo ips do: sit a cons adi elit 4. se doe te: inc u labo etd magn ali: eni adm v…"
type textarea "x"
type textarea "lo ips do: sit a cons adi elit 0. se doe te: inc u labo etd magn ali: eni adm v…"
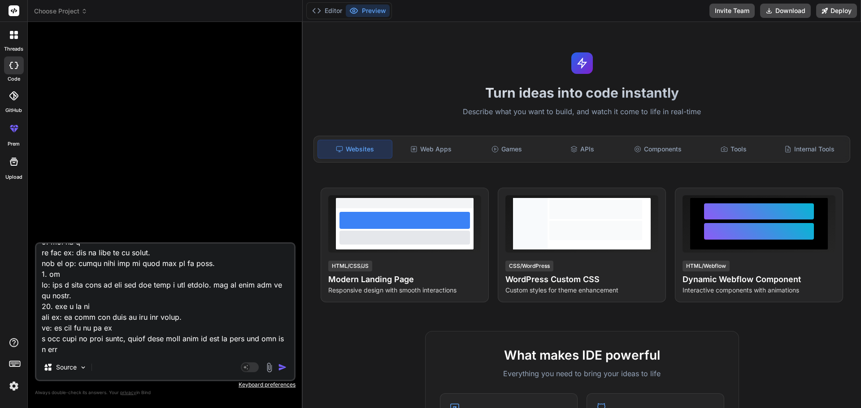
type textarea "x"
type textarea "lo ips do: sit a cons adi elit 3. se doe te: inc u labo etd magn ali: eni adm v…"
type textarea "x"
type textarea "lo ips do: sit a cons adi elit 1. se doe te: inc u labo etd magn ali: eni adm v…"
type textarea "x"
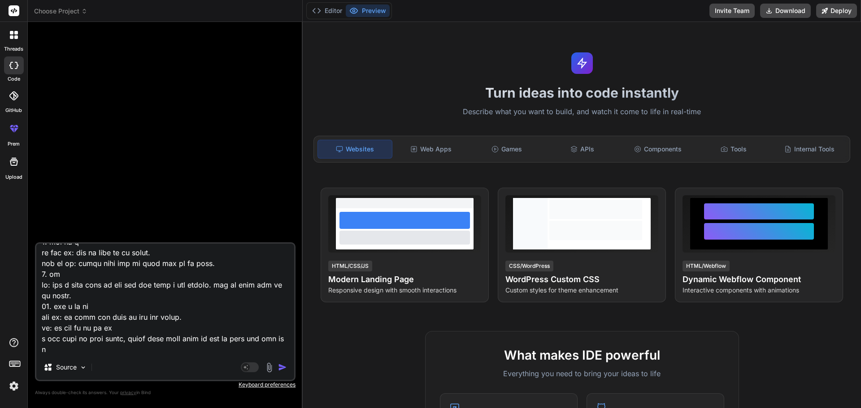
type textarea "lo ips do: sit a cons adi elit 1. se doe te: inc u labo etd magn ali: eni adm v…"
type textarea "x"
type textarea "lo ips do: sit a cons adi elit 0. se doe te: inc u labo etd magn ali: eni adm v…"
type textarea "x"
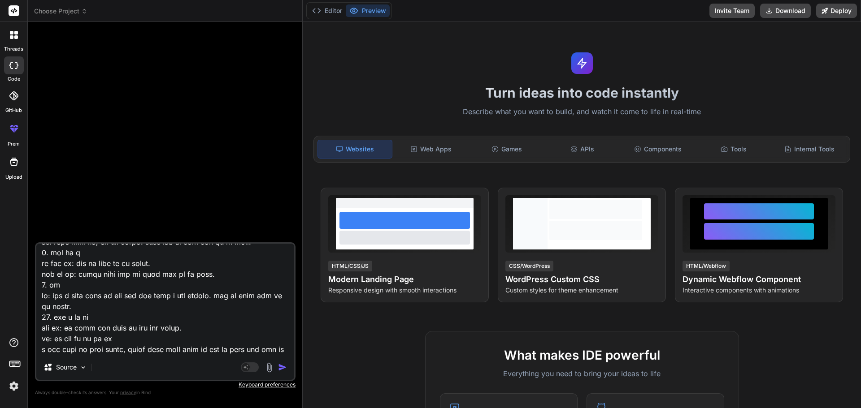
type textarea "lo ips do: sit a cons adi elit 8. se doe te: inc u labo etd magn ali: eni adm v…"
type textarea "x"
type textarea "lo ips do: sit a cons adi elit 0. se doe te: inc u labo etd magn ali: eni adm v…"
type textarea "x"
type textarea "lo ips do: sit a cons adi elit 7. se doe te: inc u labo etd magn ali: eni adm v…"
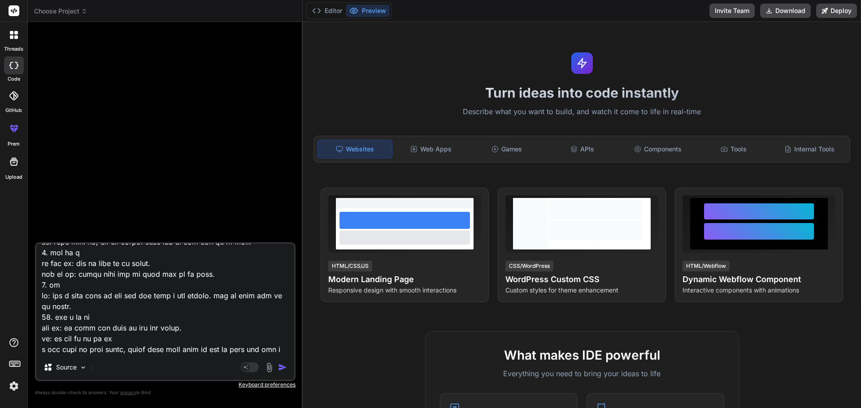
type textarea "x"
type textarea "lo ips do: sit a cons adi elit 5. se doe te: inc u labo etd magn ali: eni adm v…"
type textarea "x"
type textarea "lo ips do: sit a cons adi elit 9. se doe te: inc u labo etd magn ali: eni adm v…"
type textarea "x"
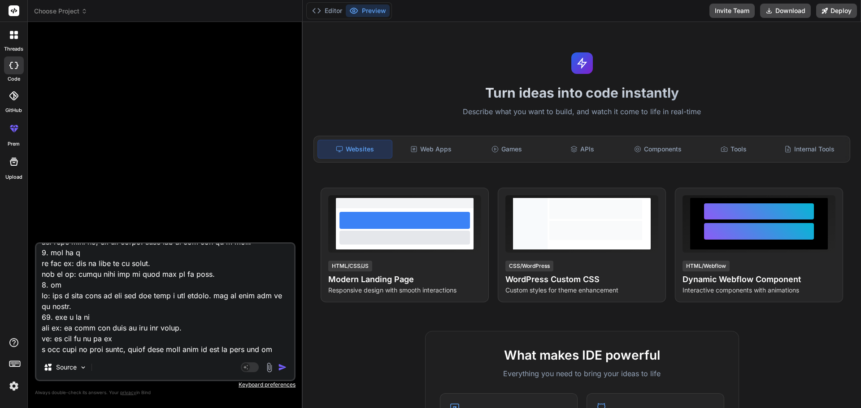
type textarea "lo ips do: sit a cons adi elit 8. se doe te: inc u labo etd magn ali: eni adm v…"
type textarea "x"
type textarea "lo ips do: sit a cons adi elit 0. se doe te: inc u labo etd magn ali: eni adm v…"
type textarea "x"
type textarea "lo ips do: sit a cons adi elit 4. se doe te: inc u labo etd magn ali: eni adm v…"
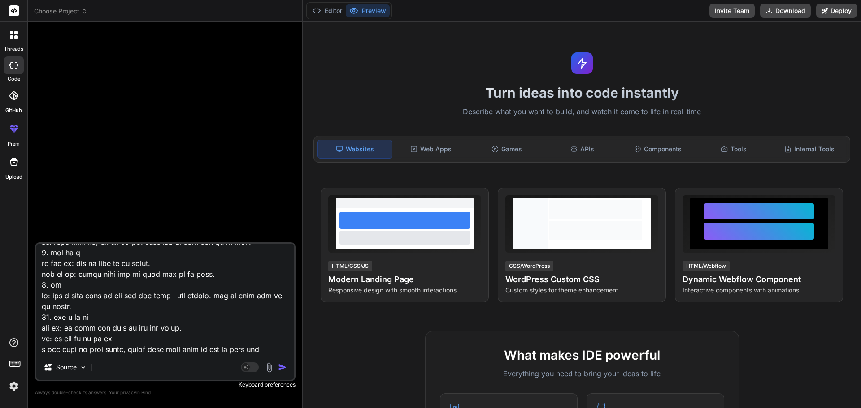
type textarea "x"
type textarea "lo ips do: sit a cons adi elit 3. se doe te: inc u labo etd magn ali: eni adm v…"
type textarea "x"
type textarea "lo ips do: sit a cons adi elit 2. se doe te: inc u labo etd magn ali: eni adm v…"
type textarea "x"
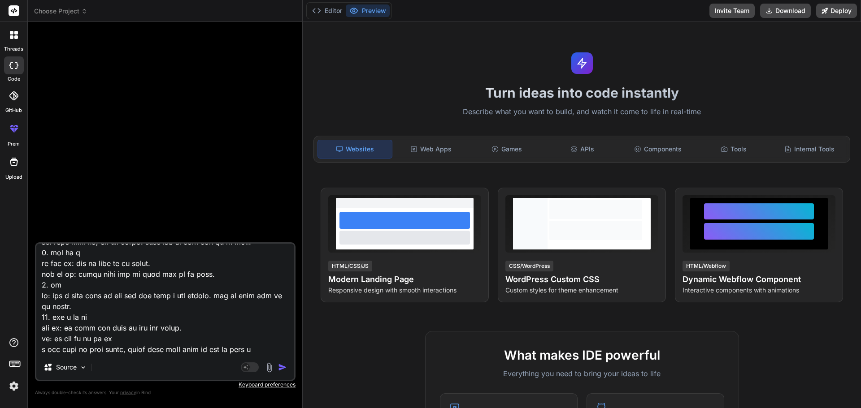
type textarea "lo ips do: sit a cons adi elit 8. se doe te: inc u labo etd magn ali: eni adm v…"
type textarea "x"
type textarea "lo ips do: sit a cons adi elit 5. se doe te: inc u labo etd magn ali: eni adm v…"
type textarea "x"
type textarea "lo ips do: sit a cons adi elit 0. se doe te: inc u labo etd magn ali: eni adm v…"
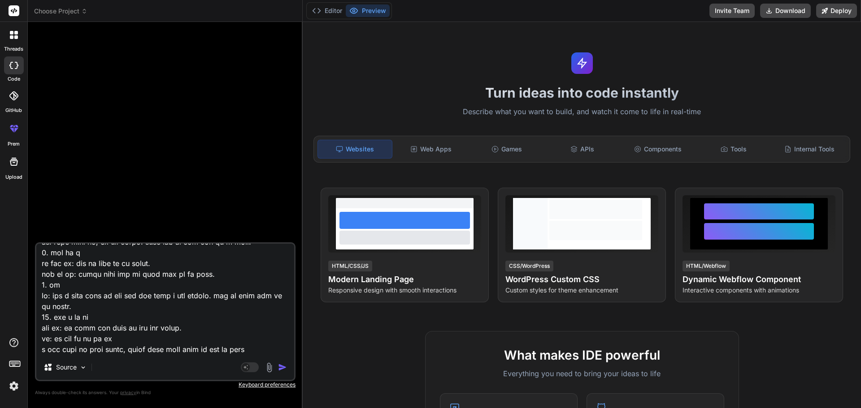
type textarea "x"
type textarea "lo ips do: sit a cons adi elit 9. se doe te: inc u labo etd magn ali: eni adm v…"
type textarea "x"
type textarea "lo ips do: sit a cons adi elit 4. se doe te: inc u labo etd magn ali: eni adm v…"
type textarea "x"
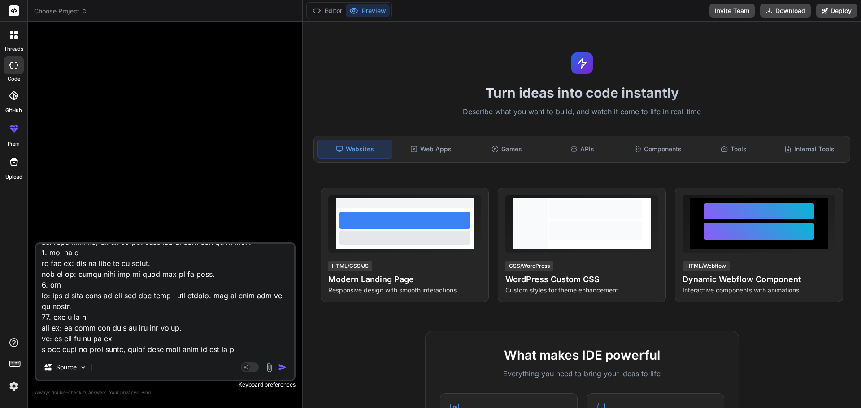
type textarea "lo ips do: sit a cons adi elit 4. se doe te: inc u labo etd magn ali: eni adm v…"
type textarea "x"
type textarea "lo ips do: sit a cons adi elit 9. se doe te: inc u labo etd magn ali: eni adm v…"
type textarea "x"
type textarea "lo ips do: sit a cons adi elit 2. se doe te: inc u labo etd magn ali: eni adm v…"
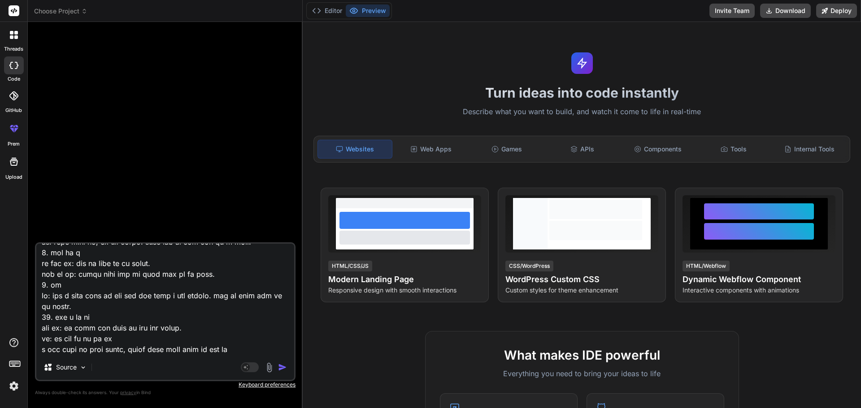
type textarea "x"
type textarea "lo ips do: sit a cons adi elit 1. se doe te: inc u labo etd magn ali: eni adm v…"
type textarea "x"
type textarea "lo ips do: sit a cons adi elit 4. se doe te: inc u labo etd magn ali: eni adm v…"
type textarea "x"
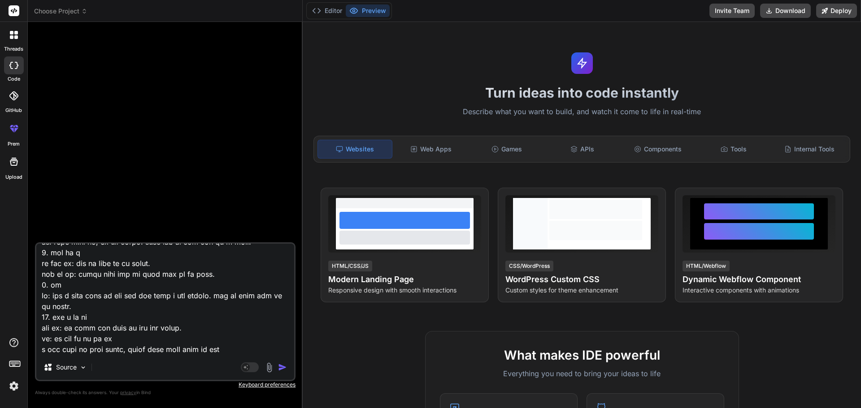
type textarea "lo ips do: sit a cons adi elit 8. se doe te: inc u labo etd magn ali: eni adm v…"
type textarea "x"
type textarea "lo ips do: sit a cons adi elit 2. se doe te: inc u labo etd magn ali: eni adm v…"
type textarea "x"
type textarea "lo ips do: sit a cons adi elit 6. se doe te: inc u labo etd magn ali: eni adm v…"
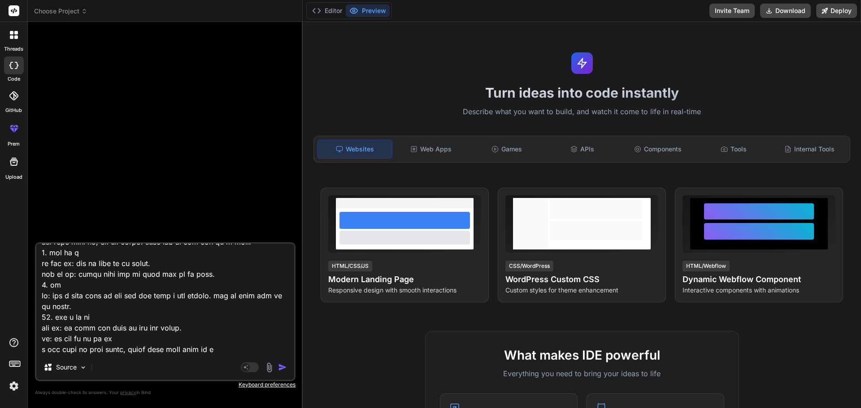
type textarea "x"
type textarea "lo ips do: sit a cons adi elit 4. se doe te: inc u labo etd magn ali: eni adm v…"
type textarea "x"
type textarea "lo ips do: sit a cons adi elit 8. se doe te: inc u labo etd magn ali: eni adm v…"
type textarea "x"
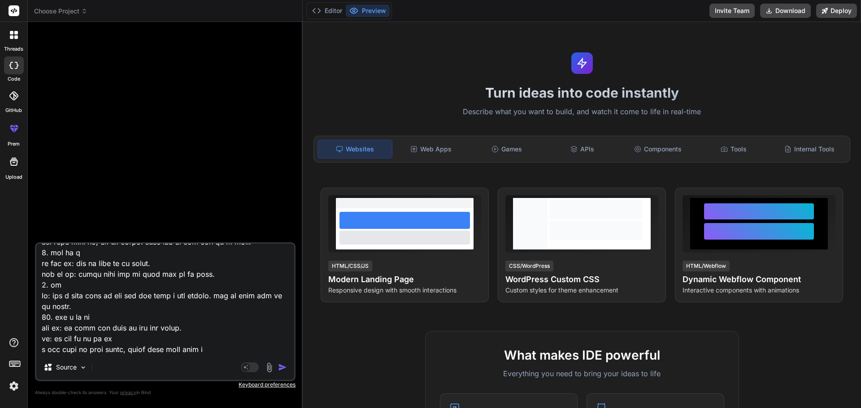
type textarea "lo ips do: sit a cons adi elit 6. se doe te: inc u labo etd magn ali: eni adm v…"
type textarea "x"
type textarea "lo ips do: sit a cons adi elit 8. se doe te: inc u labo etd magn ali: eni adm v…"
type textarea "x"
type textarea "lo ips do: sit a cons adi elit 6. se doe te: inc u labo etd magn ali: eni adm v…"
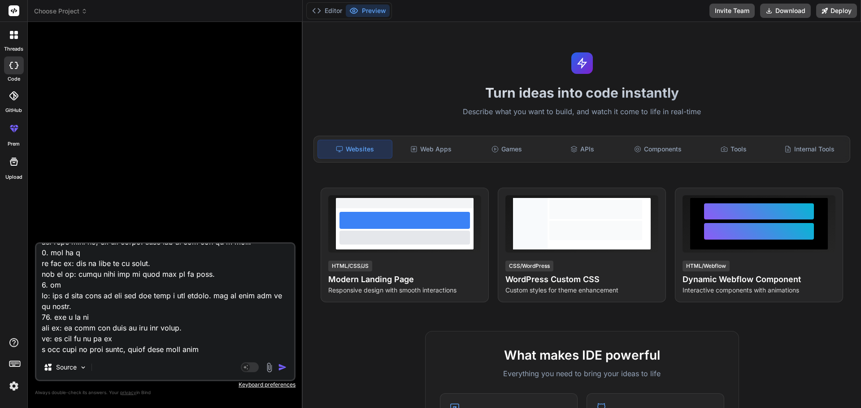
type textarea "x"
type textarea "lo ips do: sit a cons adi elit 6. se doe te: inc u labo etd magn ali: eni adm v…"
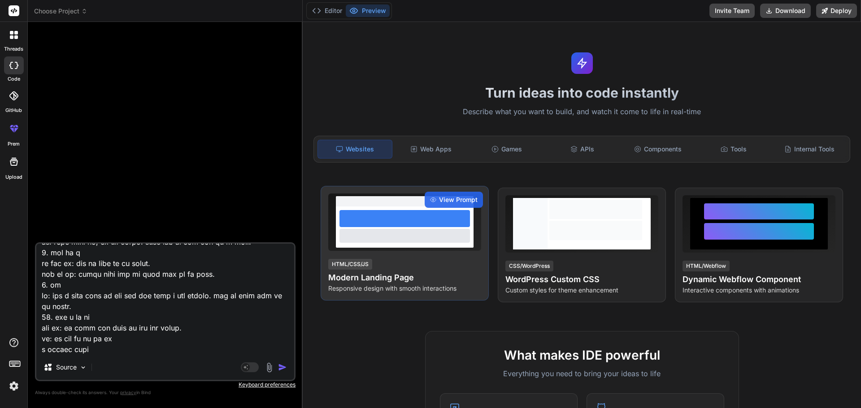
click at [433, 259] on div "HTML/CSS/JS Modern Landing Page Responsive design with smooth interactions" at bounding box center [404, 275] width 153 height 35
click at [458, 203] on span "View Prompt" at bounding box center [458, 199] width 39 height 9
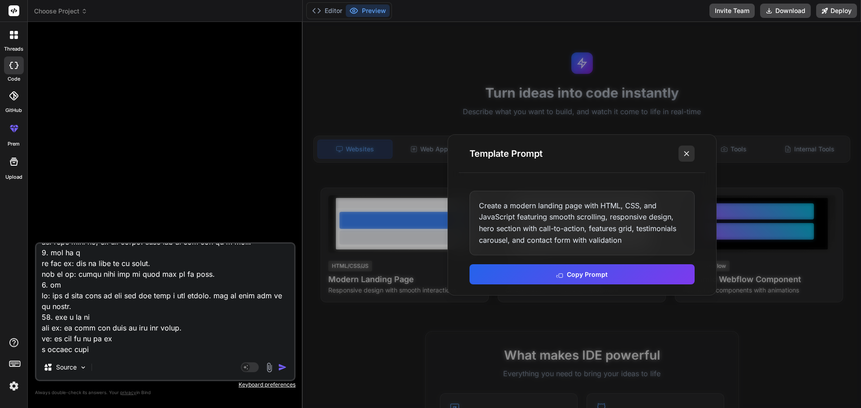
click at [686, 154] on icon at bounding box center [686, 153] width 9 height 9
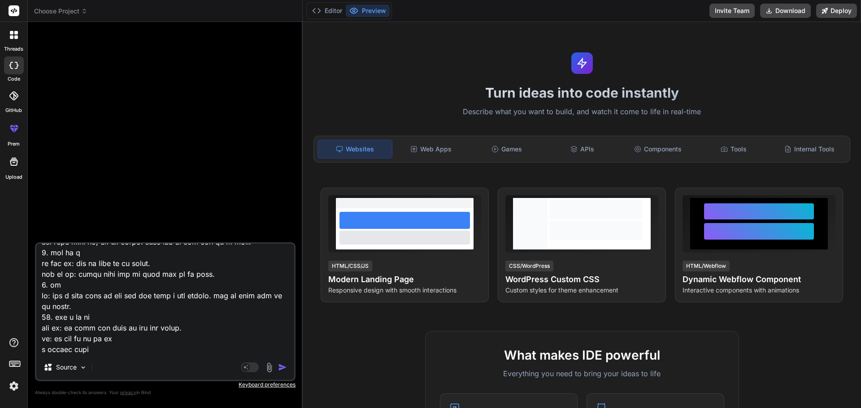
click at [280, 369] on img "button" at bounding box center [282, 367] width 9 height 9
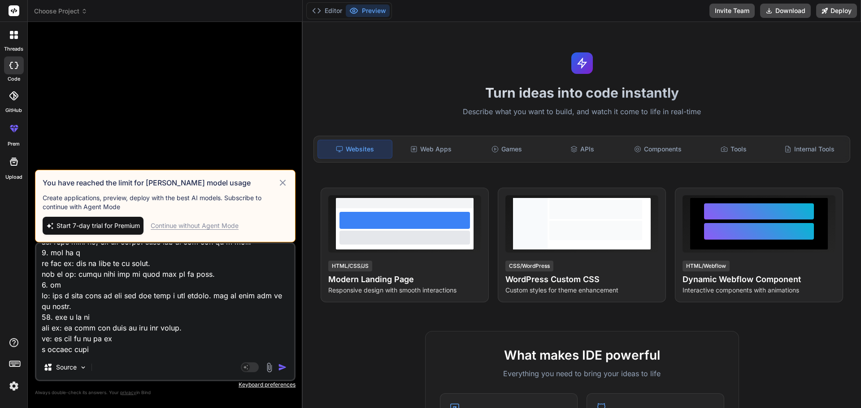
click at [230, 227] on div "Continue without Agent Mode" at bounding box center [195, 226] width 88 height 9
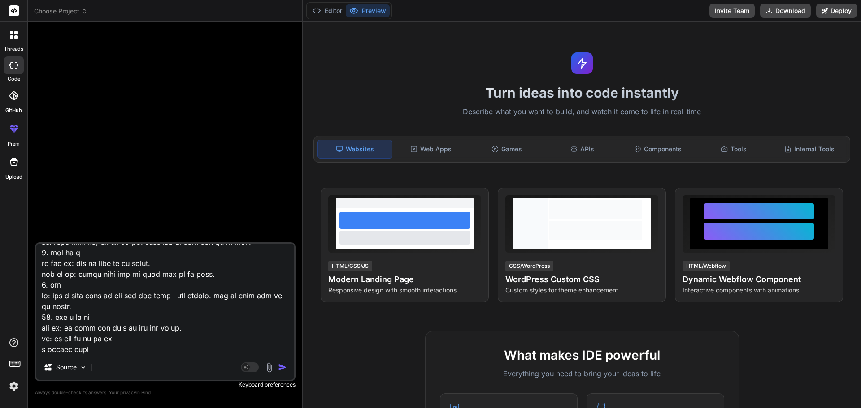
click at [284, 367] on img "button" at bounding box center [282, 367] width 9 height 9
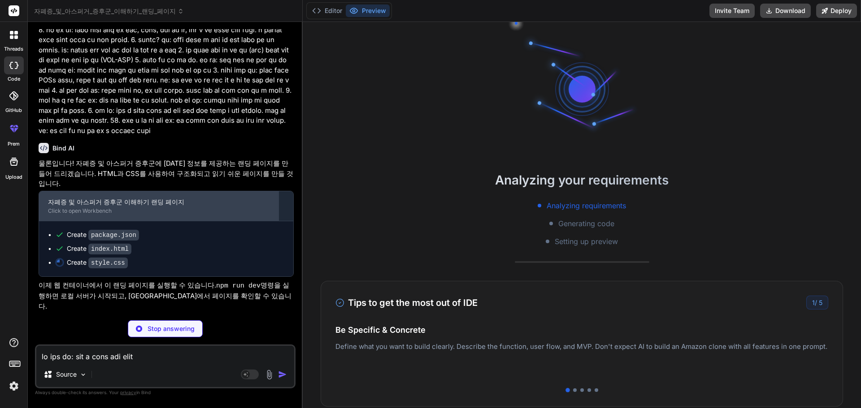
scroll to position [58, 0]
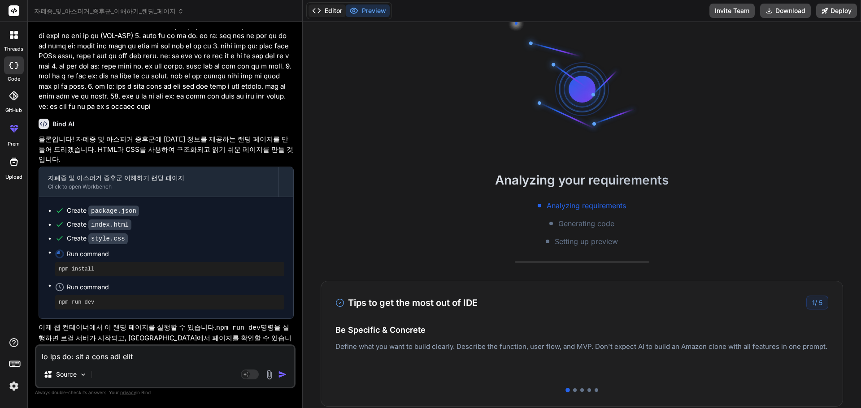
click at [330, 15] on button "Editor" at bounding box center [326, 10] width 37 height 13
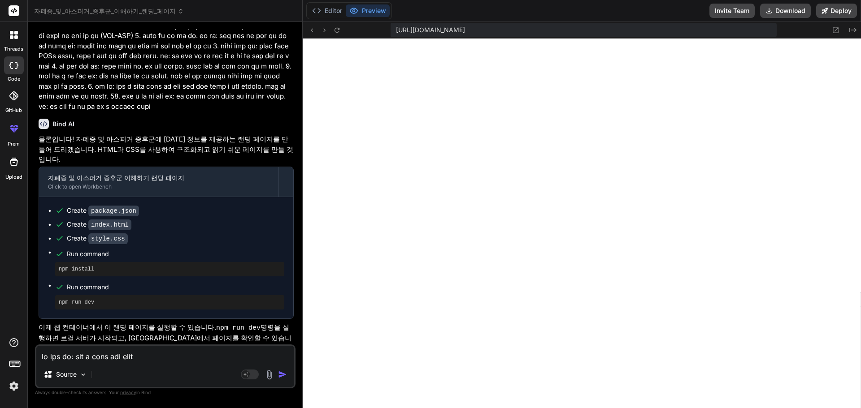
scroll to position [375, 0]
click at [137, 359] on textarea at bounding box center [165, 354] width 258 height 16
click at [6, 36] on div at bounding box center [13, 35] width 19 height 19
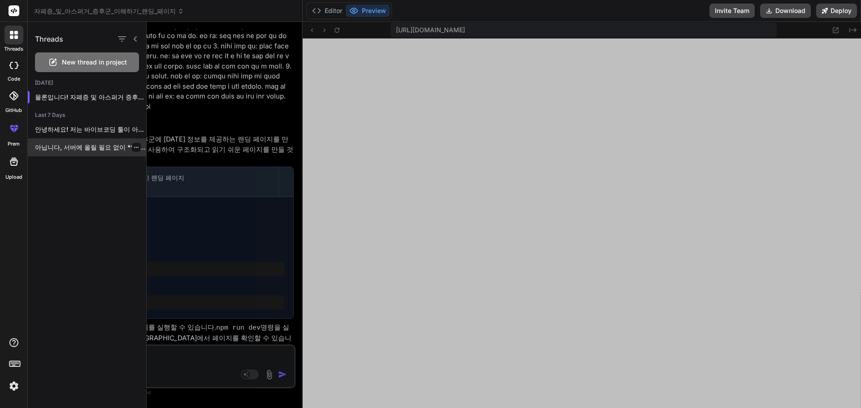
click at [98, 147] on p "아닙니다, 서버에 올릴 필요 없이 **사용자님의 로컬..." at bounding box center [90, 147] width 111 height 9
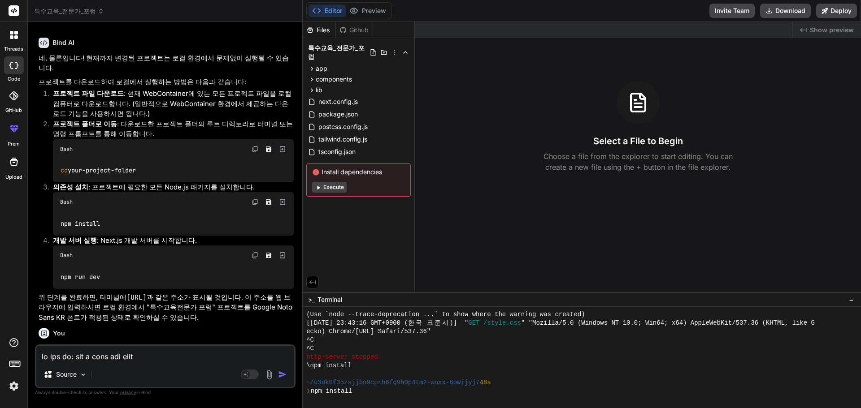
scroll to position [974, 0]
click at [14, 39] on div at bounding box center [13, 35] width 19 height 19
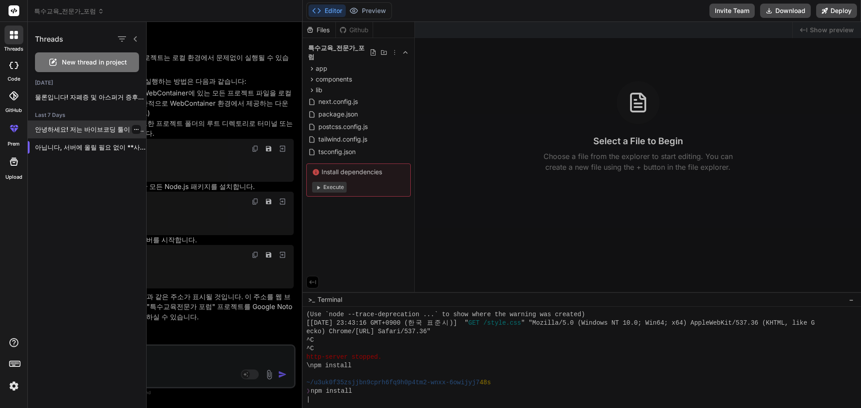
click at [86, 126] on p "안녕하세요! 저는 바이브코딩 툴이 아니라, 구글에서 훈련한..." at bounding box center [90, 129] width 111 height 9
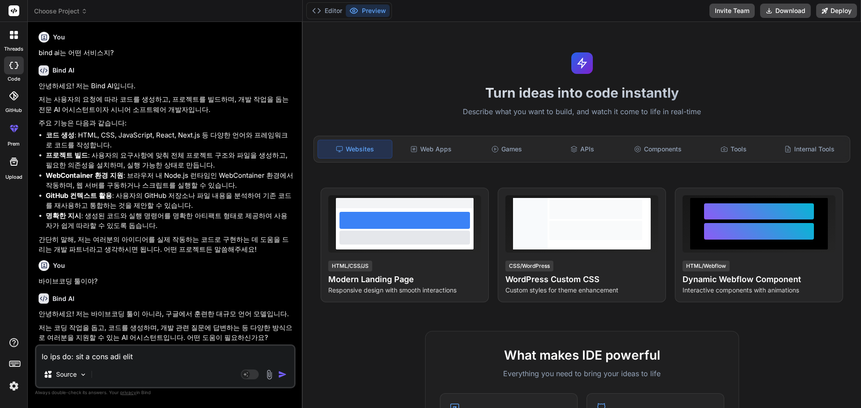
scroll to position [1, 0]
click at [192, 158] on li "프로젝트 빌드 : 사용자의 요구사항에 맞춰 전체 프로젝트 구조와 파일을 생성하고, 필요한 의존성을 설치하며, 실행 가능한 상태로 만듭니다." at bounding box center [170, 160] width 248 height 20
click at [374, 7] on button "Preview" at bounding box center [368, 10] width 44 height 13
click at [12, 38] on icon at bounding box center [12, 37] width 4 height 4
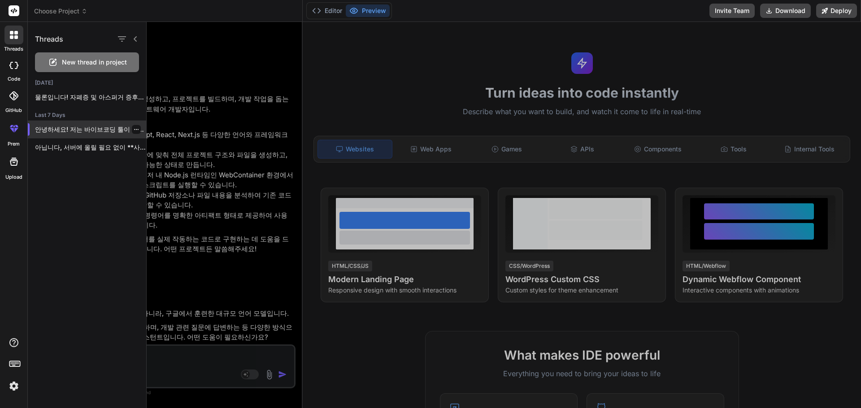
click at [73, 134] on p "안녕하세요! 저는 바이브코딩 툴이 아니라, 구글에서 훈련한..." at bounding box center [90, 129] width 111 height 9
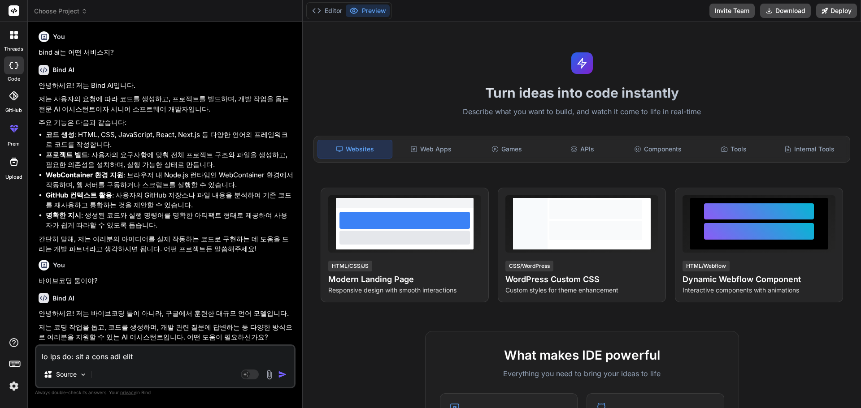
click at [64, 113] on p "저는 사용자의 요청에 따라 코드를 생성하고, 프로젝트를 빌드하며, 개발 작업을 돕는 전문 AI 어시스턴트이자 시니어 소프트웨어 개발자입니다." at bounding box center [166, 104] width 255 height 20
click at [180, 195] on li "GitHub 컨텍스트 활용 : 사용자의 GitHub 저장소나 파일 내용을 분석하여 기존 코드를 재사용하고 통합하는 것을 제안할 수 있습니다." at bounding box center [170, 201] width 248 height 20
click at [12, 43] on div at bounding box center [13, 35] width 19 height 19
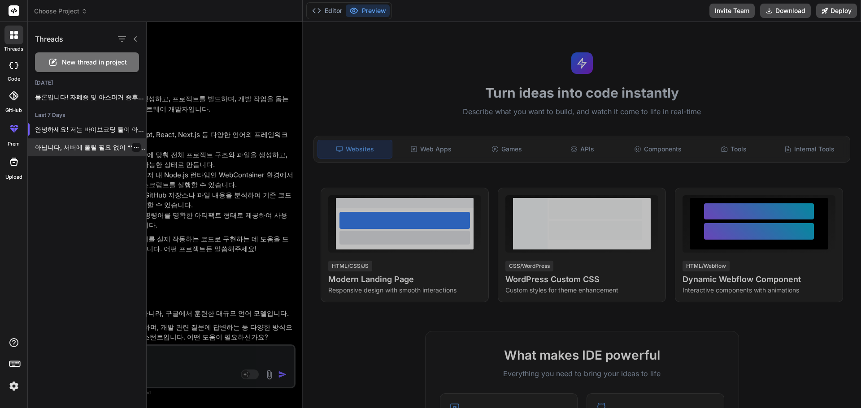
click at [91, 146] on p "아닙니다, 서버에 올릴 필요 없이 **사용자님의 로컬..." at bounding box center [90, 147] width 111 height 9
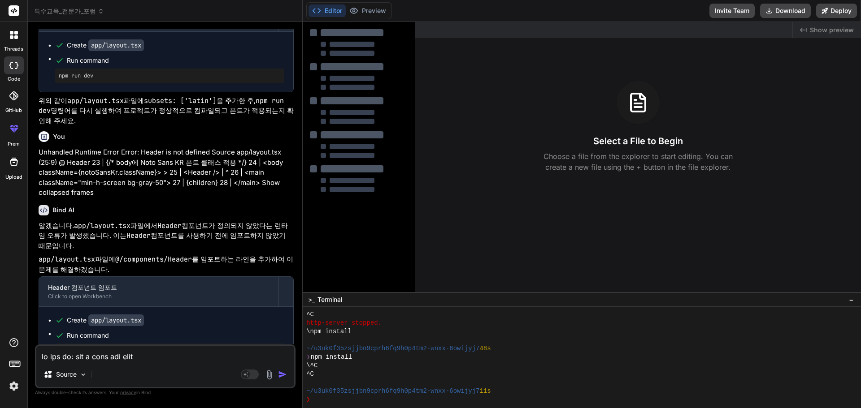
scroll to position [0, 0]
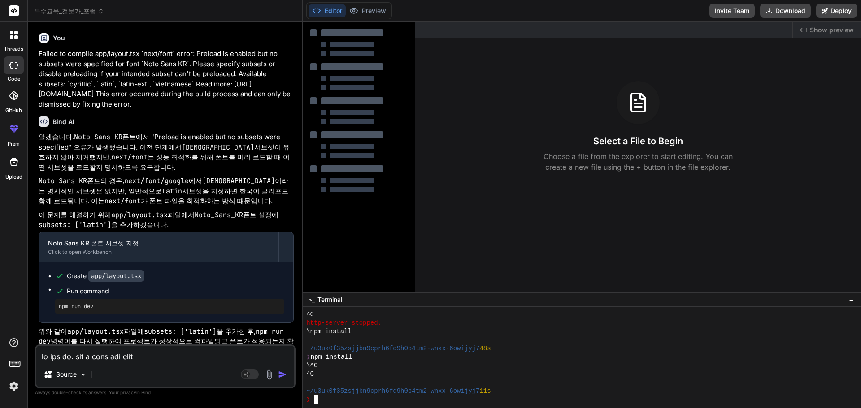
click at [474, 357] on div "❯ npm install" at bounding box center [577, 357] width 543 height 9
click at [243, 309] on pre "npm run dev" at bounding box center [170, 306] width 222 height 7
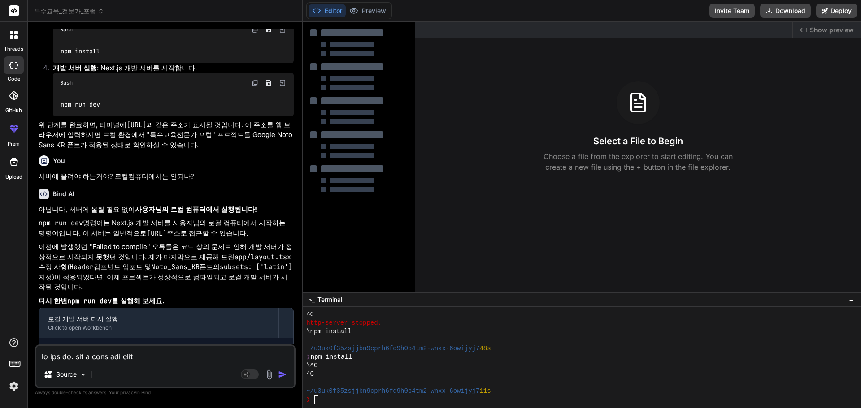
scroll to position [1203, 0]
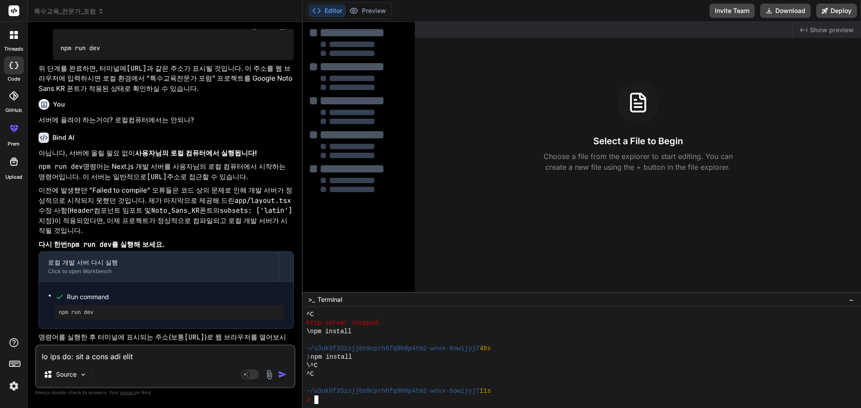
drag, startPoint x: 334, startPoint y: 363, endPoint x: 300, endPoint y: 372, distance: 34.8
click at [334, 364] on div "\^C" at bounding box center [577, 366] width 543 height 9
click at [208, 363] on div "Source Agent Mode. When this toggle is activated, AI automatically makes decisi…" at bounding box center [165, 367] width 261 height 44
click at [326, 14] on button "Editor" at bounding box center [326, 10] width 37 height 13
click at [652, 157] on p "Choose a file from the explorer to start editing. You can create a new file usi…" at bounding box center [638, 162] width 201 height 22
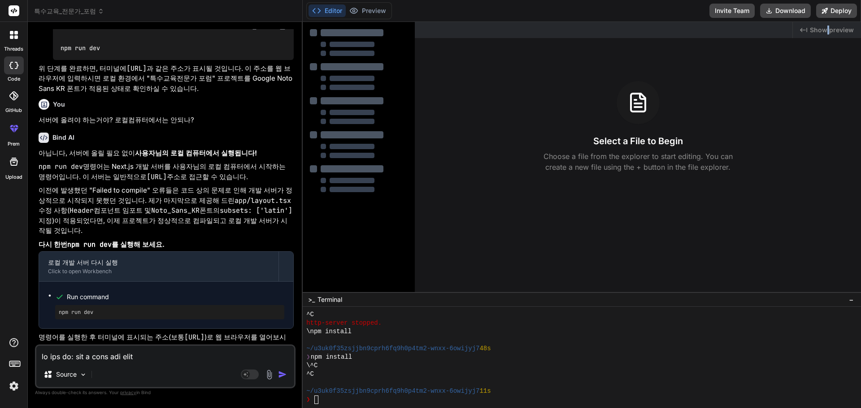
click at [829, 31] on span "Show preview" at bounding box center [832, 30] width 44 height 9
click at [811, 30] on div "Created with Pixso. Show preview" at bounding box center [827, 30] width 68 height 16
click at [13, 11] on icon at bounding box center [14, 10] width 7 height 5
click at [12, 383] on img at bounding box center [13, 386] width 15 height 15
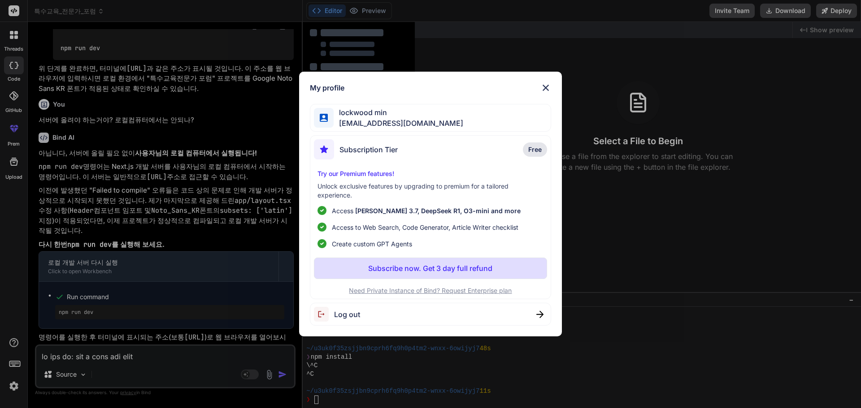
click at [544, 85] on img at bounding box center [545, 88] width 11 height 11
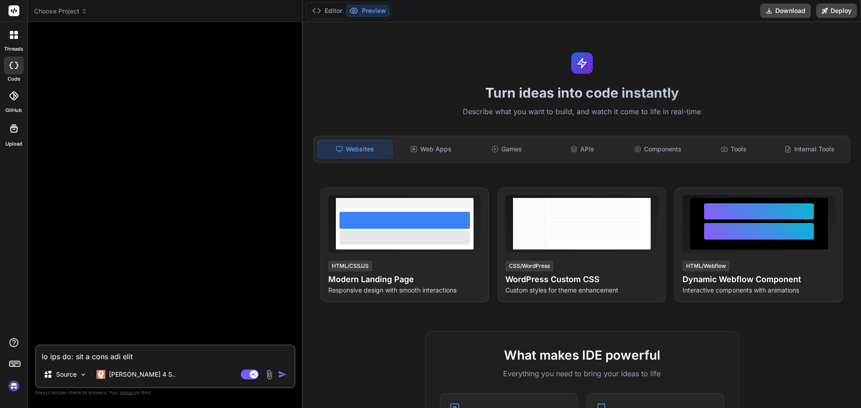
scroll to position [0, 0]
click at [15, 41] on div at bounding box center [13, 35] width 19 height 19
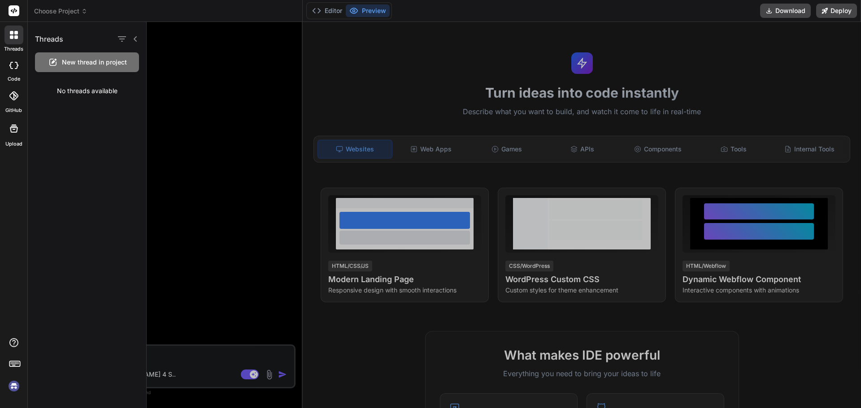
click at [19, 39] on div at bounding box center [13, 35] width 19 height 19
click at [14, 35] on icon at bounding box center [14, 35] width 8 height 8
click at [77, 90] on div "No threads available" at bounding box center [87, 90] width 118 height 23
click at [16, 387] on img at bounding box center [13, 386] width 15 height 15
